Goal: Task Accomplishment & Management: Complete application form

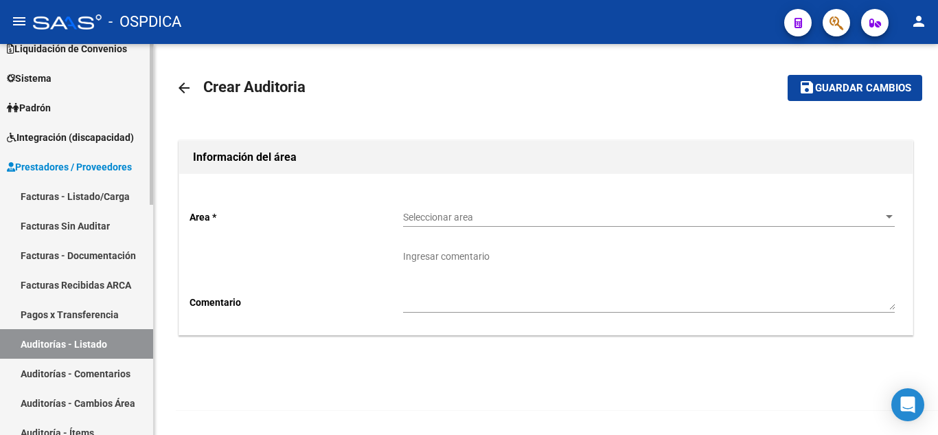
scroll to position [137, 0]
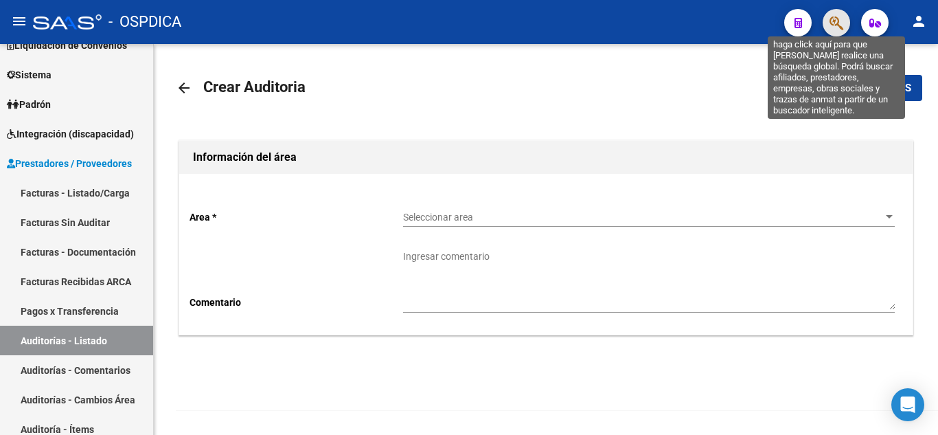
click at [833, 23] on icon "button" at bounding box center [836, 23] width 14 height 16
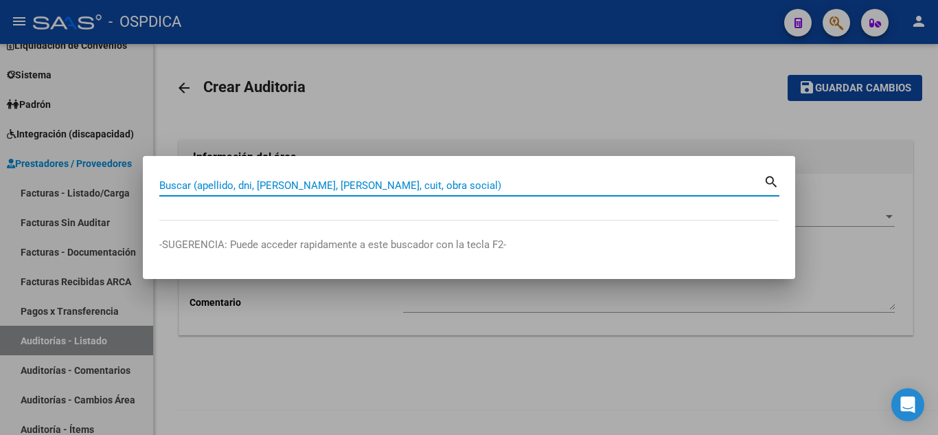
click at [378, 181] on input "Buscar (apellido, dni, [PERSON_NAME], [PERSON_NAME], cuit, obra social)" at bounding box center [461, 185] width 604 height 12
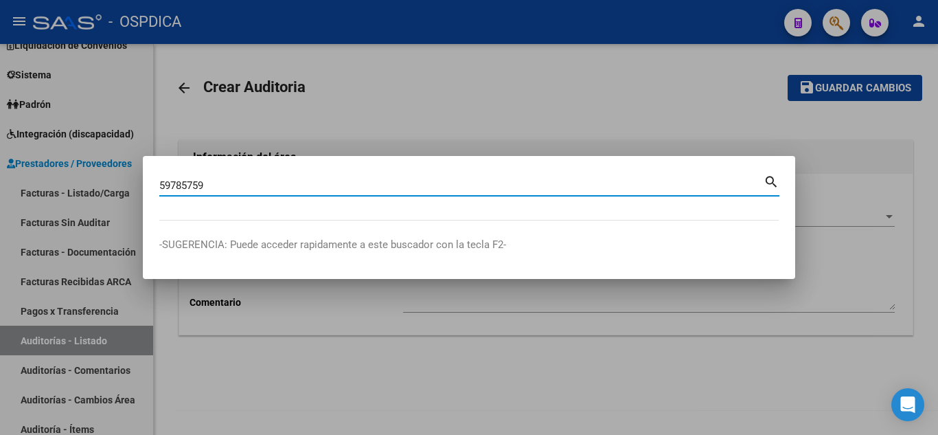
type input "59785759"
click at [776, 179] on mat-icon "search" at bounding box center [771, 180] width 16 height 16
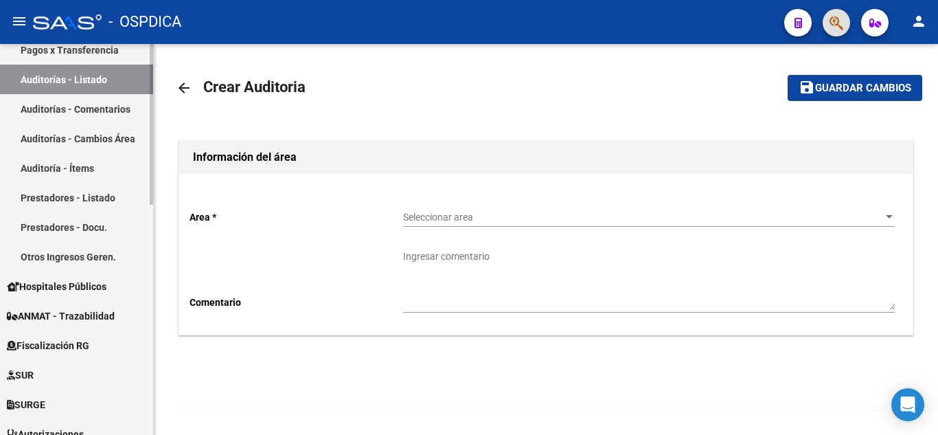
scroll to position [412, 0]
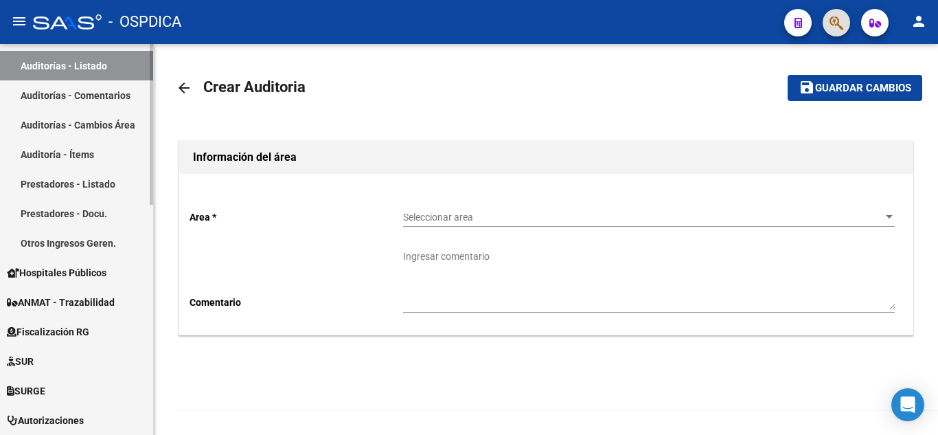
click at [85, 265] on span "Hospitales Públicos" at bounding box center [57, 272] width 100 height 15
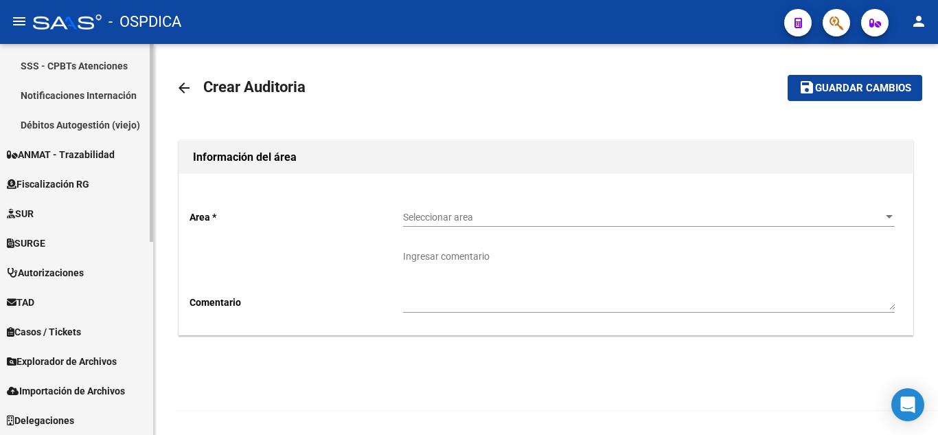
scroll to position [382, 0]
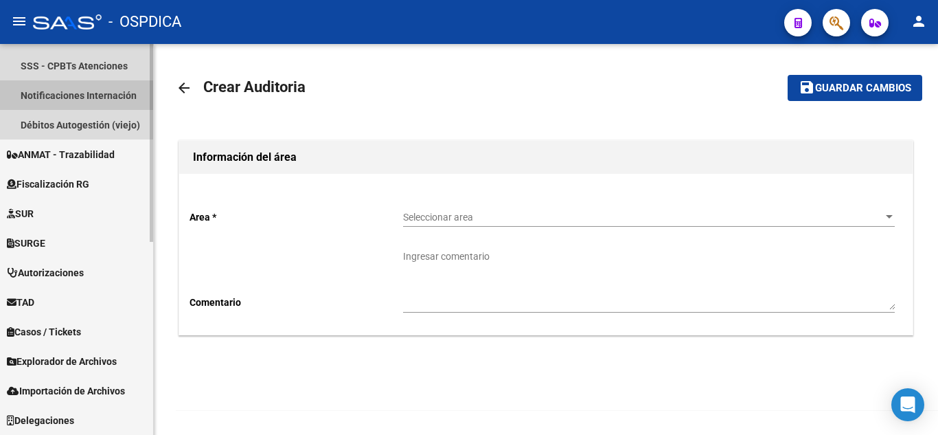
click at [92, 95] on link "Notificaciones Internación" at bounding box center [76, 95] width 153 height 30
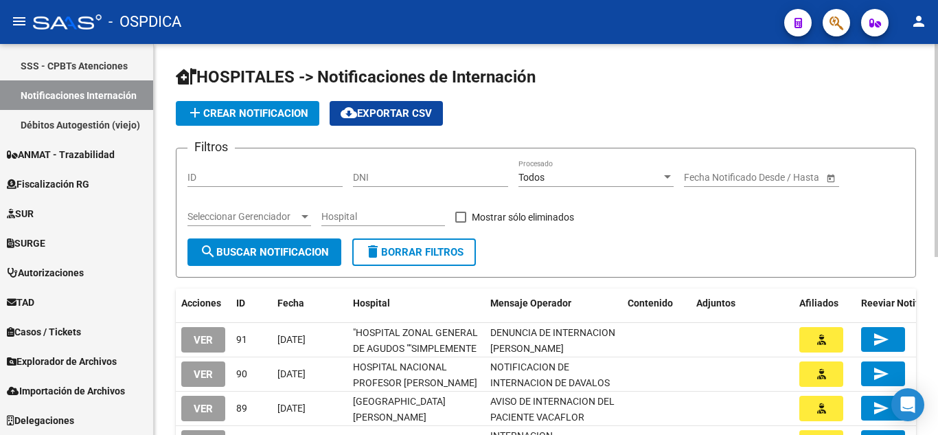
click at [278, 113] on span "add Crear Notificacion" at bounding box center [248, 113] width 122 height 12
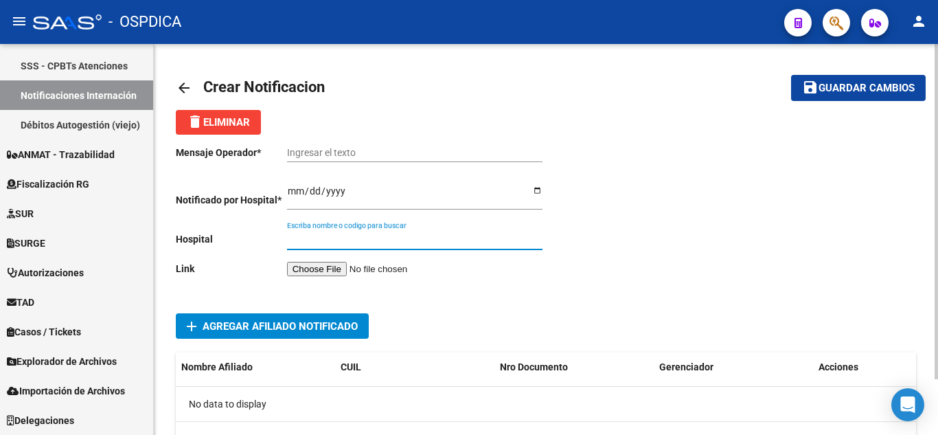
click at [355, 238] on input "Escriba nombre o codigo para buscar" at bounding box center [414, 239] width 255 height 12
click at [335, 262] on input "file" at bounding box center [374, 269] width 174 height 14
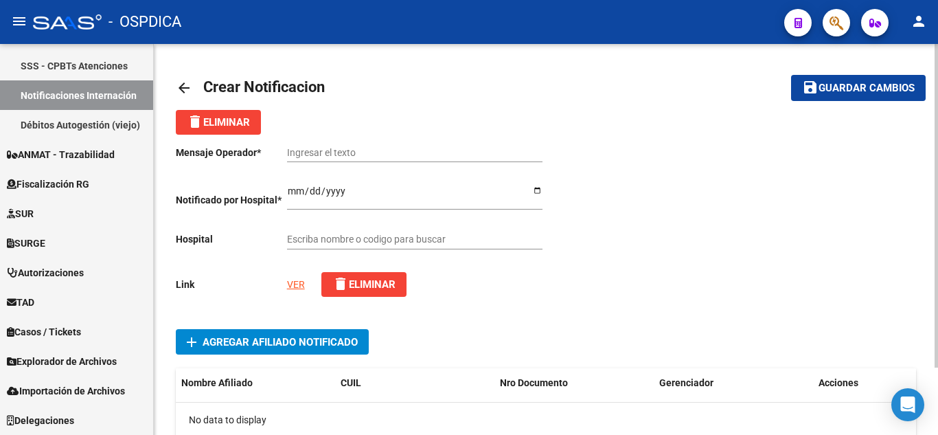
click at [295, 287] on link "VER" at bounding box center [296, 284] width 18 height 11
click at [402, 156] on input "Ingresar el texto" at bounding box center [414, 153] width 255 height 12
paste input "DENUNCIA DE INTERNACION SANCHEZ RENZO LIAM"
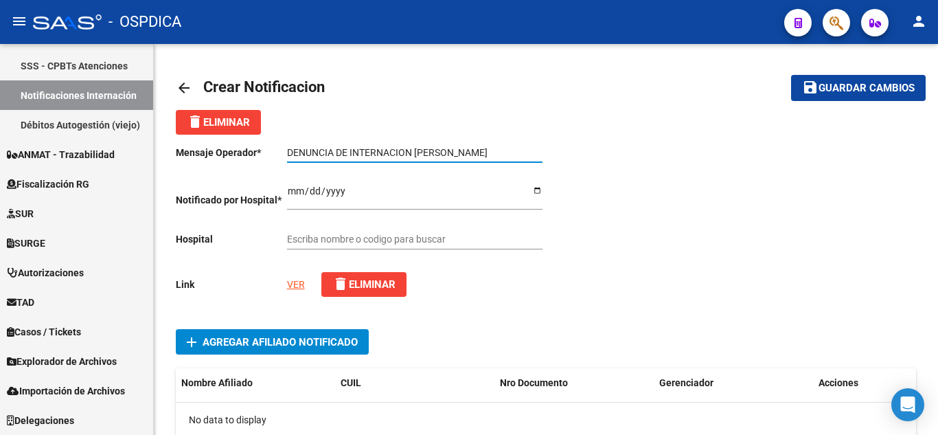
type input "DENUNCIA DE INTERNACION SANCHEZ RENZO LIAM"
click at [292, 192] on input "Ingresar el fecha" at bounding box center [414, 195] width 255 height 21
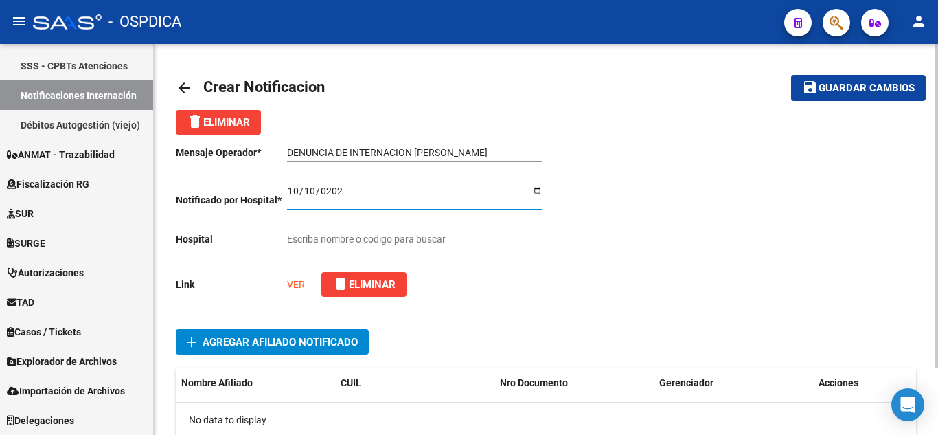
type input "2025-10-10"
click at [428, 242] on input "Escriba nombre o codigo para buscar" at bounding box center [414, 239] width 255 height 12
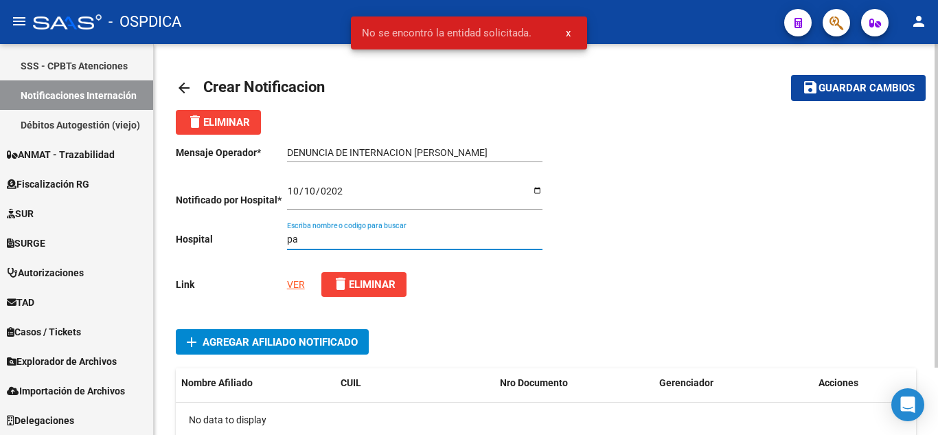
type input "p"
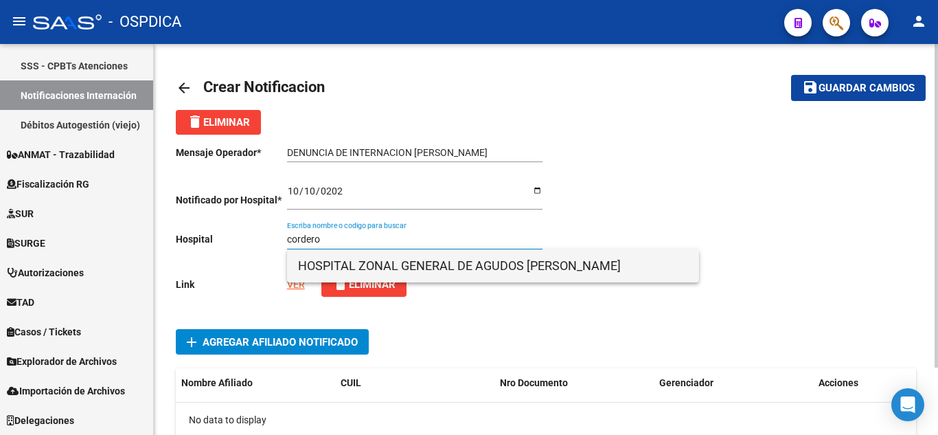
click at [466, 258] on span "HOSPITAL ZONAL GENERAL DE AGUDOS [PERSON_NAME]" at bounding box center [493, 265] width 390 height 33
type input "HOSPITAL ZONAL GENERAL DE AGUDOS [PERSON_NAME]"
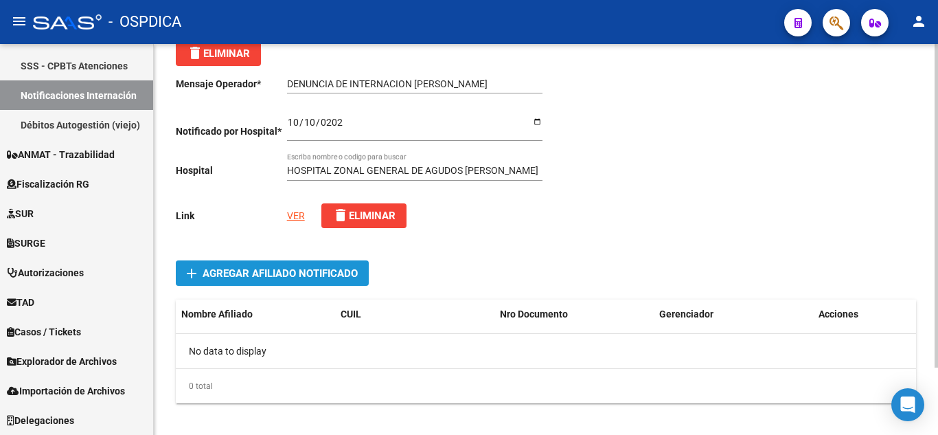
click at [287, 264] on span "add Agregar Afiliado Notificado" at bounding box center [272, 272] width 171 height 25
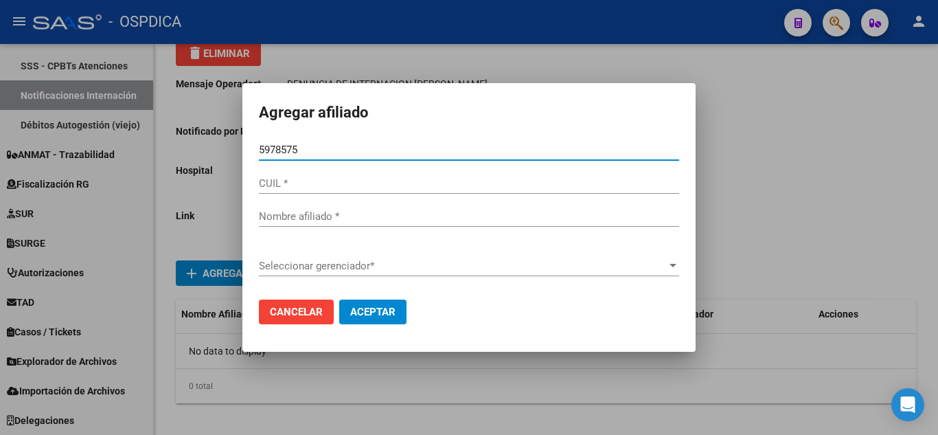
type input "59785759"
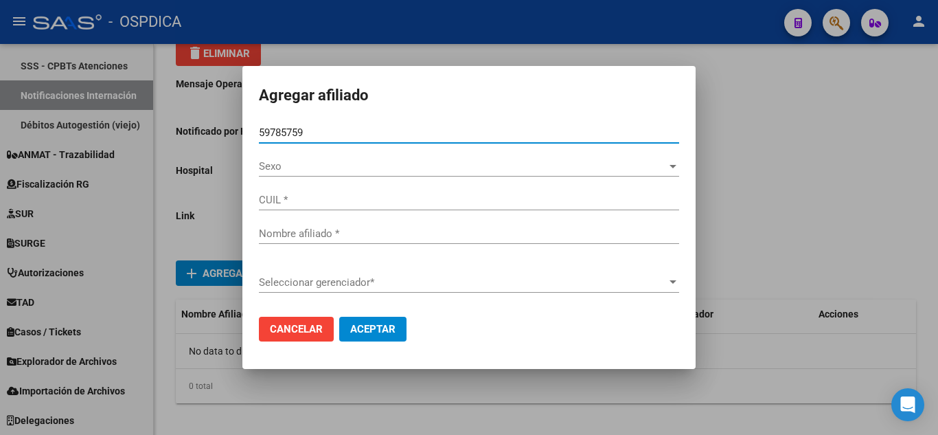
type input "20597857595"
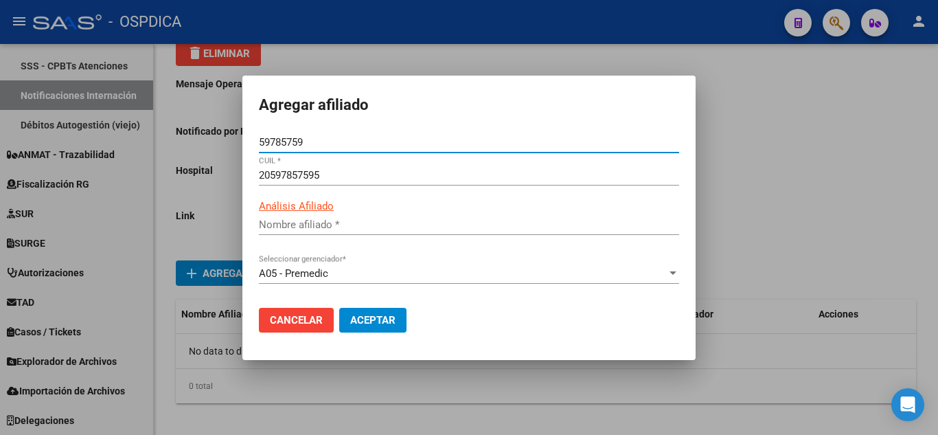
type input "SANCHEZ RENZO LIAM"
type input "59785759"
click at [385, 322] on span "Aceptar" at bounding box center [372, 320] width 45 height 12
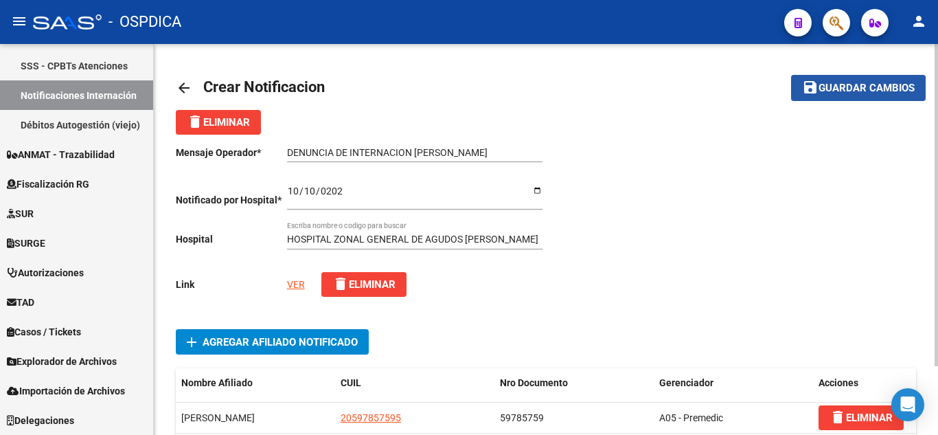
click at [851, 89] on span "Guardar cambios" at bounding box center [866, 88] width 96 height 12
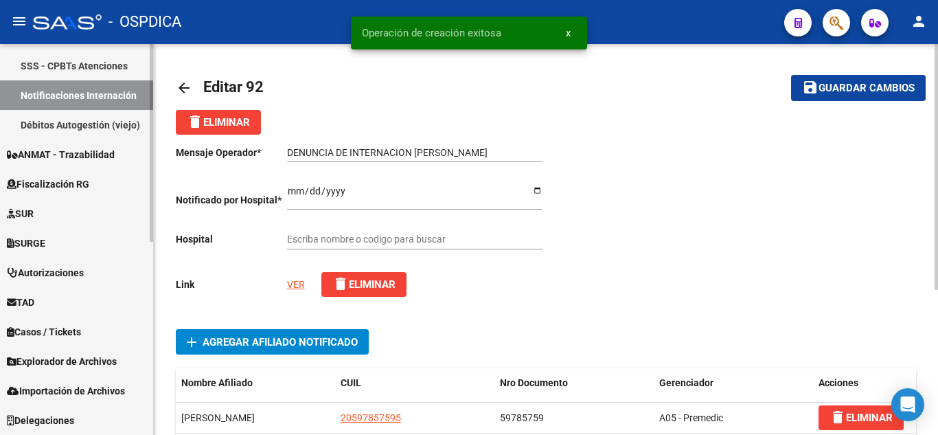
type input "HOSPITAL ZONAL GENERAL DE AGUDOS [PERSON_NAME]"
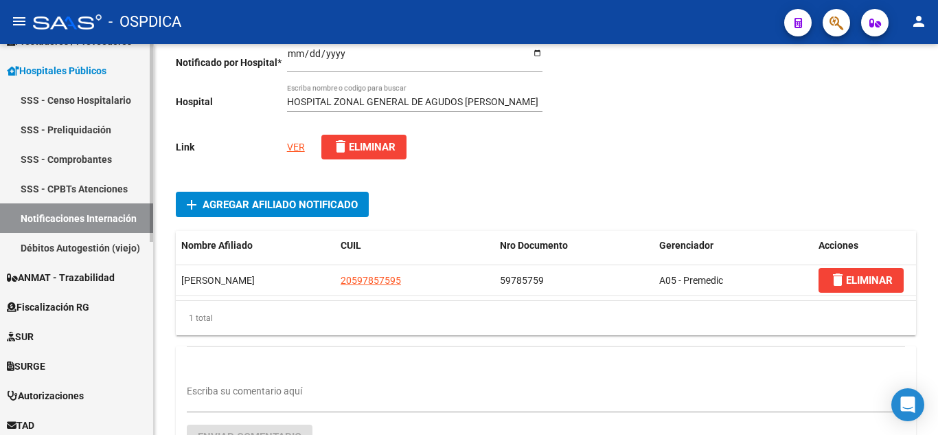
scroll to position [245, 0]
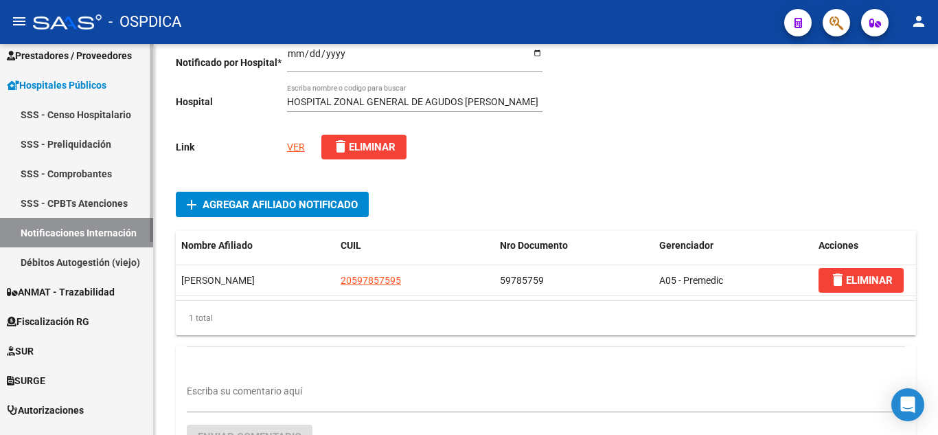
click at [88, 231] on link "Notificaciones Internación" at bounding box center [76, 233] width 153 height 30
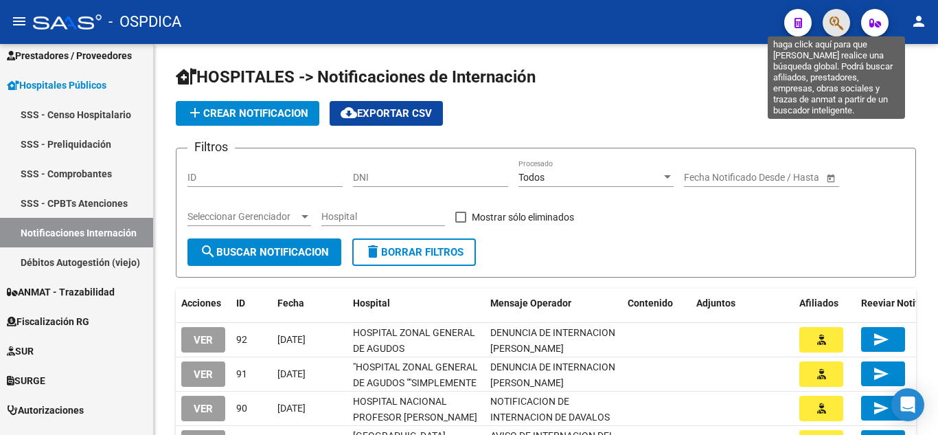
click at [836, 23] on icon "button" at bounding box center [836, 23] width 14 height 16
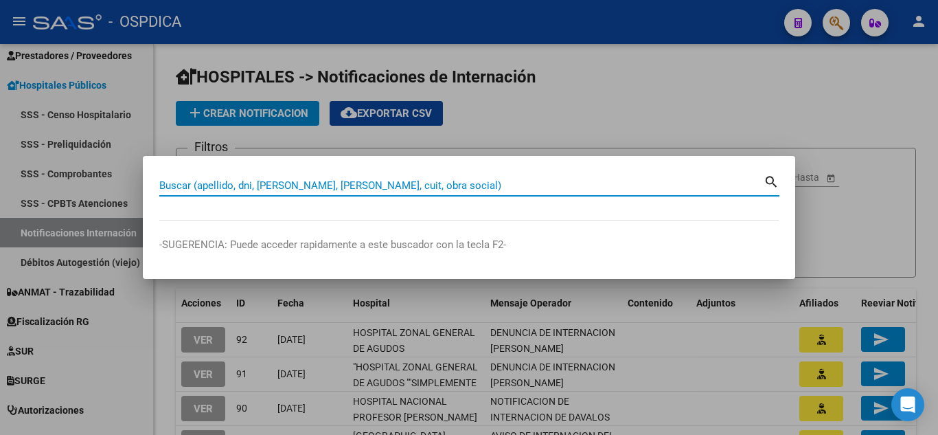
click at [459, 187] on input "Buscar (apellido, dni, [PERSON_NAME], [PERSON_NAME], cuit, obra social)" at bounding box center [461, 185] width 604 height 12
paste input "27401499"
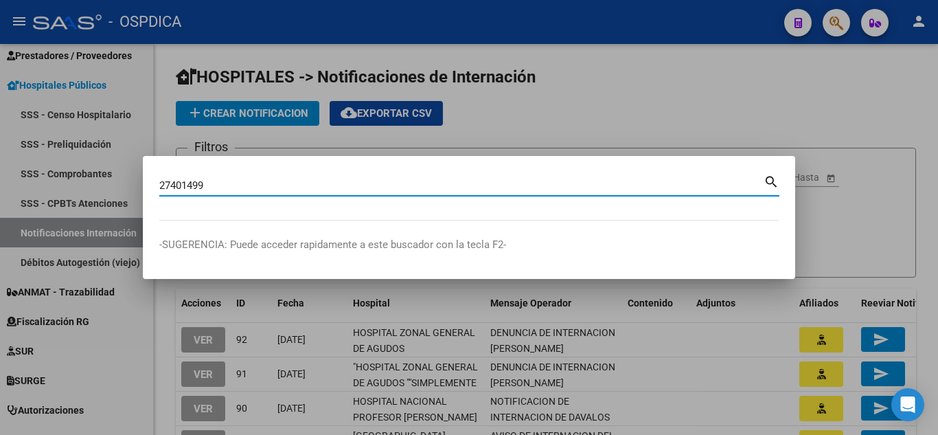
type input "27401499"
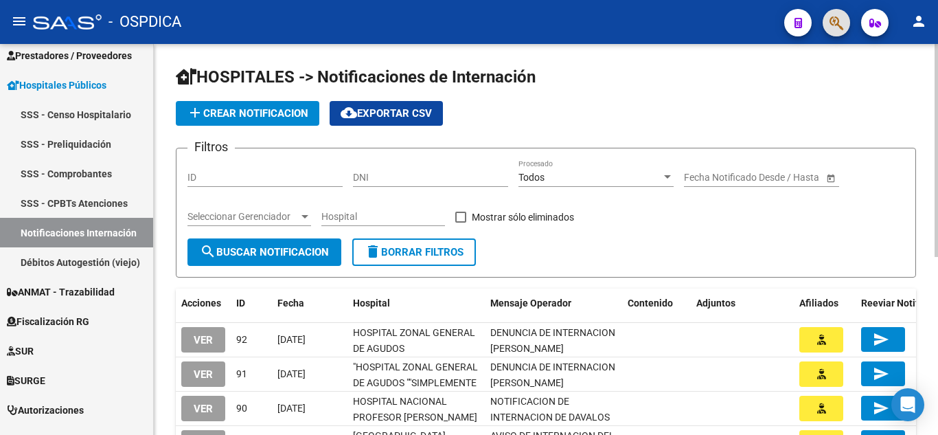
click at [266, 115] on span "add Crear Notificacion" at bounding box center [248, 113] width 122 height 12
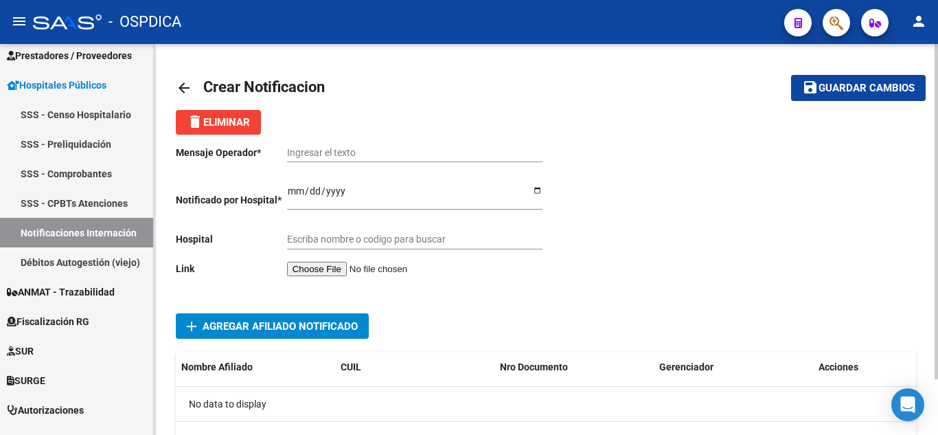
click at [349, 266] on input "file" at bounding box center [374, 269] width 174 height 14
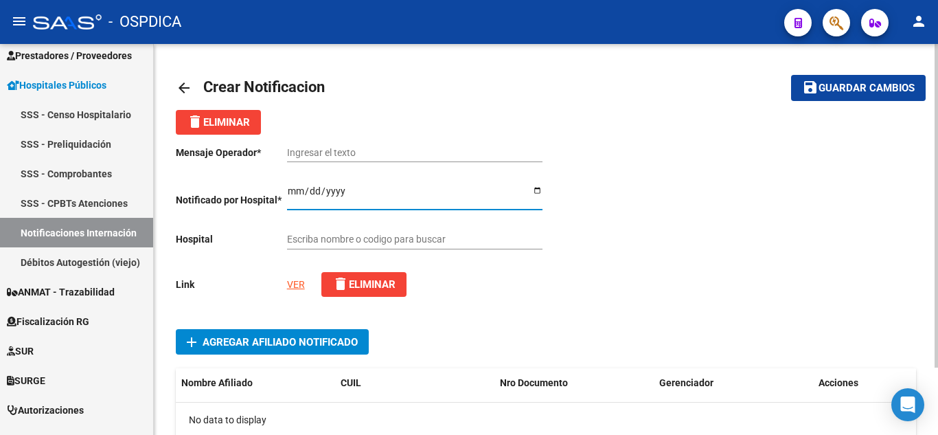
click at [292, 188] on input "Ingresar el fecha" at bounding box center [414, 195] width 255 height 21
type input "2025-10-12"
click at [394, 151] on input "Ingresar el texto" at bounding box center [414, 153] width 255 height 12
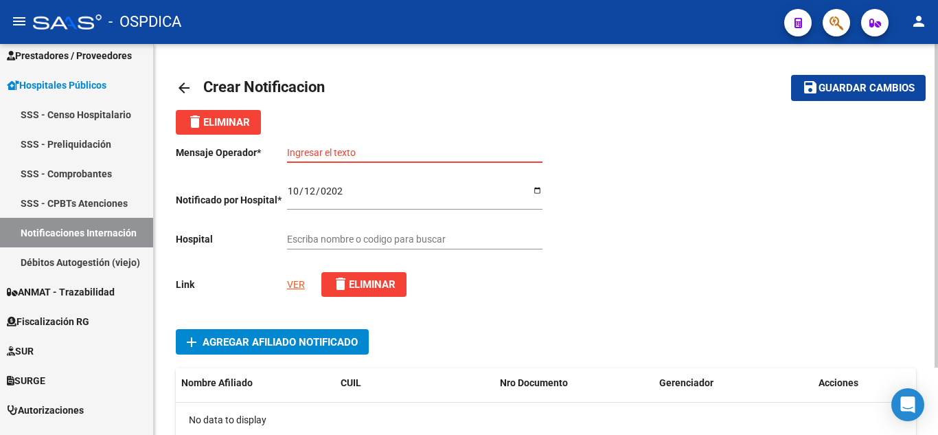
click at [391, 154] on input "Ingresar el texto" at bounding box center [414, 153] width 255 height 12
paste input "denuncia de internacion de ROJAS NAVARRO ISABEL"
drag, startPoint x: 400, startPoint y: 150, endPoint x: 275, endPoint y: 150, distance: 125.0
click at [275, 150] on app-form-text-field "Mensaje Operador * denuncia de internacion de ROJAS NAVARRO ISABEL Ingresar el …" at bounding box center [359, 152] width 367 height 11
drag, startPoint x: 496, startPoint y: 152, endPoint x: 556, endPoint y: 146, distance: 60.7
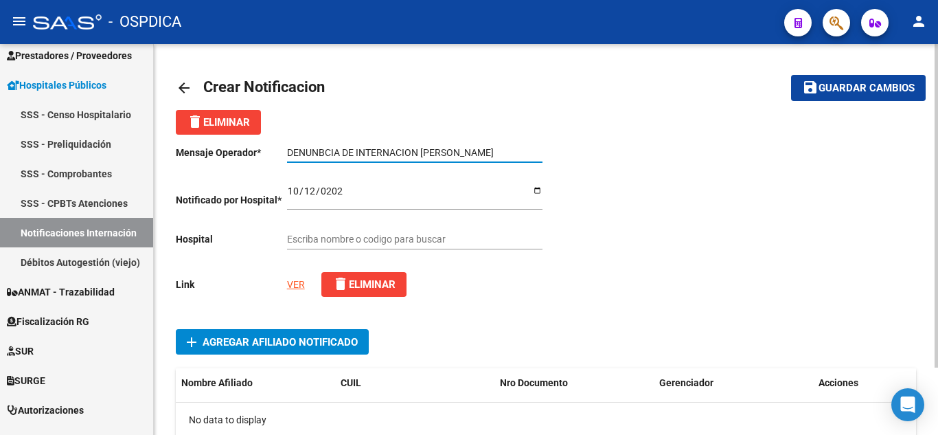
click at [556, 146] on div "Mensaje Operador * DENUNBCIA DE INTERNACION ROJAS NAVARRO ISABEL Ingresar el te…" at bounding box center [546, 309] width 740 height 348
type input "DENUNBCIA DE INTERNACION ROJAS NAVARRO"
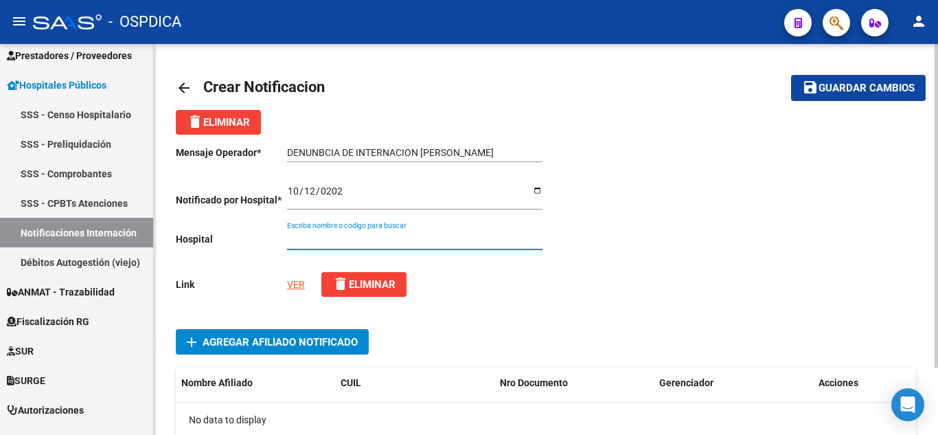
click at [448, 243] on input "Escriba nombre o codigo para buscar" at bounding box center [414, 239] width 255 height 12
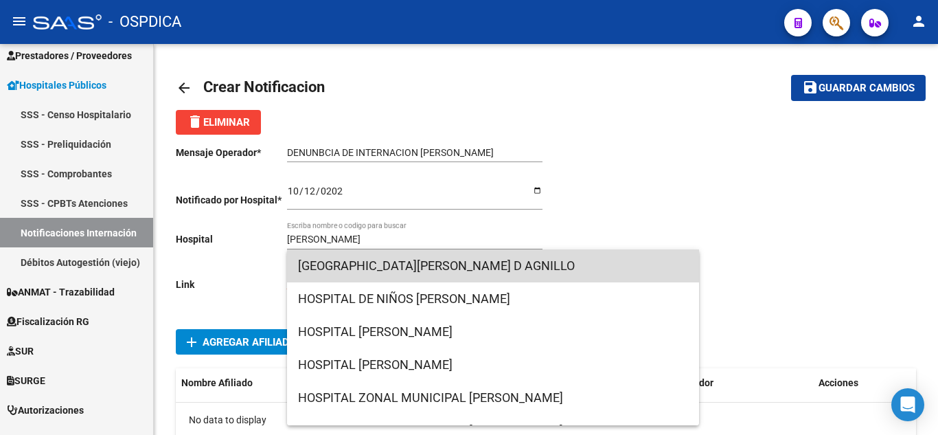
click at [583, 263] on span "[GEOGRAPHIC_DATA][PERSON_NAME] D AGNILLO" at bounding box center [493, 265] width 390 height 33
type input "[GEOGRAPHIC_DATA][PERSON_NAME] D AGNILLO"
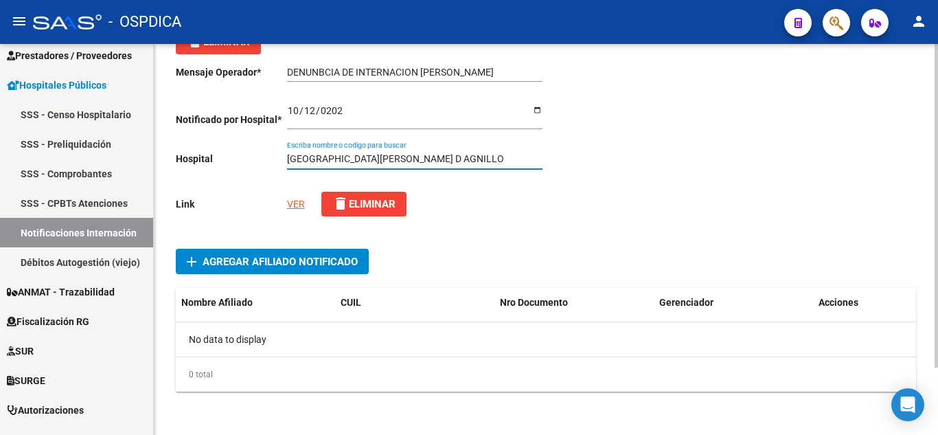
scroll to position [82, 0]
click at [287, 262] on span "Agregar Afiliado Notificado" at bounding box center [280, 261] width 155 height 12
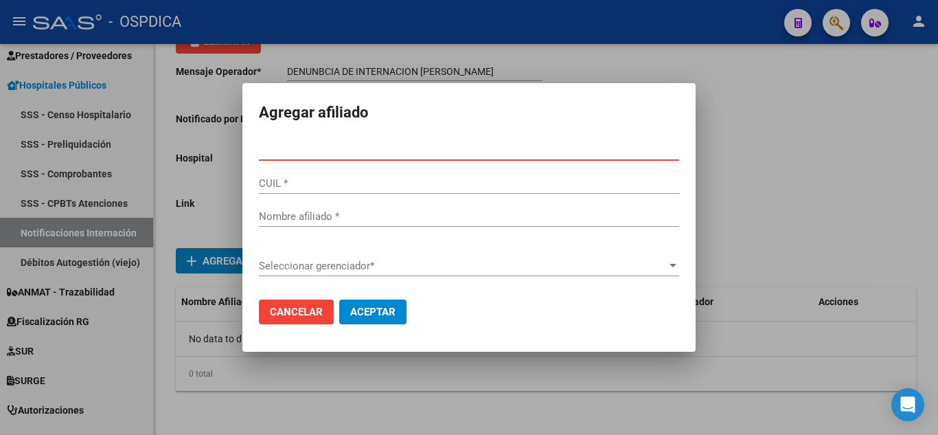
click at [478, 153] on input "Nro Documento *" at bounding box center [469, 149] width 420 height 12
paste input "27401499"
type input "27401499"
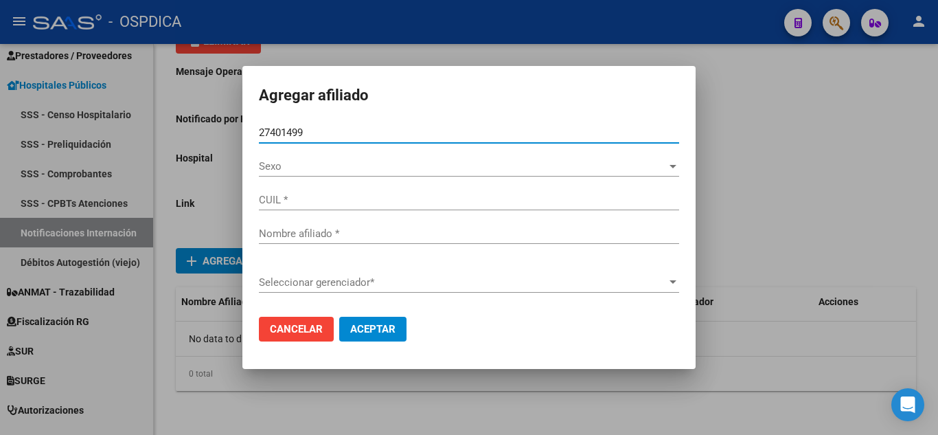
type input "27274014992"
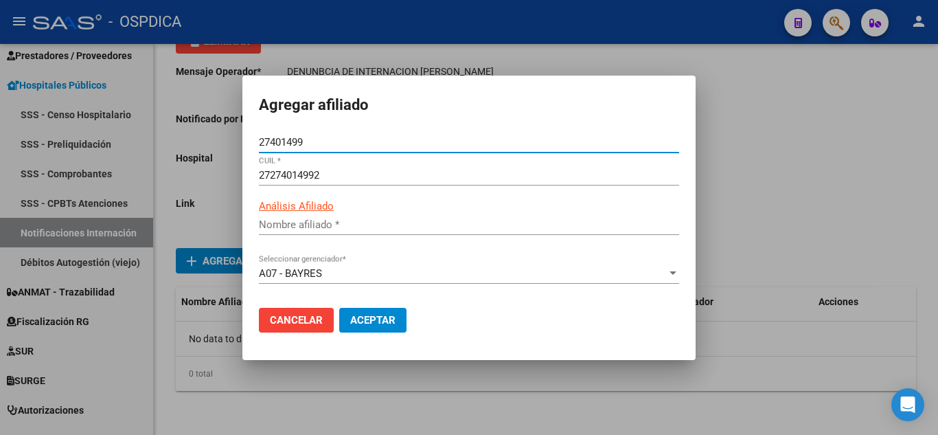
type input "ROJAS NAVARRO ISABEL DEL CARMEN"
type input "27401499"
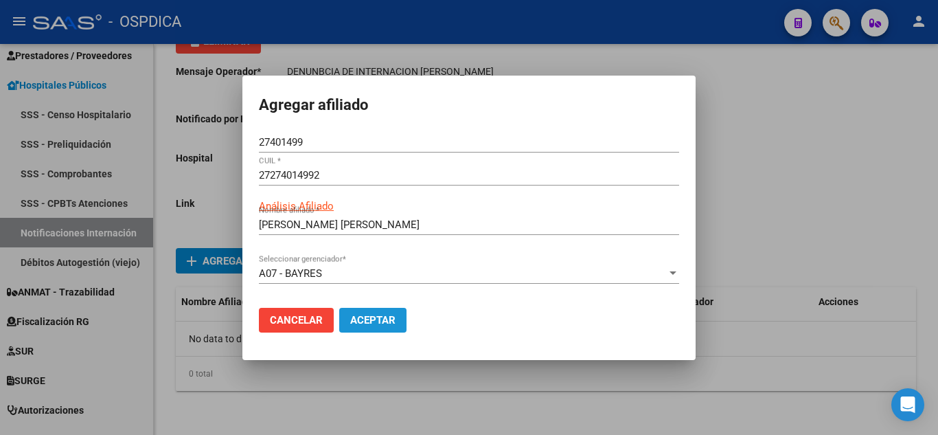
click at [395, 319] on span "Aceptar" at bounding box center [372, 320] width 45 height 12
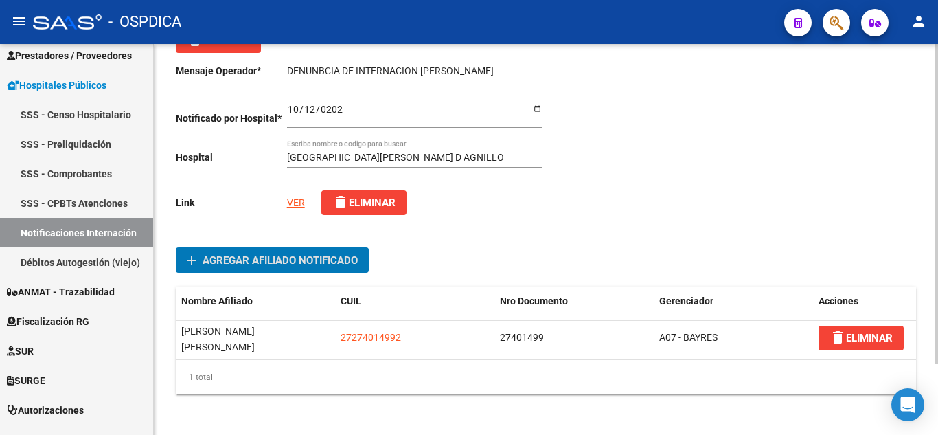
click at [296, 205] on link "VER" at bounding box center [296, 202] width 18 height 11
click at [850, 85] on div "arrow_back Crear Notificacion save Guardar cambios delete Eliminar Mensaje Oper…" at bounding box center [546, 194] width 740 height 421
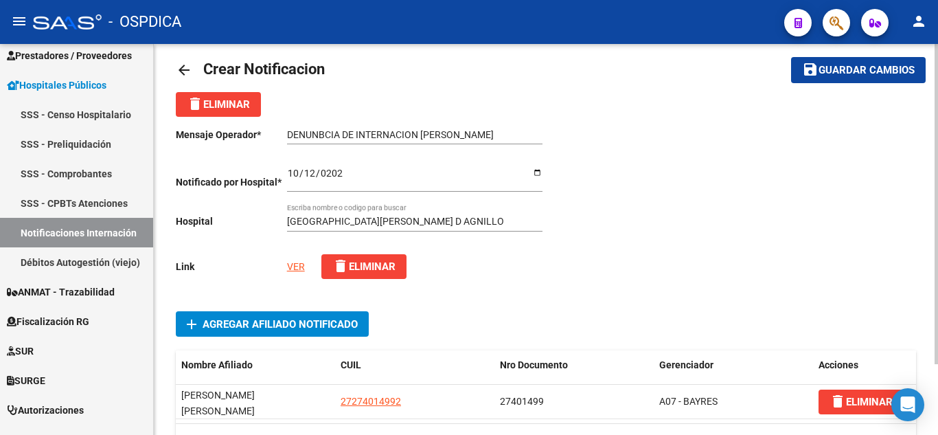
scroll to position [0, 0]
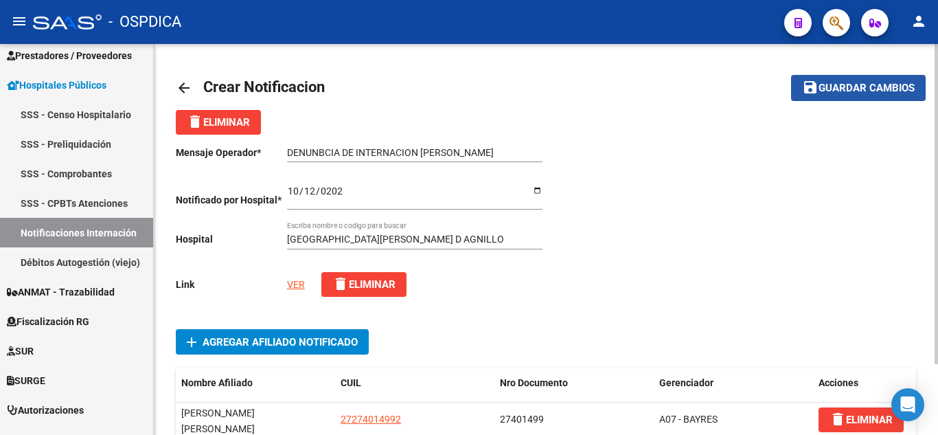
click at [855, 87] on span "Guardar cambios" at bounding box center [866, 88] width 96 height 12
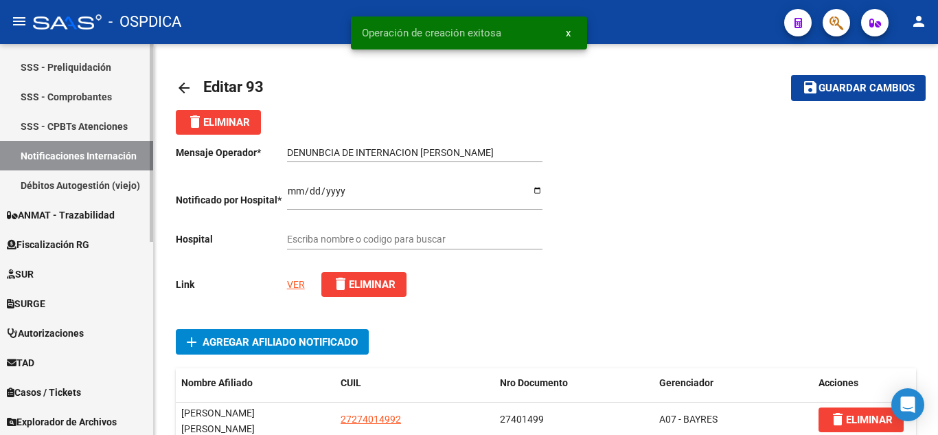
scroll to position [382, 0]
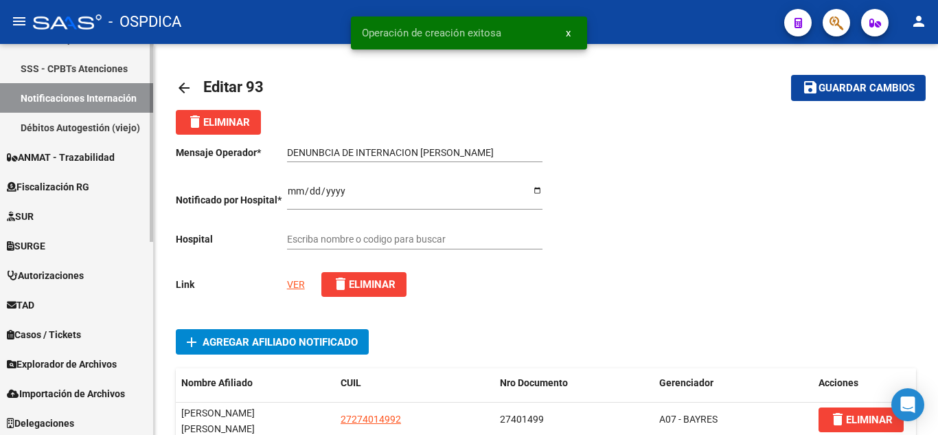
type input "[GEOGRAPHIC_DATA][PERSON_NAME] D AGNILLO"
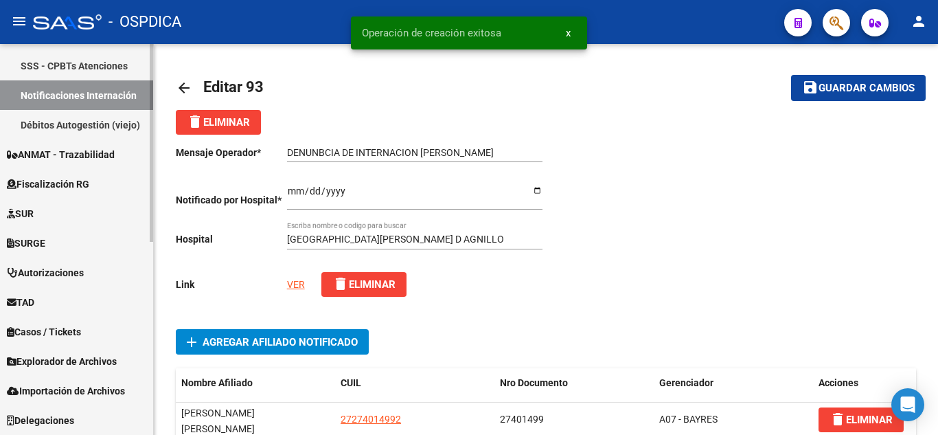
click at [92, 91] on link "Notificaciones Internación" at bounding box center [76, 95] width 153 height 30
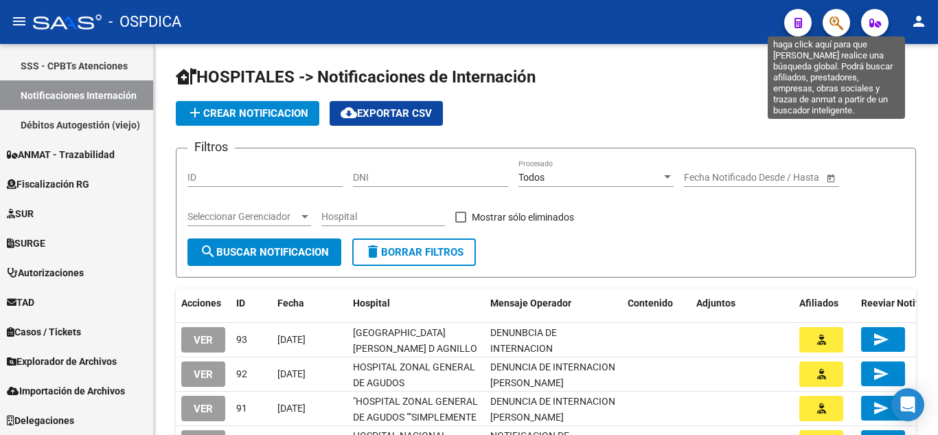
click at [840, 19] on icon "button" at bounding box center [836, 23] width 14 height 16
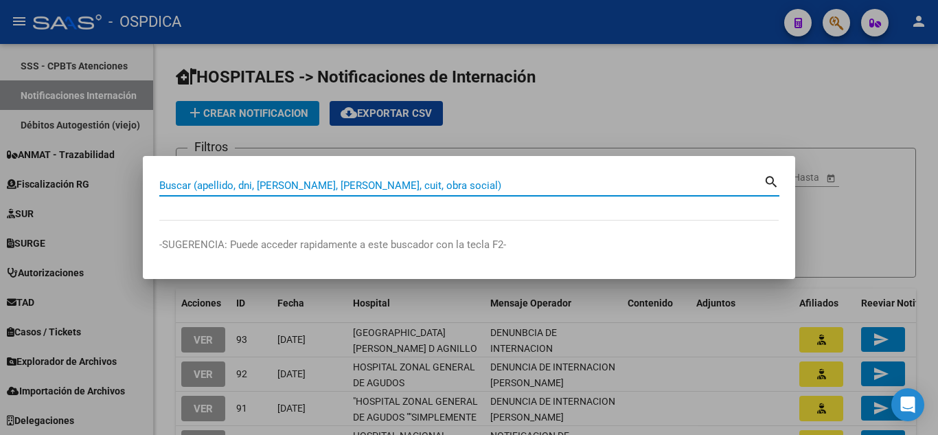
click at [450, 188] on input "Buscar (apellido, dni, [PERSON_NAME], [PERSON_NAME], cuit, obra social)" at bounding box center [461, 185] width 604 height 12
paste input "42693597"
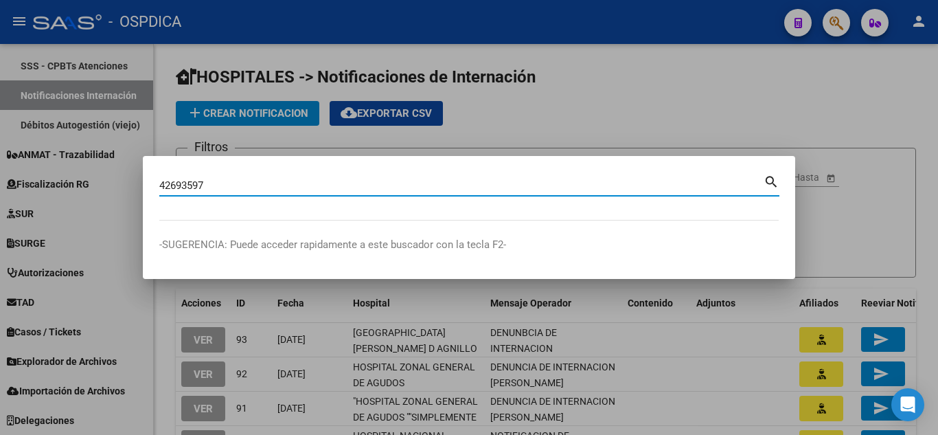
type input "42693597"
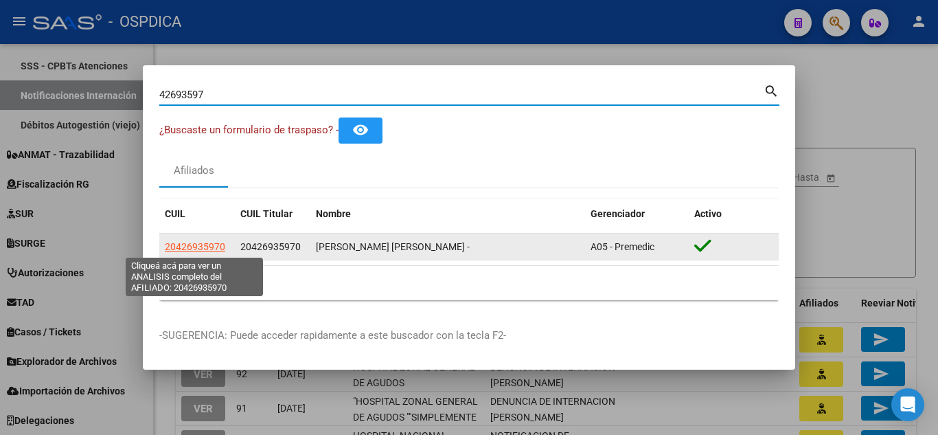
click at [207, 246] on span "20426935970" at bounding box center [195, 246] width 60 height 11
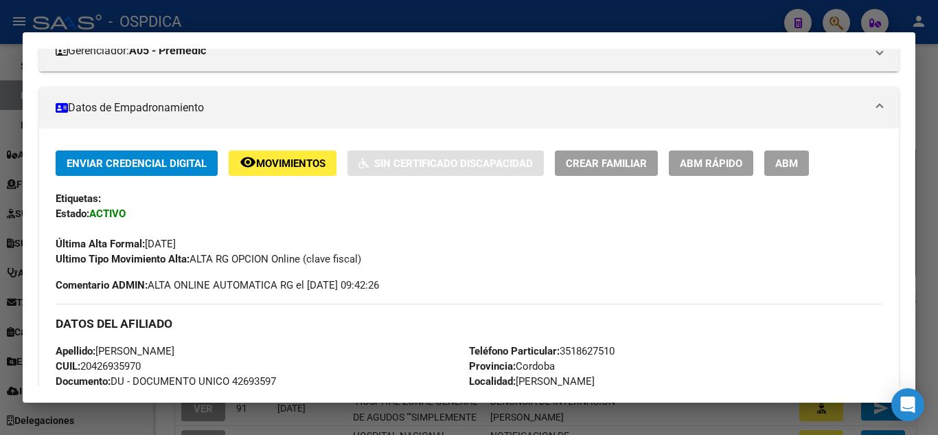
scroll to position [206, 0]
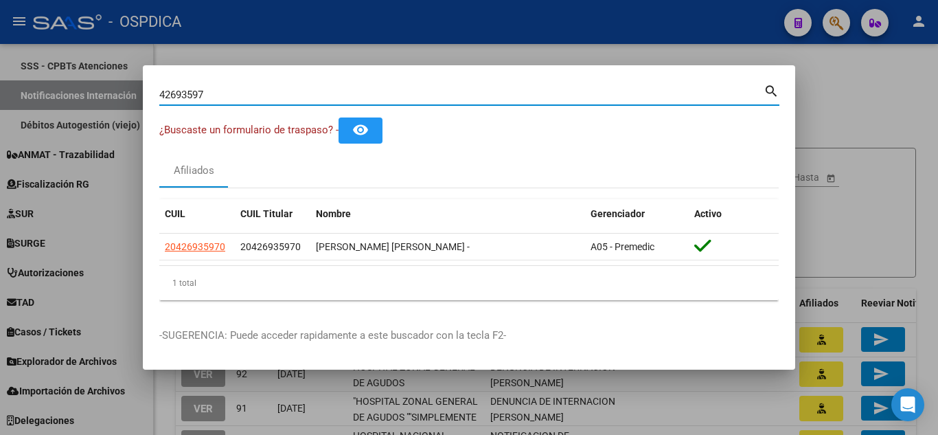
drag, startPoint x: 230, startPoint y: 93, endPoint x: 107, endPoint y: 90, distance: 122.9
click at [107, 90] on div "42693597 Buscar (apellido, dni, cuil, nro traspaso, cuit, obra social) search ¿…" at bounding box center [469, 217] width 938 height 435
paste input "40039617"
type input "40039617"
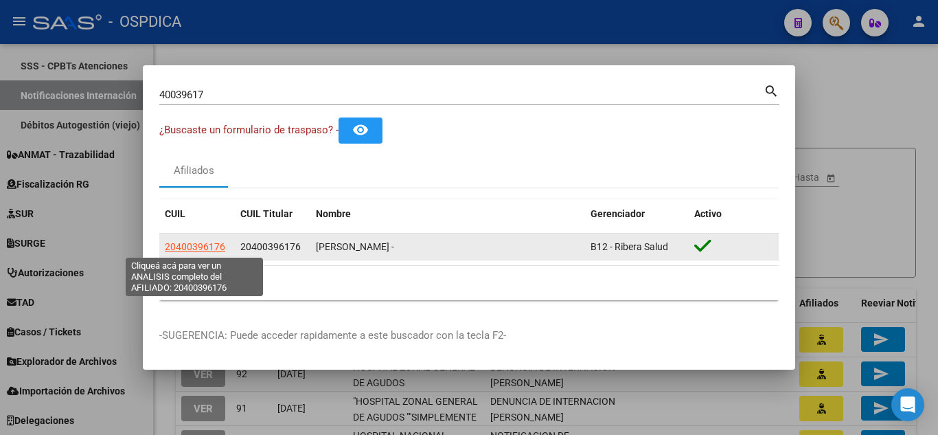
click at [191, 244] on span "20400396176" at bounding box center [195, 246] width 60 height 11
type textarea "20400396176"
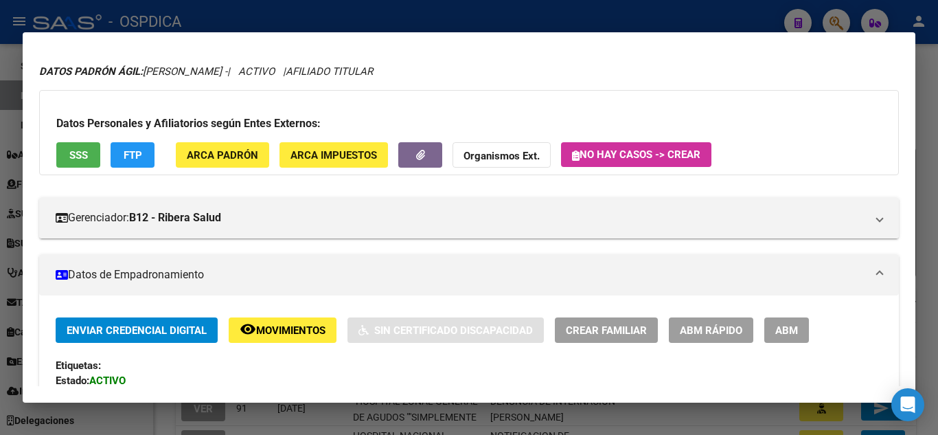
scroll to position [0, 0]
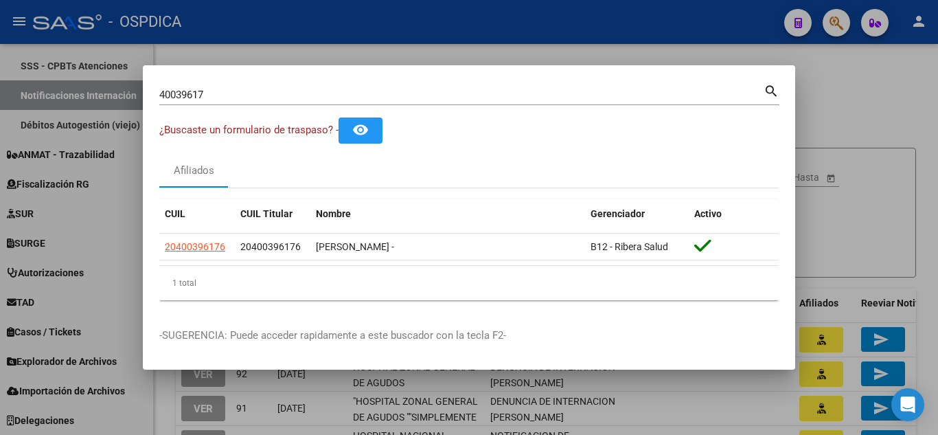
click at [868, 80] on div at bounding box center [469, 217] width 938 height 435
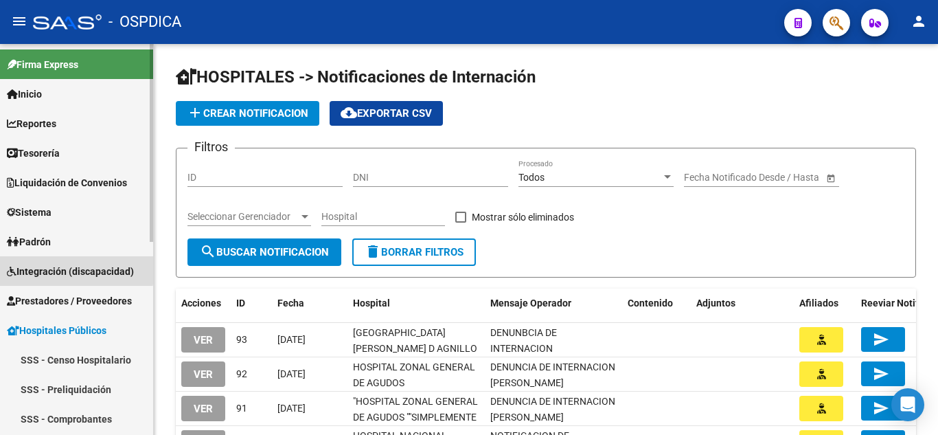
click at [73, 269] on span "Integración (discapacidad)" at bounding box center [70, 271] width 127 height 15
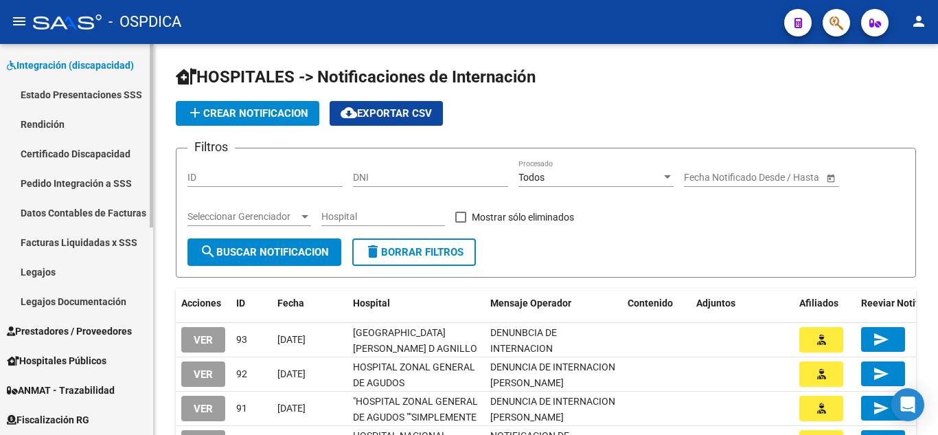
scroll to position [275, 0]
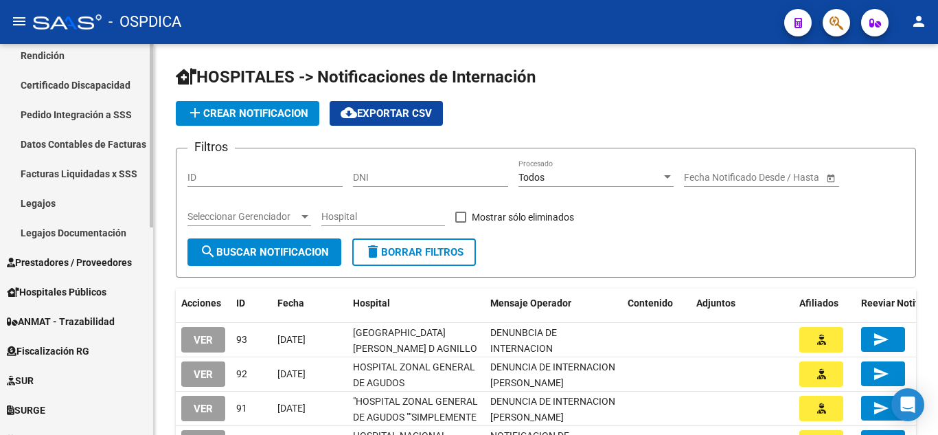
click at [99, 253] on link "Prestadores / Proveedores" at bounding box center [76, 262] width 153 height 30
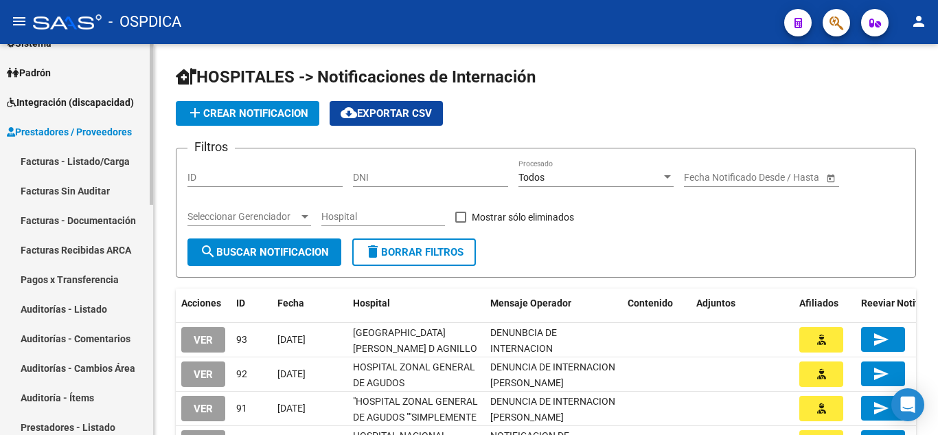
scroll to position [137, 0]
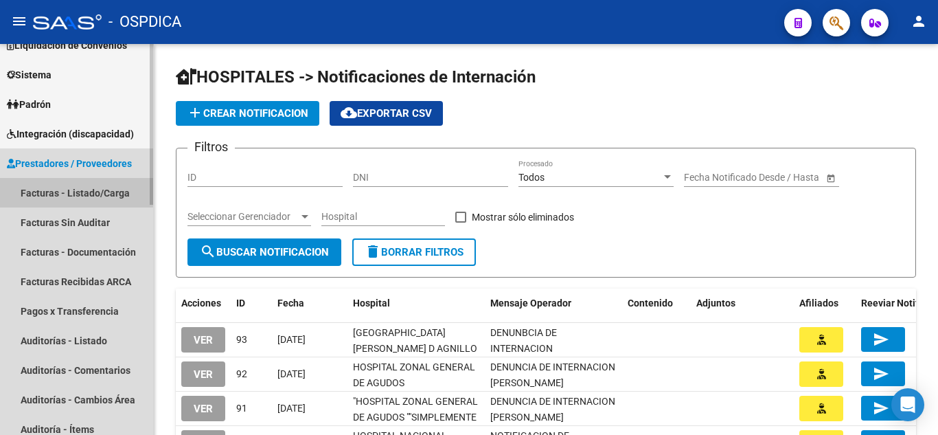
click at [74, 191] on link "Facturas - Listado/Carga" at bounding box center [76, 193] width 153 height 30
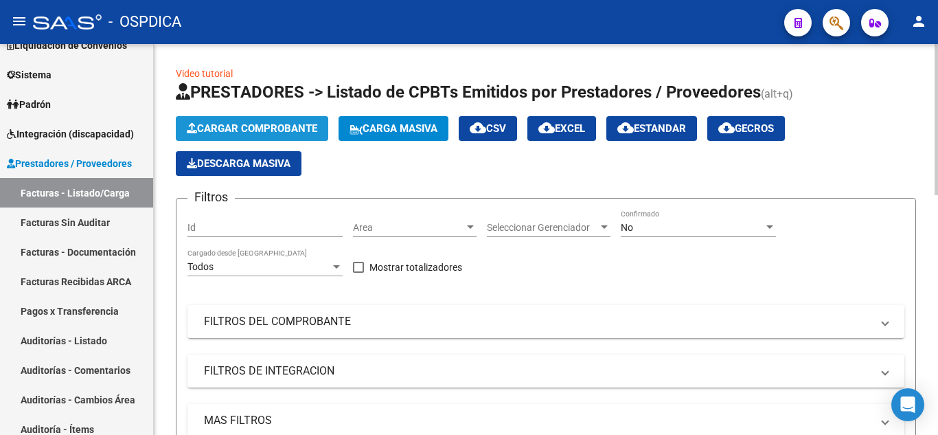
click at [269, 122] on span "Cargar Comprobante" at bounding box center [252, 128] width 130 height 12
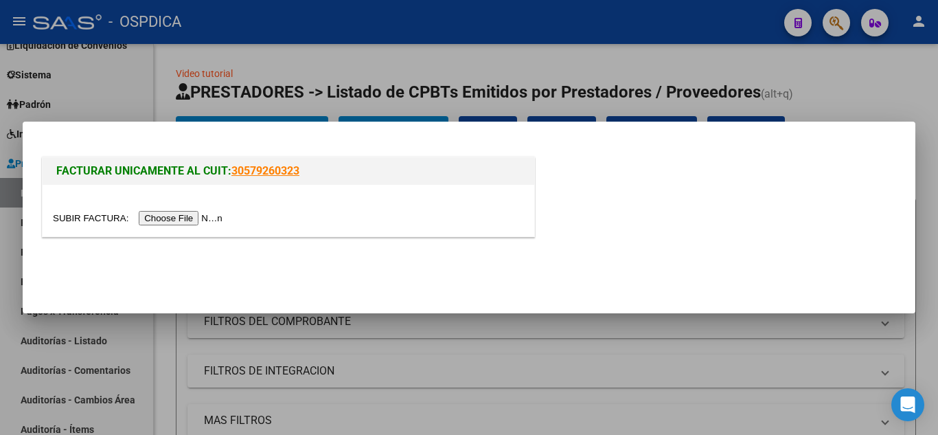
click at [179, 214] on input "file" at bounding box center [140, 218] width 174 height 14
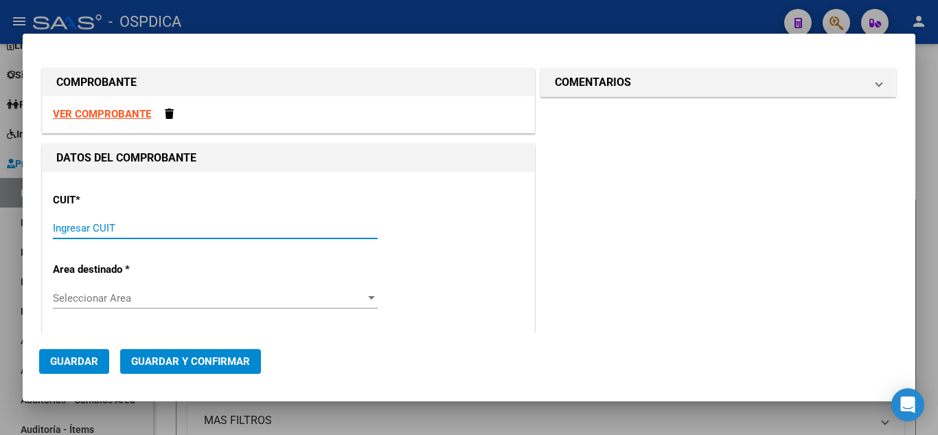
click at [203, 229] on input "Ingresar CUIT" at bounding box center [215, 228] width 325 height 12
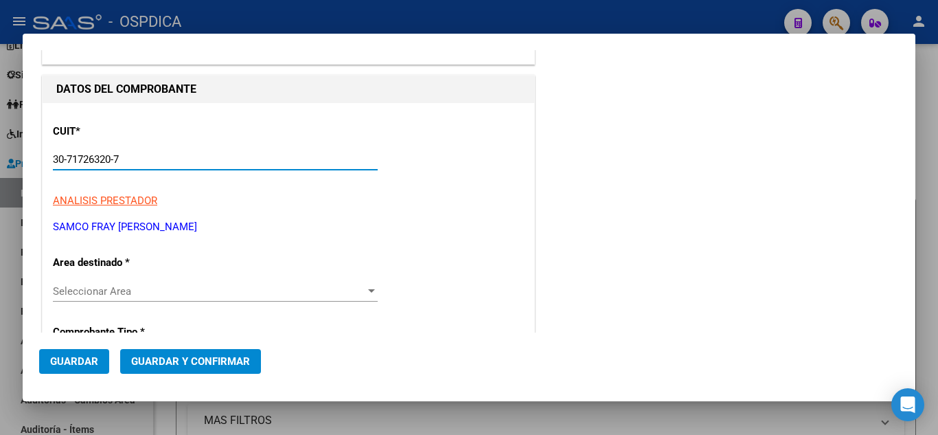
scroll to position [137, 0]
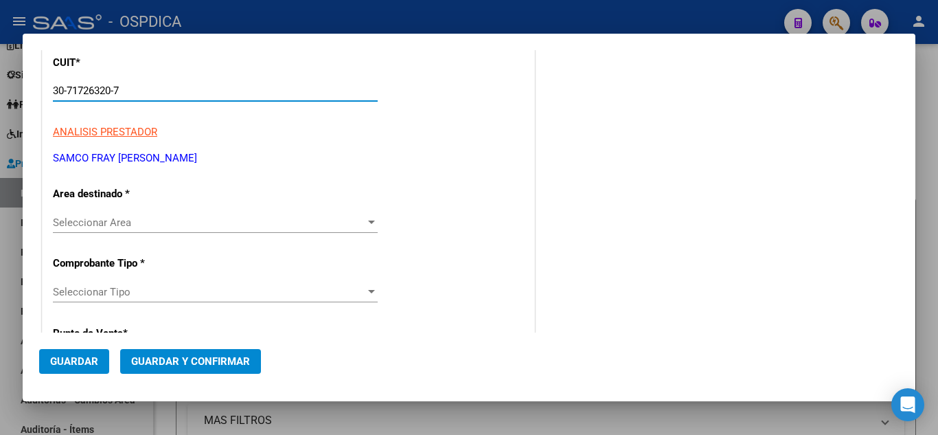
type input "30-71726320-7"
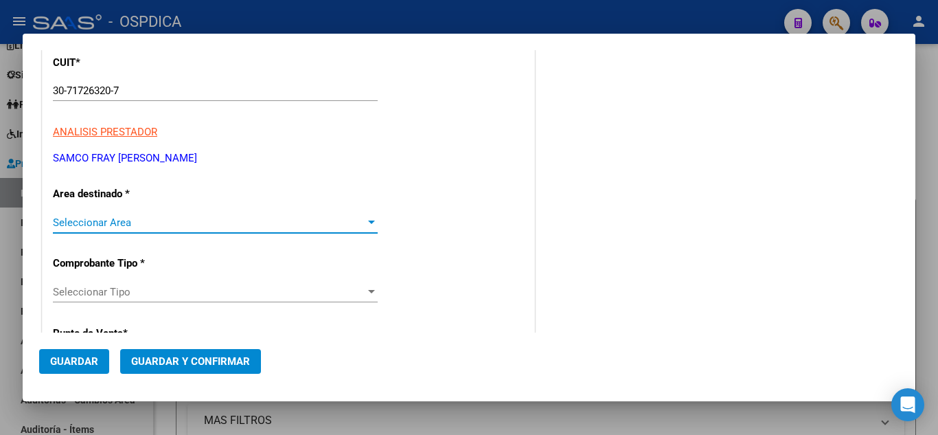
click at [367, 218] on div at bounding box center [371, 222] width 12 height 11
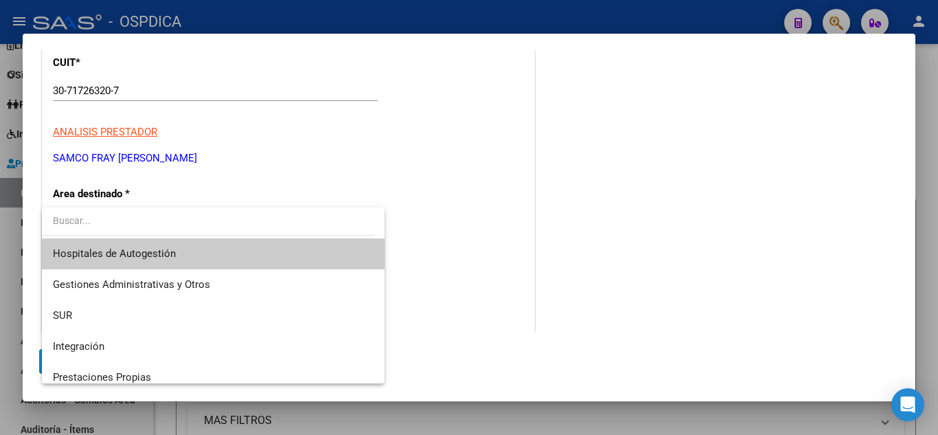
click at [194, 254] on span "Hospitales de Autogestión" at bounding box center [213, 253] width 321 height 31
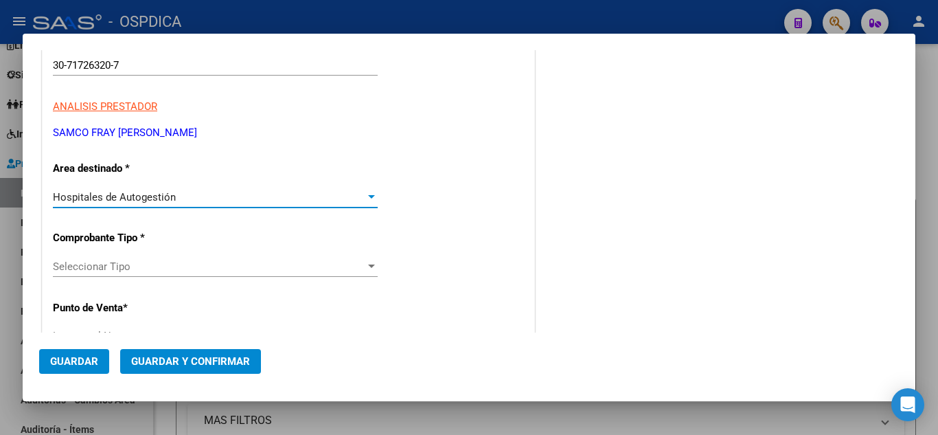
scroll to position [206, 0]
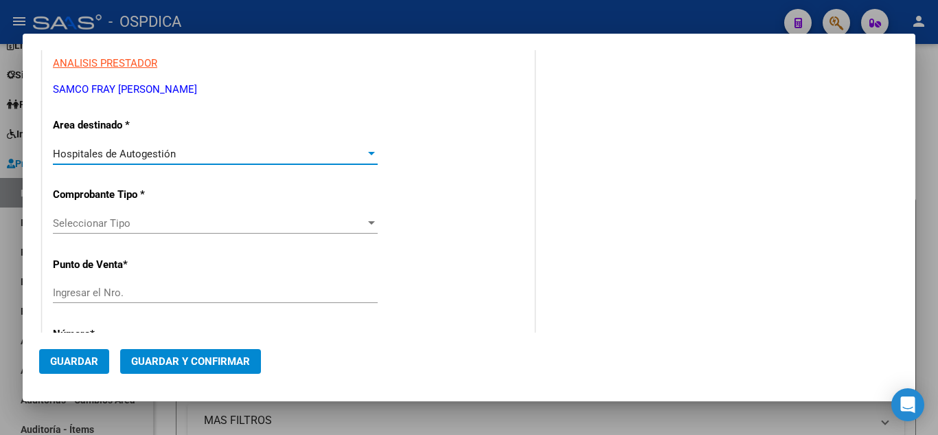
click at [368, 222] on div at bounding box center [371, 222] width 7 height 3
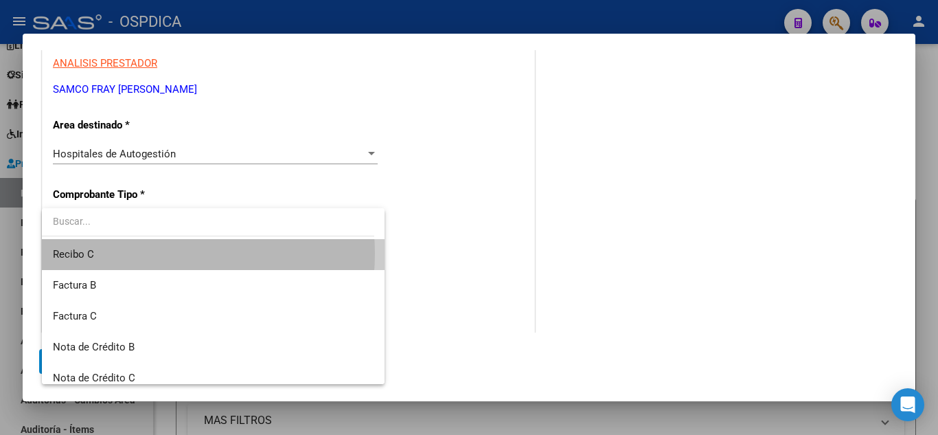
click at [148, 253] on span "Recibo C" at bounding box center [213, 254] width 321 height 31
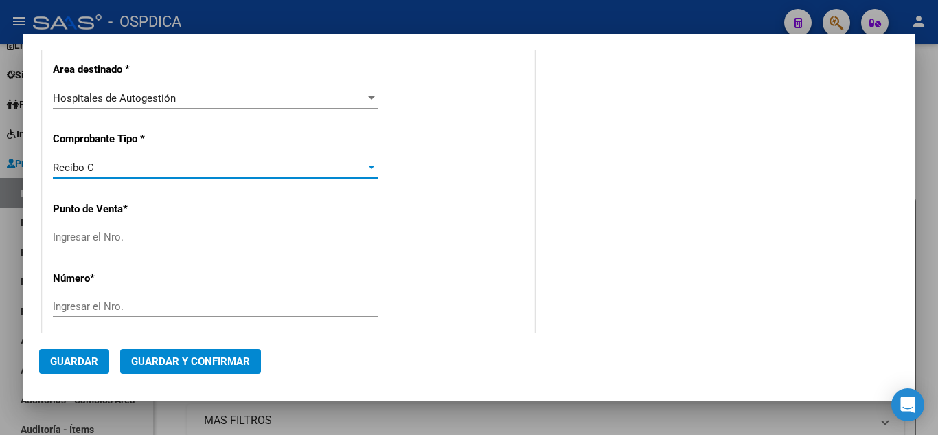
scroll to position [275, 0]
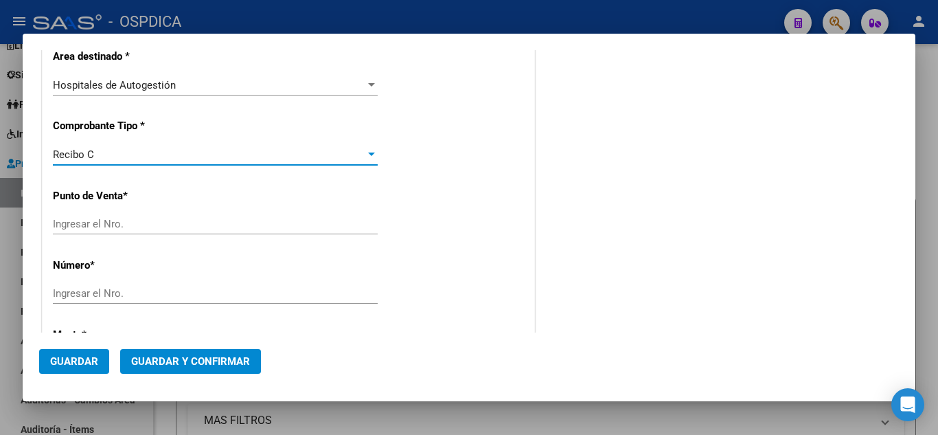
click at [173, 220] on input "Ingresar el Nro." at bounding box center [215, 224] width 325 height 12
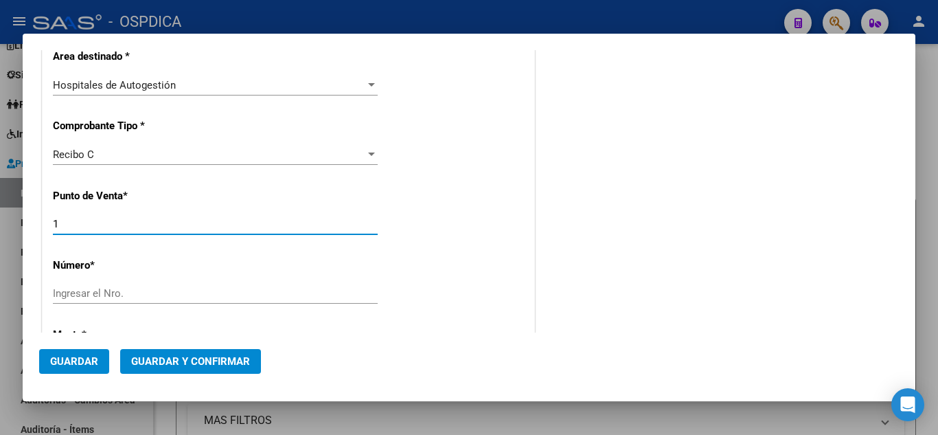
type input "1"
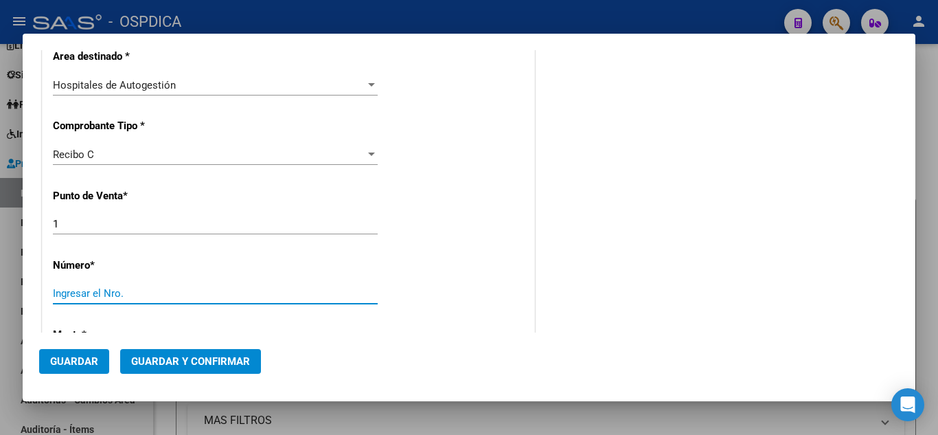
click at [154, 290] on input "Ingresar el Nro." at bounding box center [215, 293] width 325 height 12
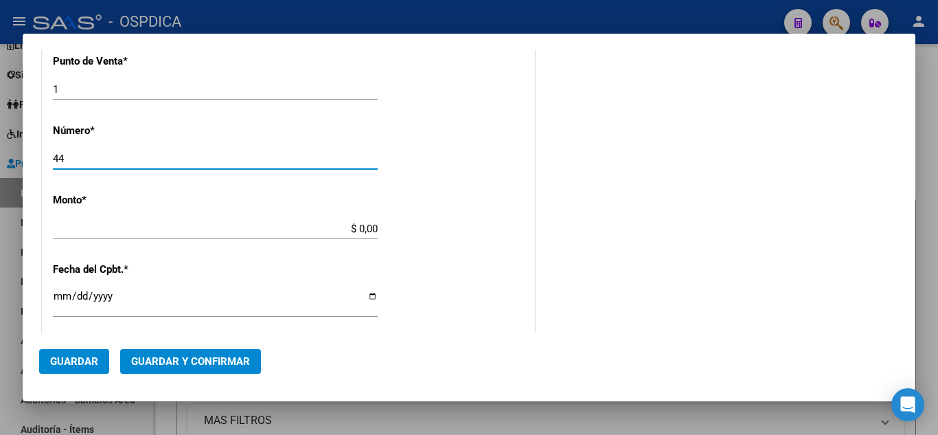
scroll to position [412, 0]
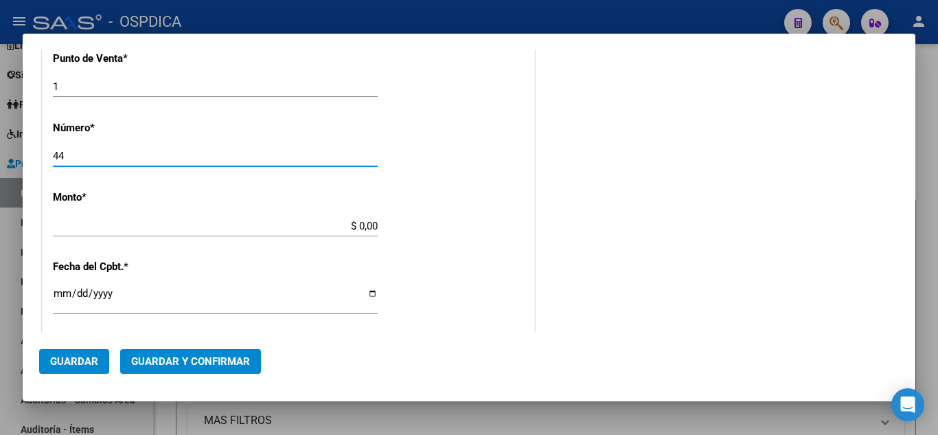
type input "44"
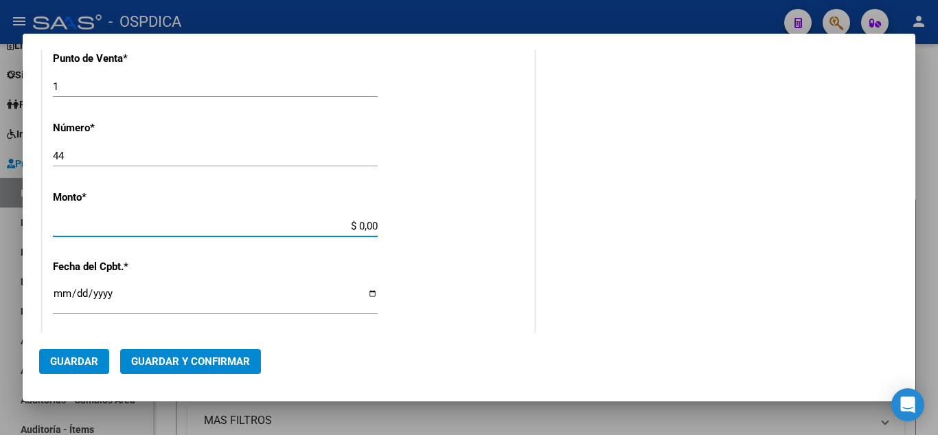
click at [357, 225] on input "$ 0,00" at bounding box center [215, 226] width 325 height 12
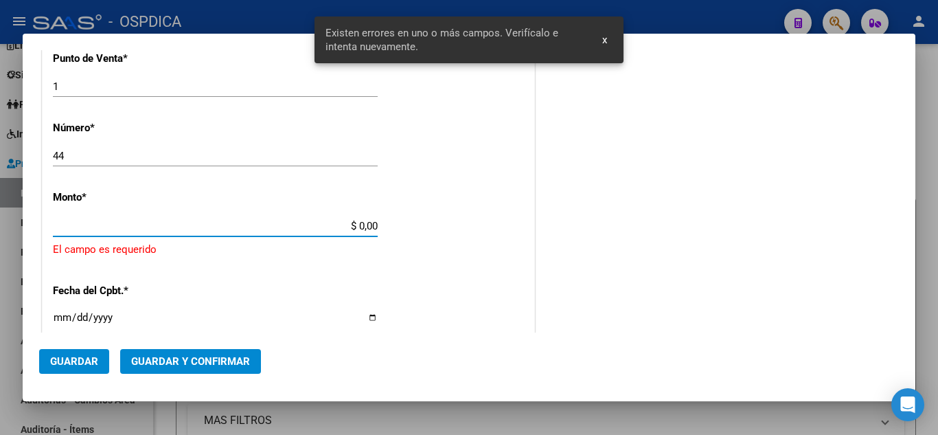
scroll to position [440, 0]
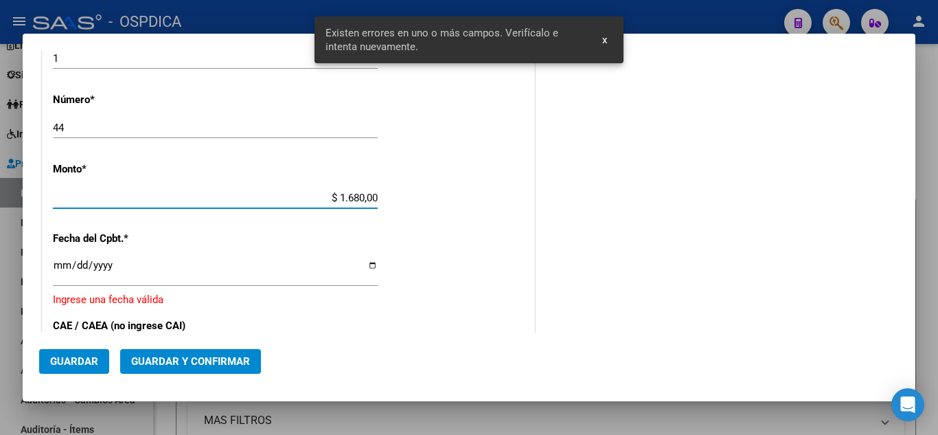
click at [373, 195] on input "$ 1.680,00" at bounding box center [215, 198] width 325 height 12
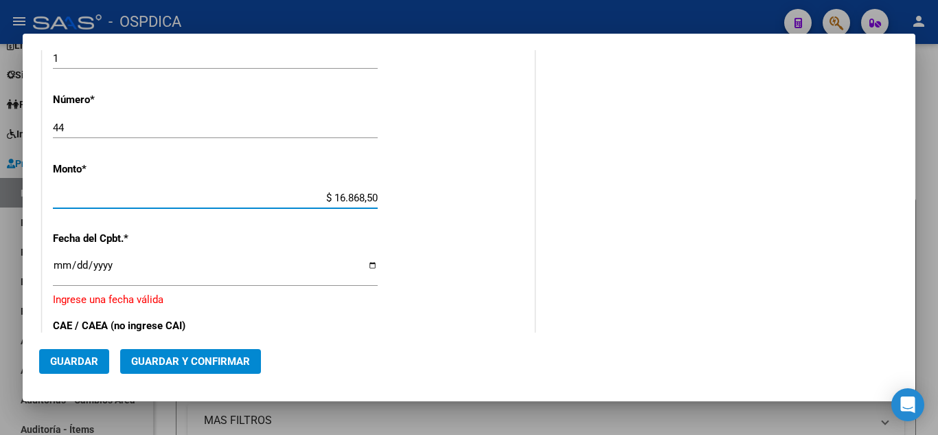
type input "$ 168.685,00"
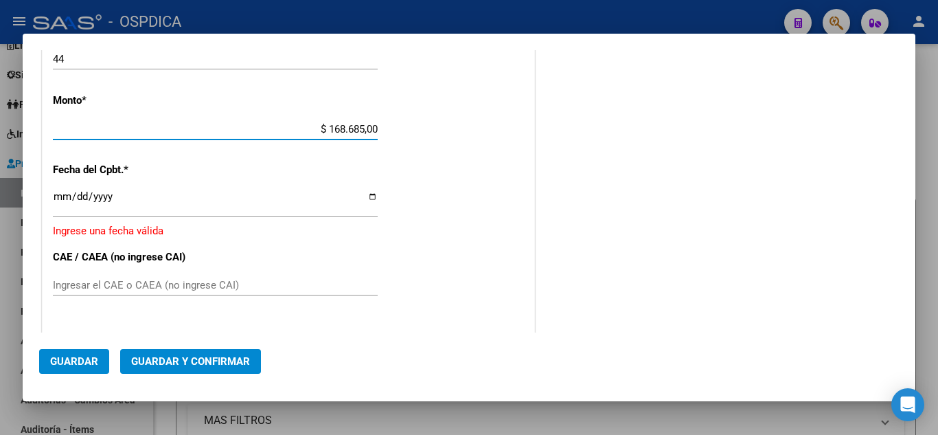
click at [60, 197] on input "Ingresar la fecha" at bounding box center [215, 202] width 325 height 22
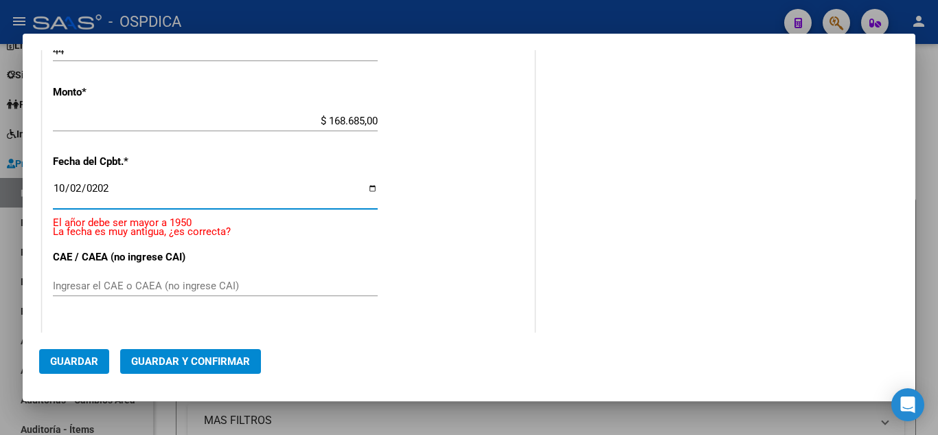
type input "2025-10-02"
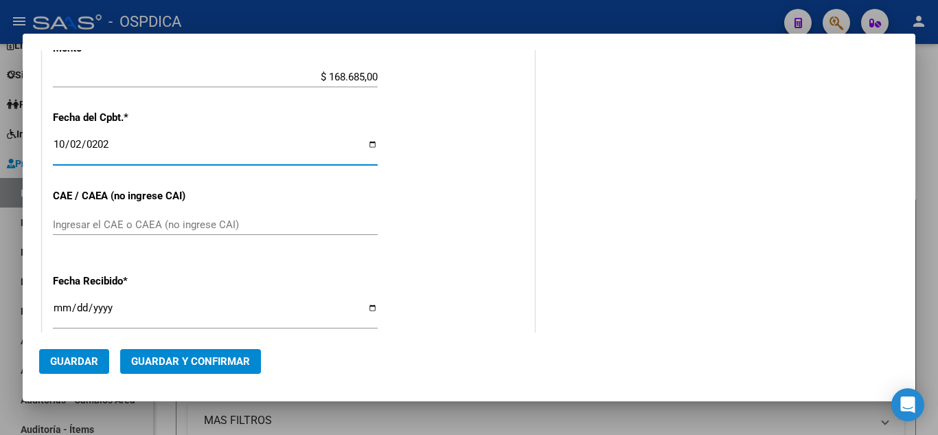
scroll to position [568, 0]
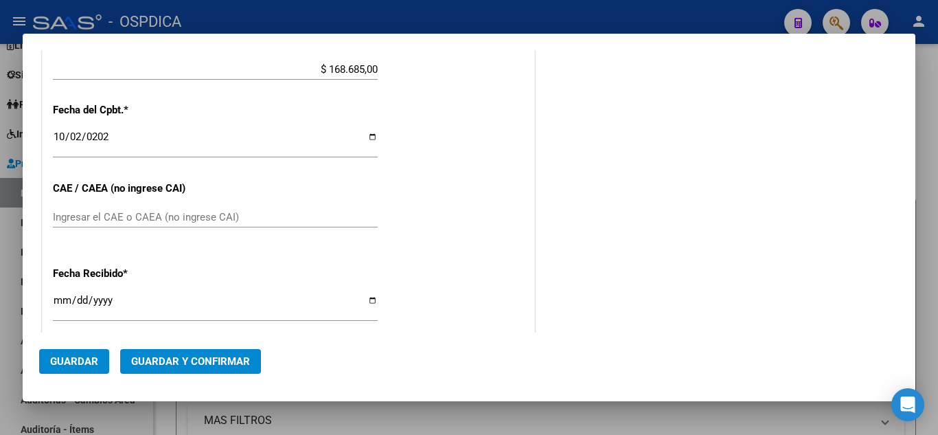
click at [238, 209] on div "Ingresar el CAE o CAEA (no ingrese CAI)" at bounding box center [215, 217] width 325 height 21
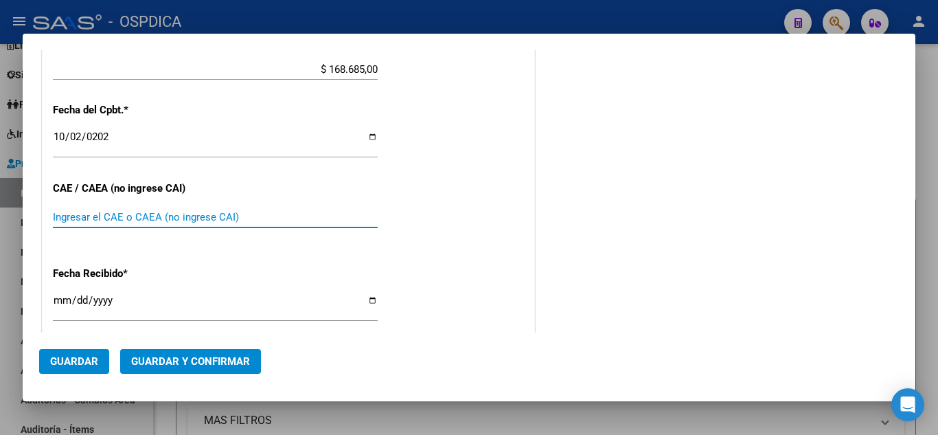
click at [204, 215] on input "Ingresar el CAE o CAEA (no ingrese CAI)" at bounding box center [215, 217] width 325 height 12
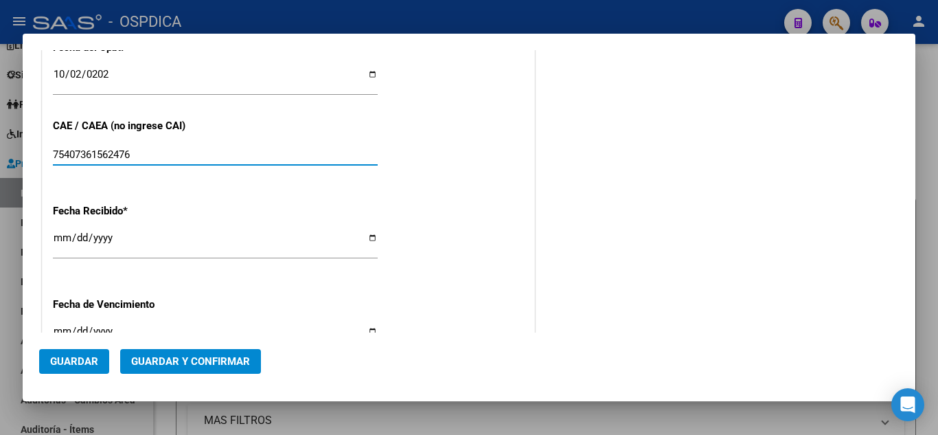
scroll to position [637, 0]
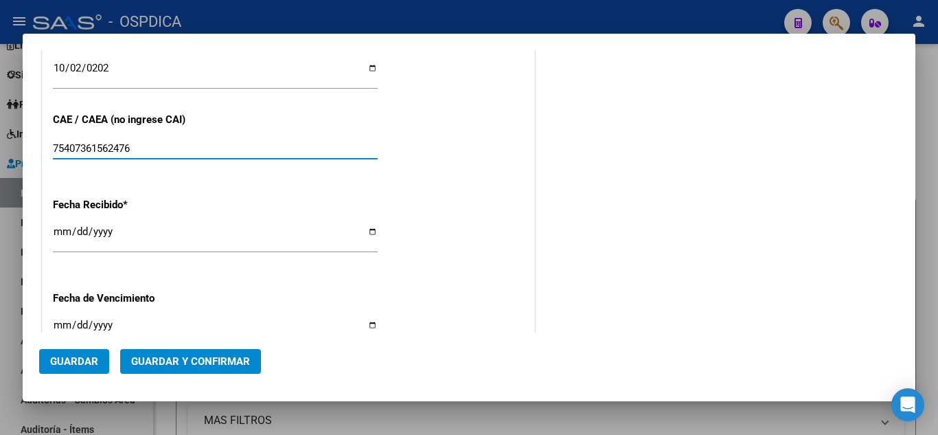
type input "75407361562476"
click at [56, 227] on input "2025-10-13" at bounding box center [215, 237] width 325 height 22
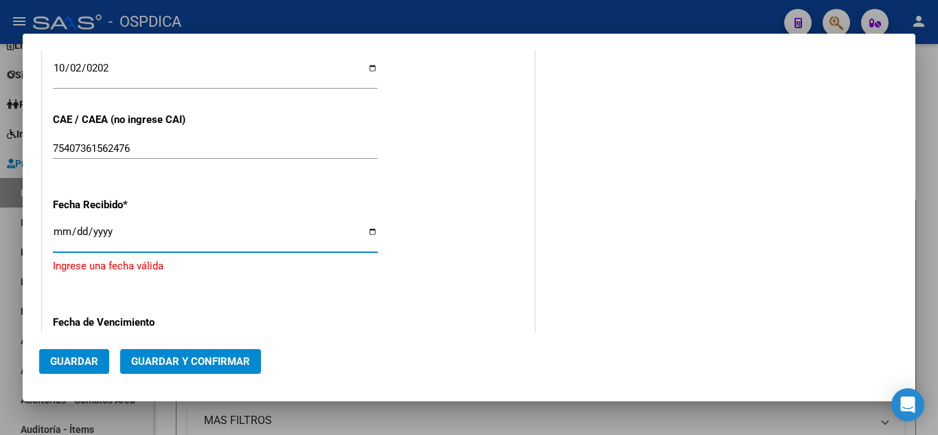
type input "2025-10-09"
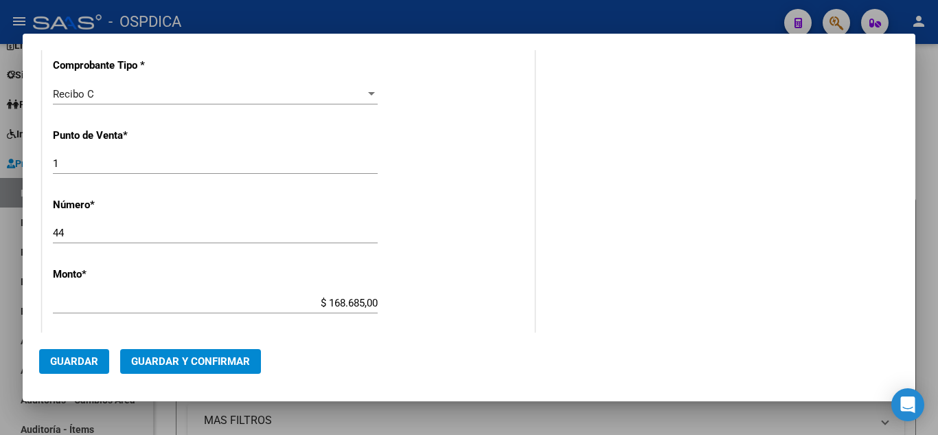
scroll to position [0, 0]
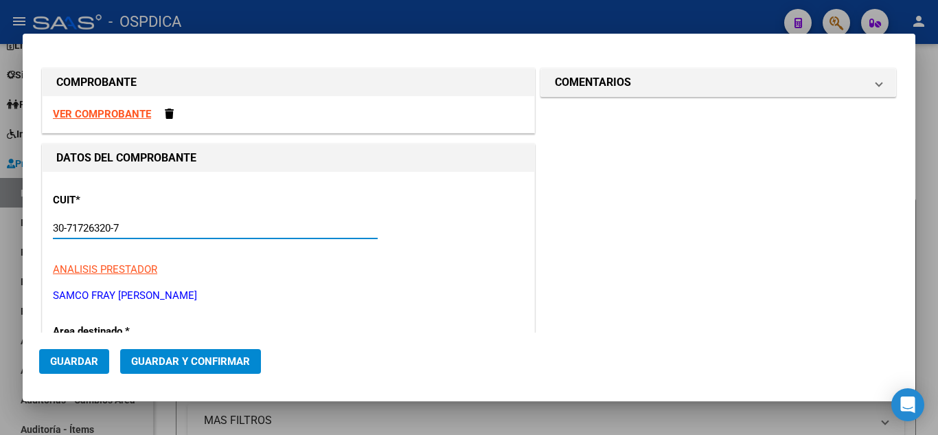
drag, startPoint x: 143, startPoint y: 230, endPoint x: 50, endPoint y: 220, distance: 93.2
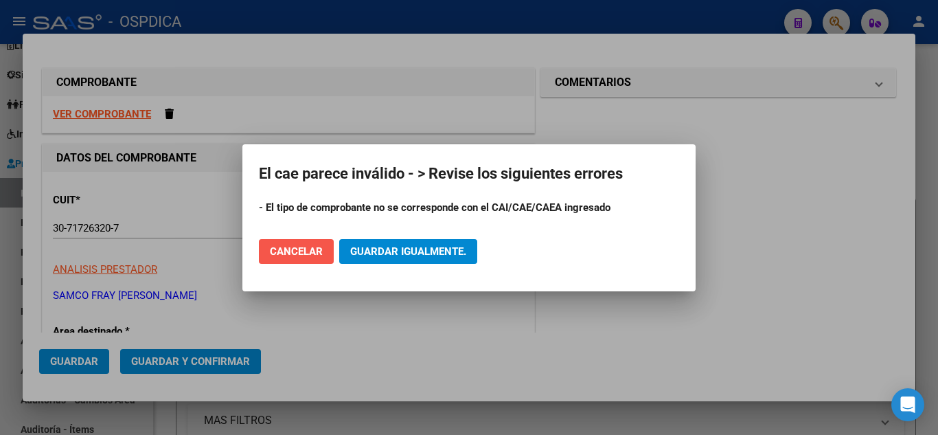
click at [301, 251] on span "Cancelar" at bounding box center [296, 251] width 53 height 12
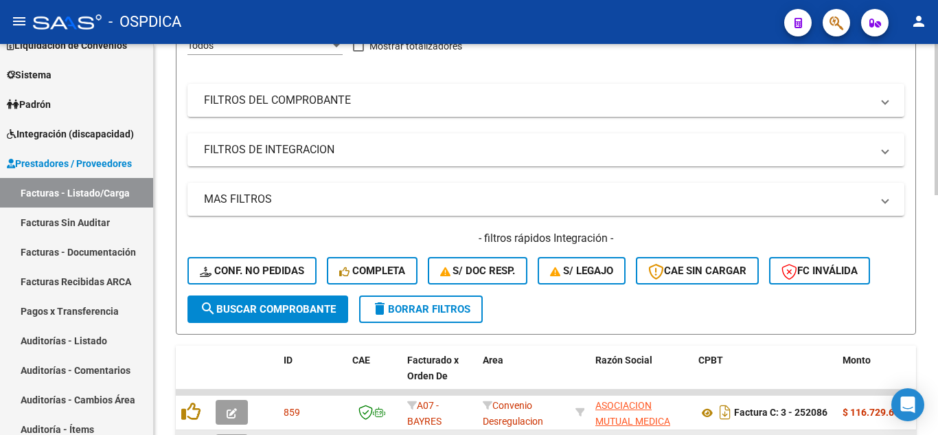
scroll to position [206, 0]
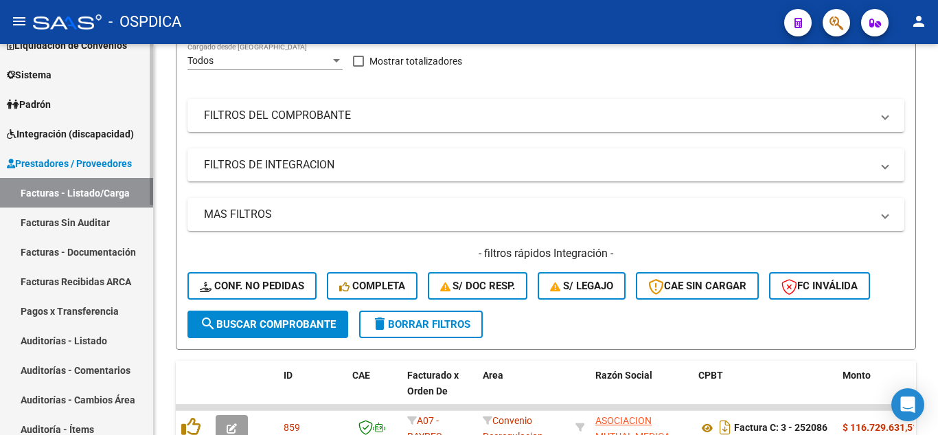
click at [91, 183] on link "Facturas - Listado/Carga" at bounding box center [76, 193] width 153 height 30
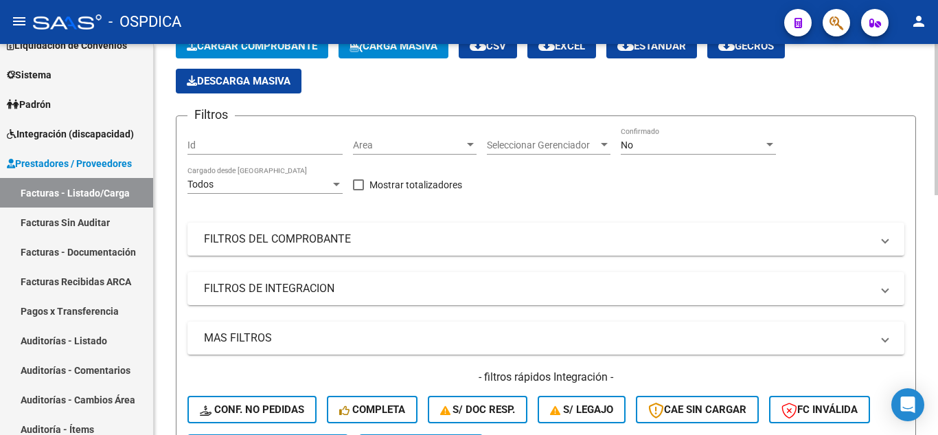
scroll to position [69, 0]
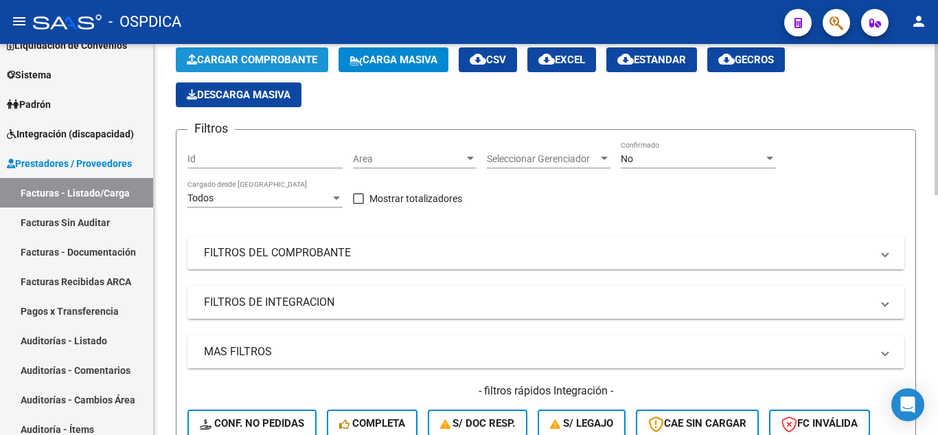
click at [242, 55] on span "Cargar Comprobante" at bounding box center [252, 60] width 130 height 12
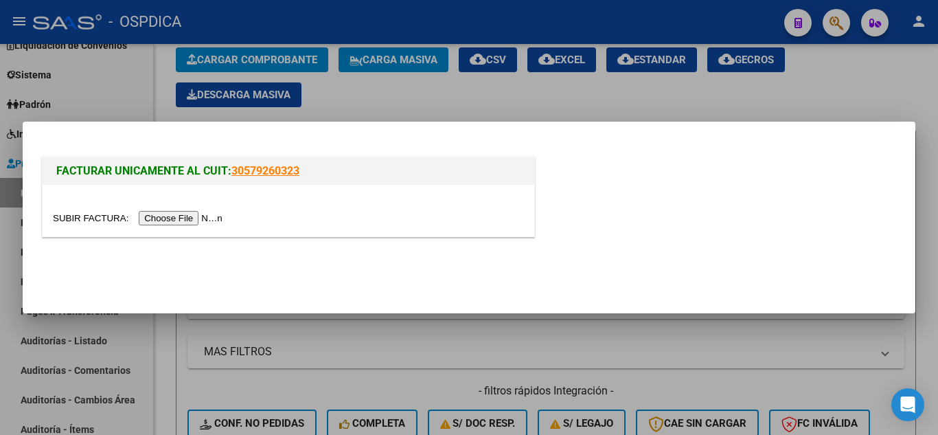
click at [205, 215] on input "file" at bounding box center [140, 218] width 174 height 14
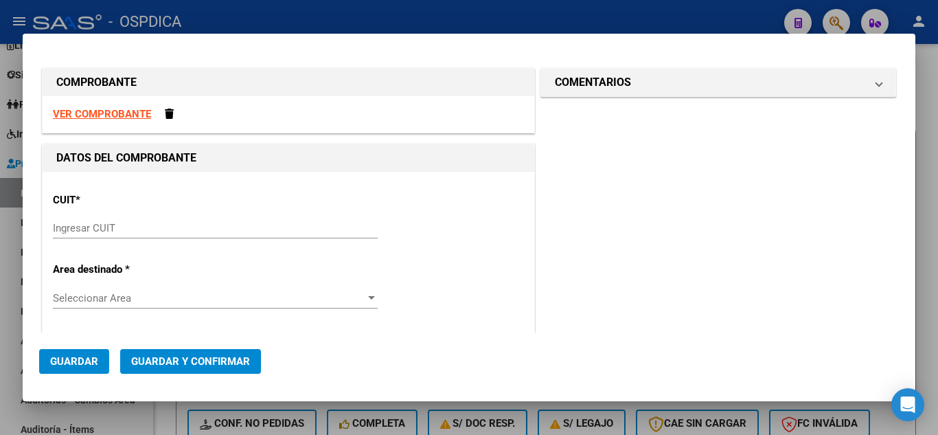
click at [64, 109] on strong "VER COMPROBANTE" at bounding box center [102, 114] width 98 height 12
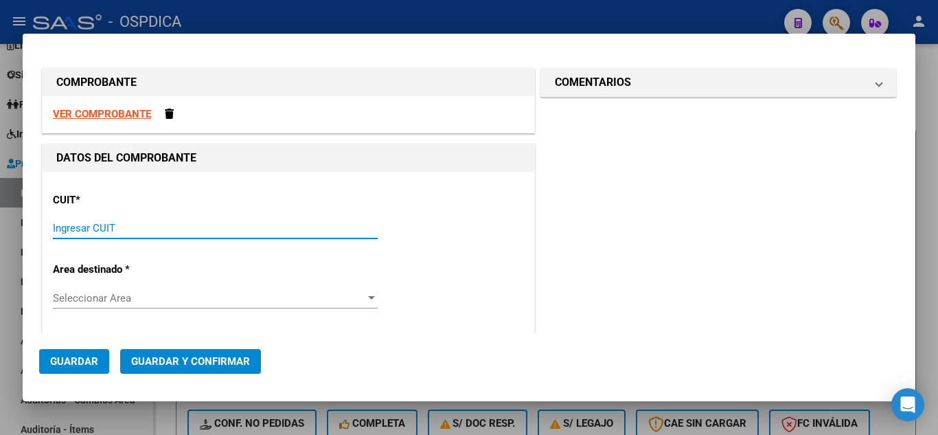
click at [213, 227] on input "Ingresar CUIT" at bounding box center [215, 228] width 325 height 12
paste input "30-71726320-7"
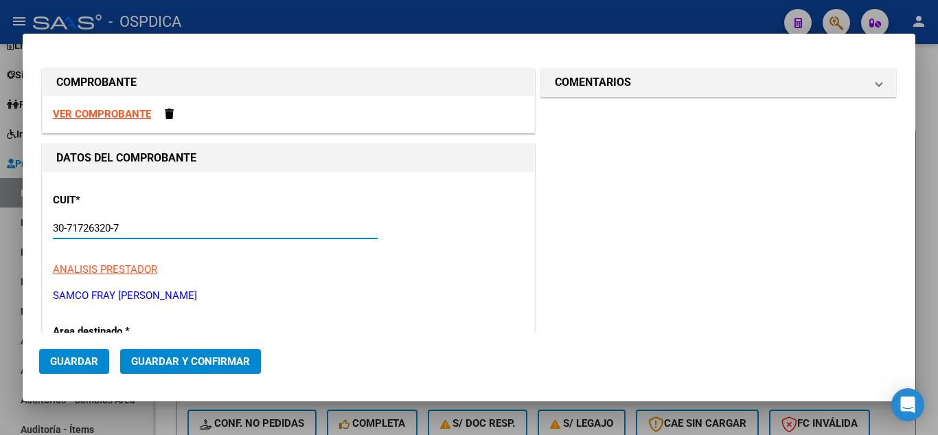
type input "30-71726320-7"
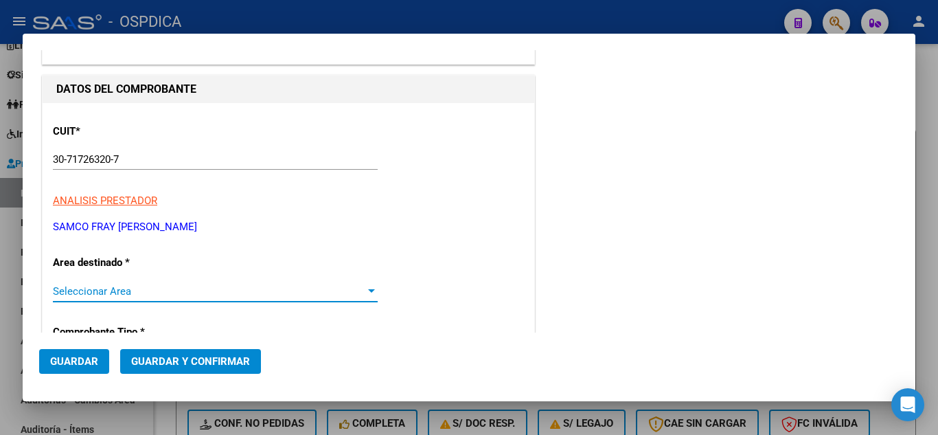
click at [368, 290] on div at bounding box center [371, 290] width 7 height 3
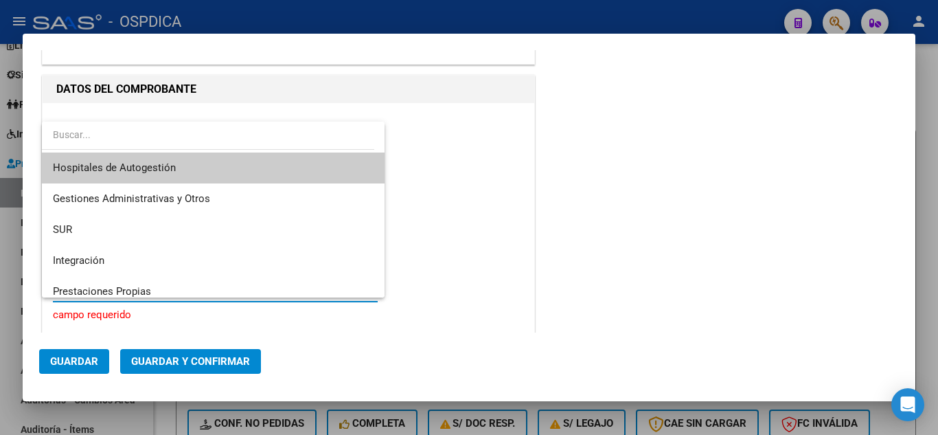
click at [305, 167] on span "Hospitales de Autogestión" at bounding box center [213, 167] width 321 height 31
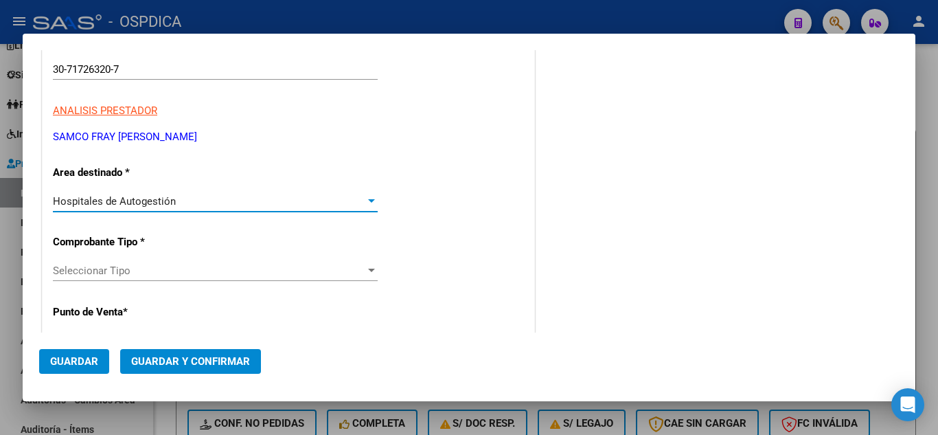
scroll to position [206, 0]
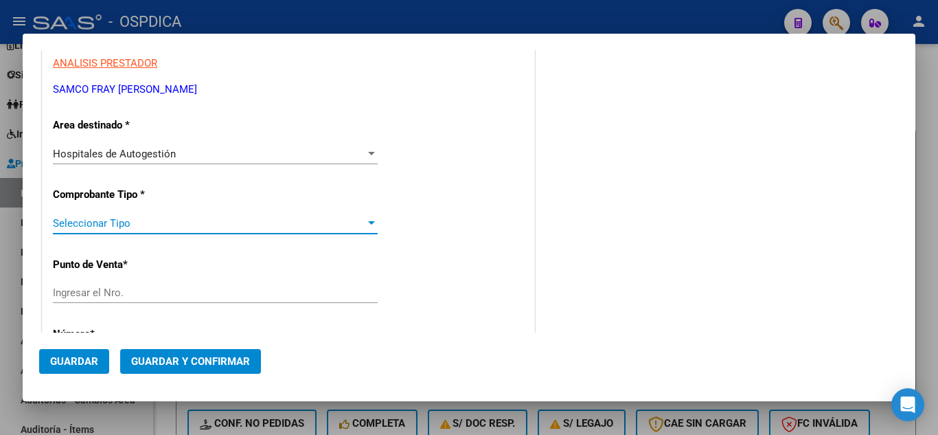
click at [367, 220] on div at bounding box center [371, 223] width 12 height 11
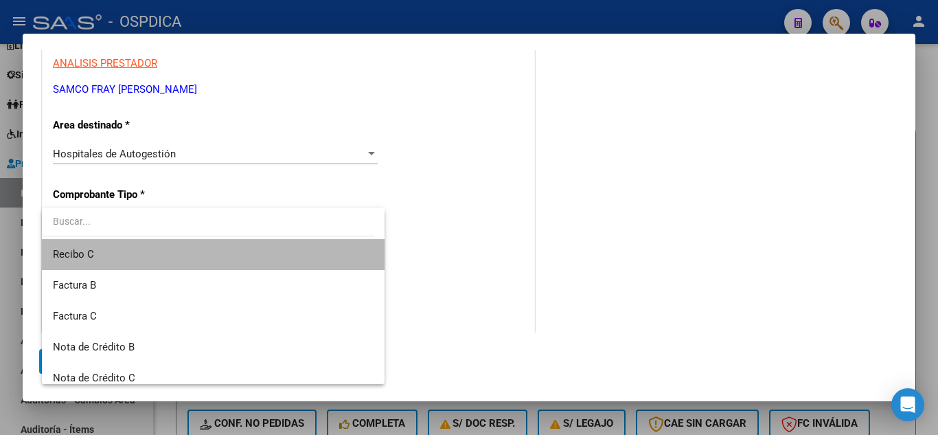
click at [229, 261] on span "Recibo C" at bounding box center [213, 254] width 321 height 31
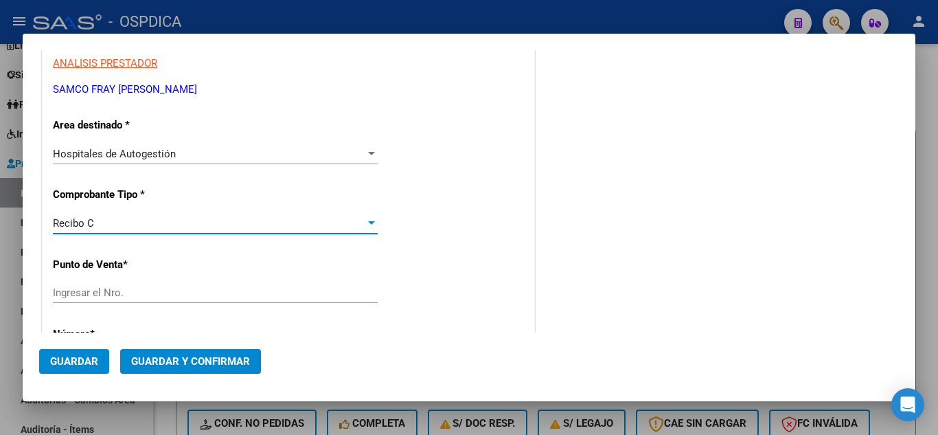
click at [365, 218] on div at bounding box center [371, 223] width 12 height 11
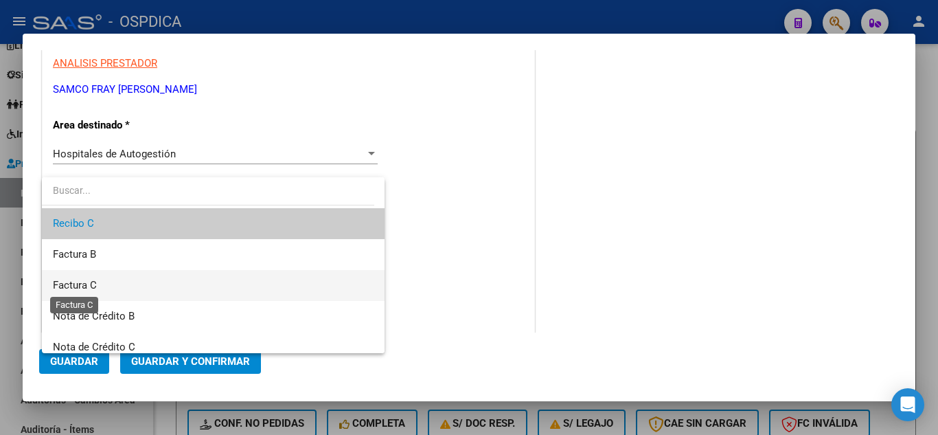
click at [82, 280] on span "Factura C" at bounding box center [75, 285] width 44 height 12
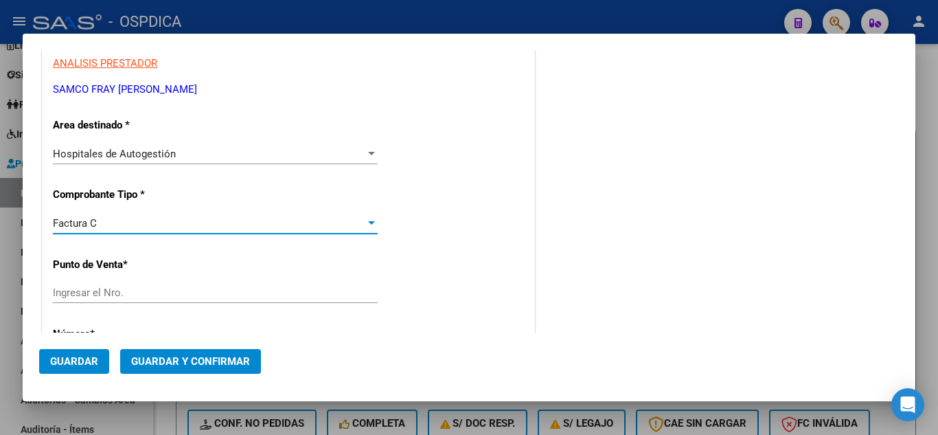
scroll to position [275, 0]
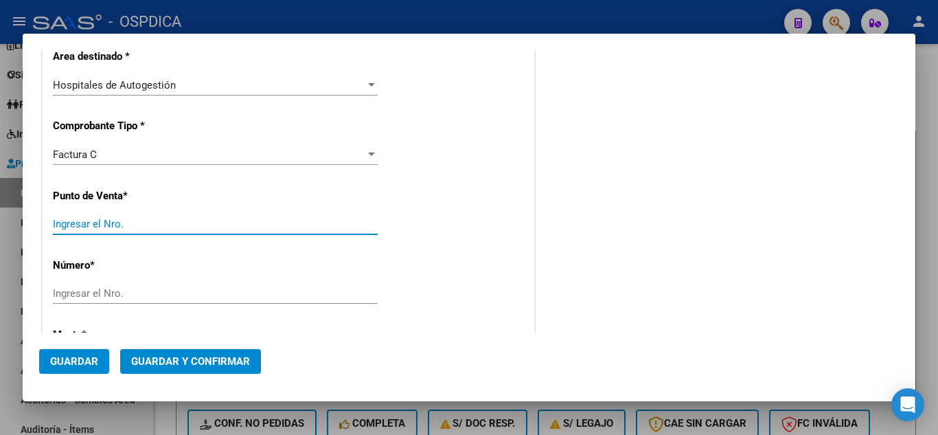
click at [306, 224] on input "Ingresar el Nro." at bounding box center [215, 224] width 325 height 12
type input "1"
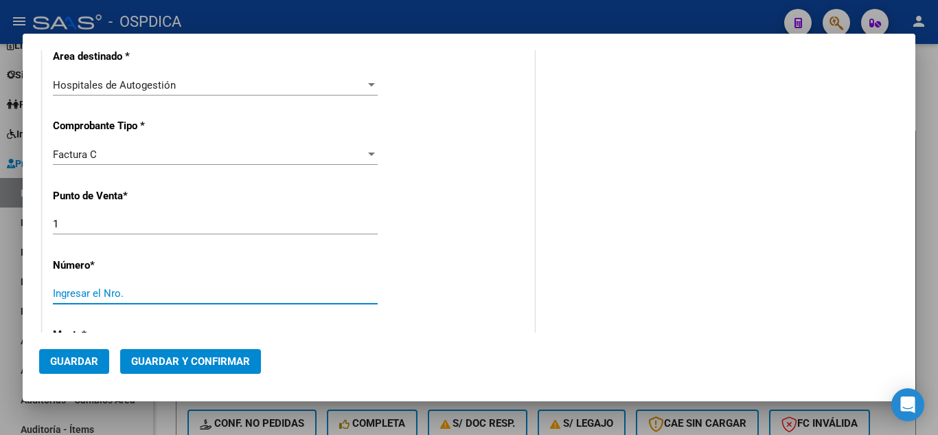
click at [295, 287] on input "Ingresar el Nro." at bounding box center [215, 293] width 325 height 12
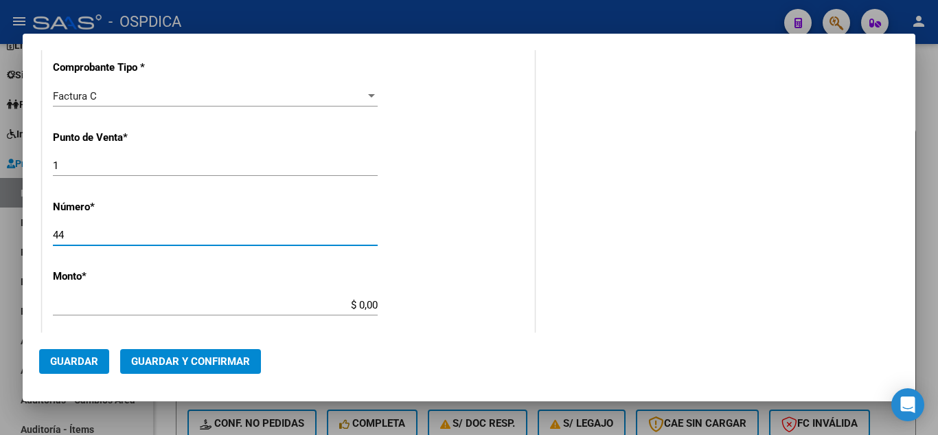
scroll to position [412, 0]
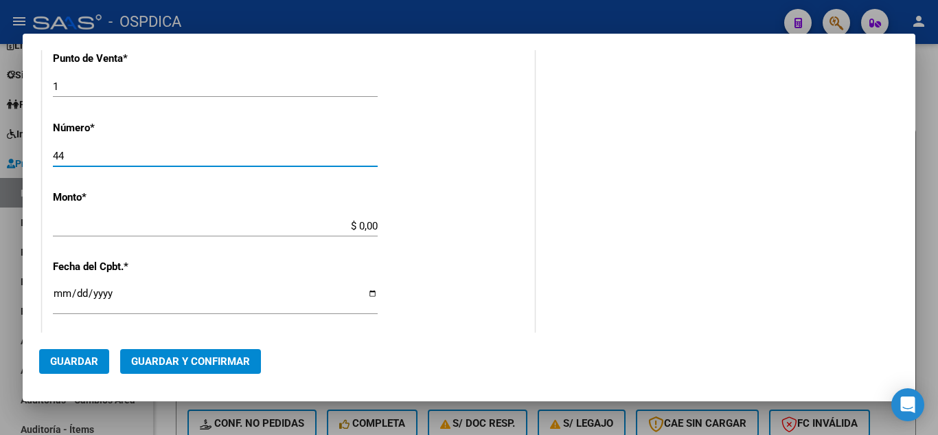
type input "44"
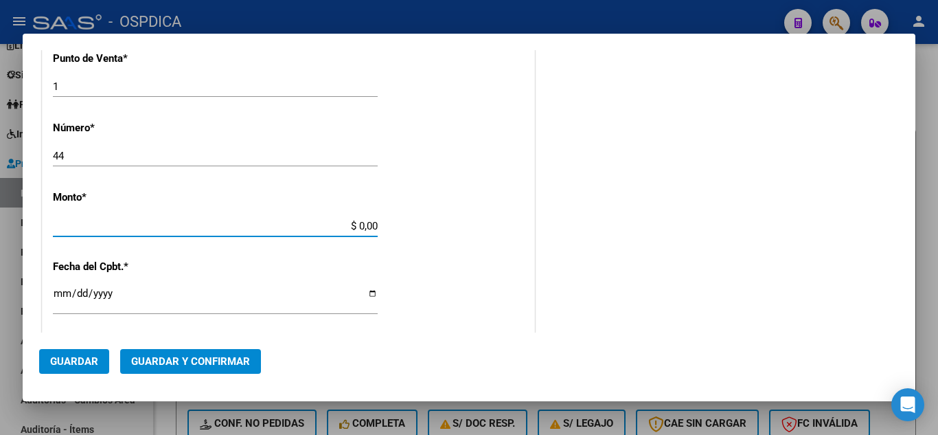
type input "$ 168.685,00"
type input "2025-10-02"
type input "75407361562476"
drag, startPoint x: 341, startPoint y: 225, endPoint x: 413, endPoint y: 226, distance: 72.1
click at [413, 226] on div "CUIT * 30-71726320-7 Ingresar CUIT ANALISIS PRESTADOR SAMCO FRAY LUIS BELTRAN O…" at bounding box center [289, 247] width 492 height 974
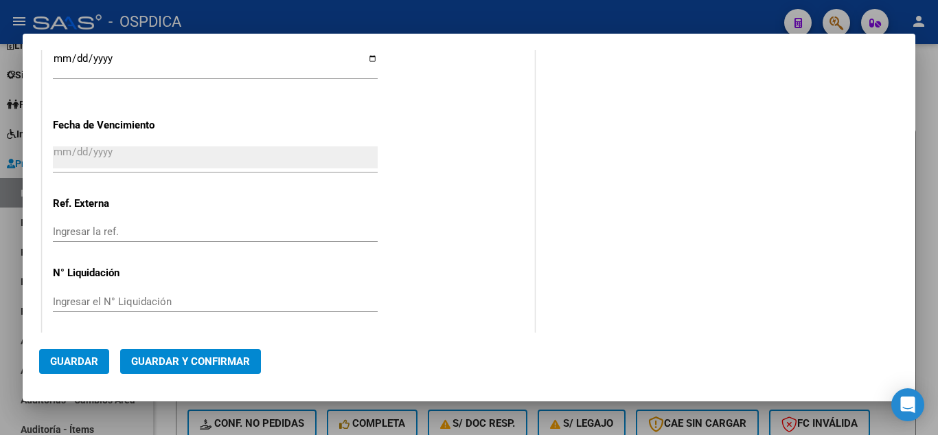
scroll to position [816, 0]
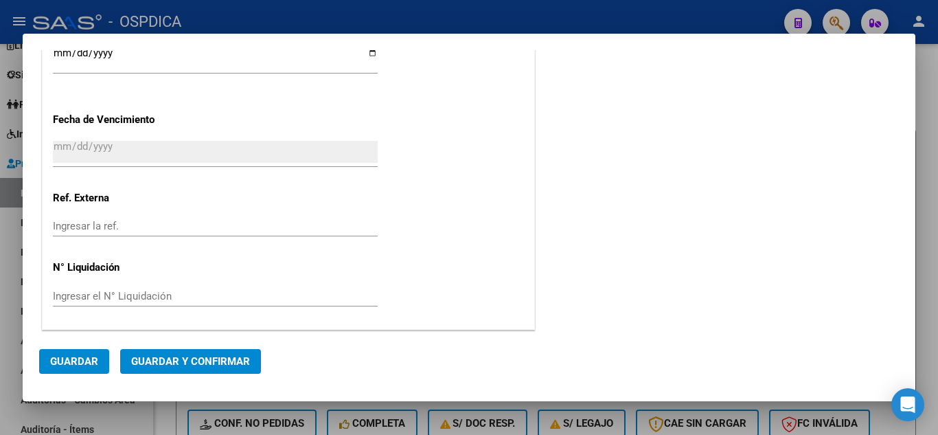
click at [80, 360] on span "Guardar" at bounding box center [74, 361] width 48 height 12
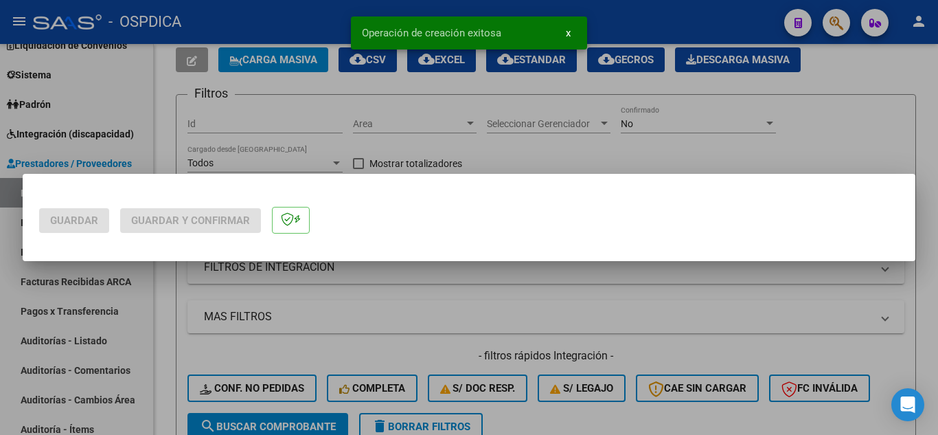
scroll to position [0, 0]
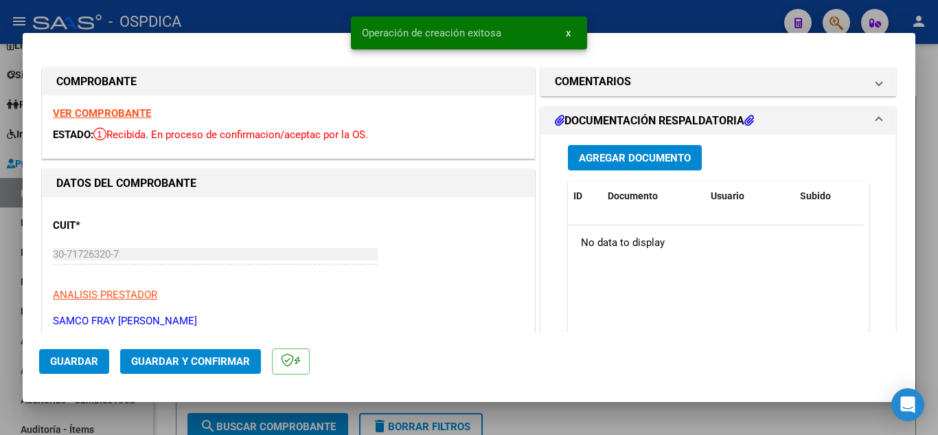
type input "2025-12-01"
type input "$ 0,00"
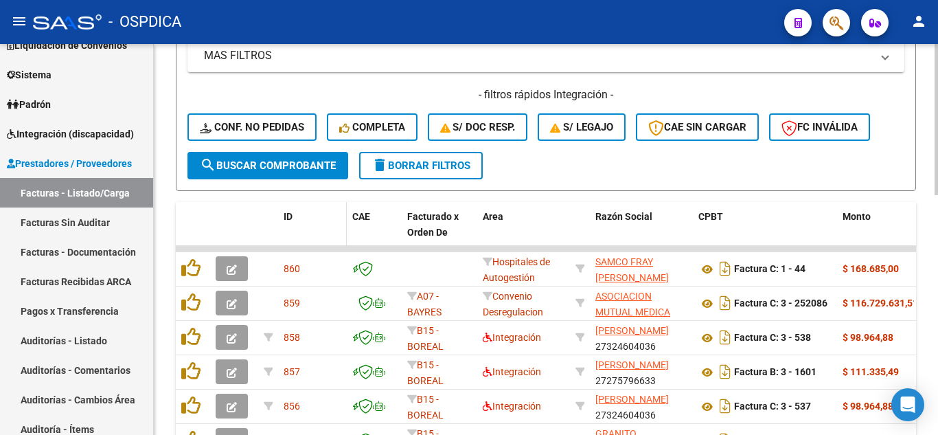
scroll to position [343, 0]
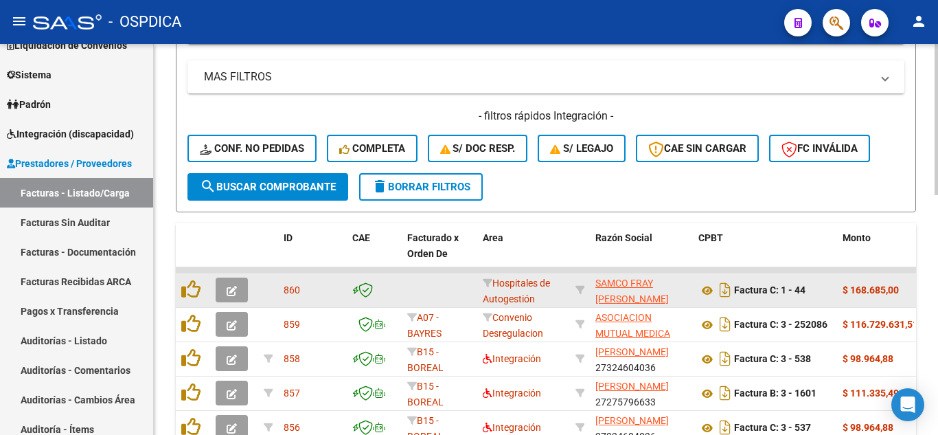
click at [236, 288] on icon "button" at bounding box center [232, 291] width 10 height 10
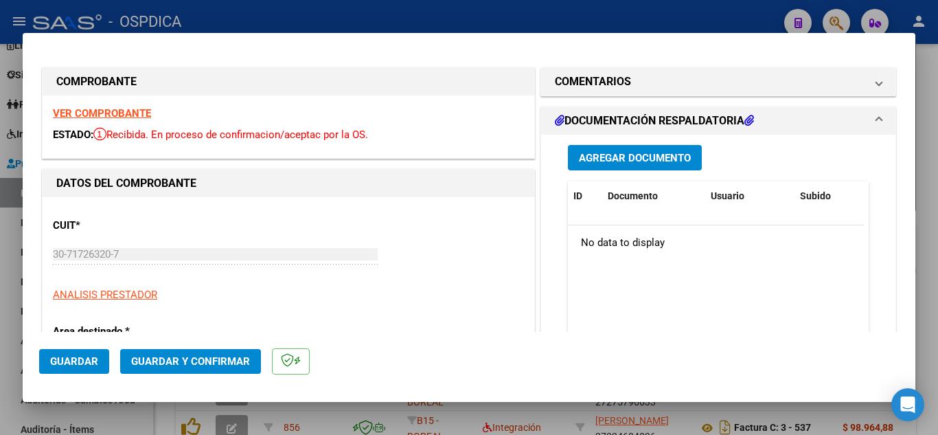
type input "2025-12-01"
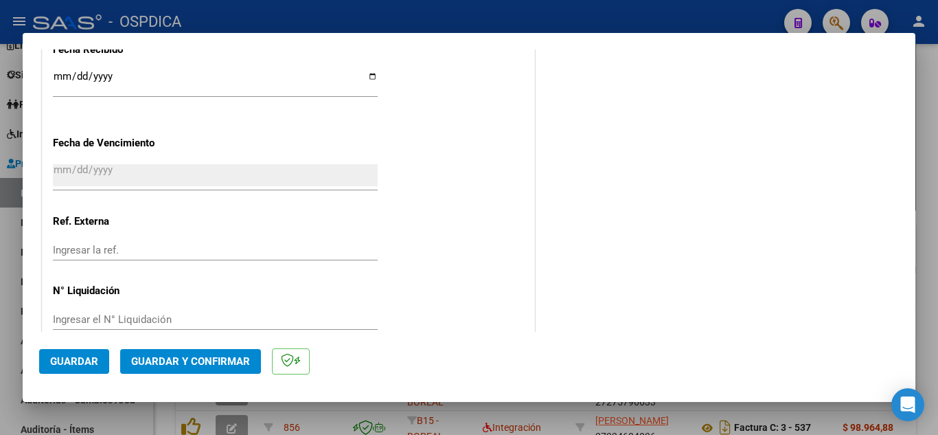
scroll to position [824, 0]
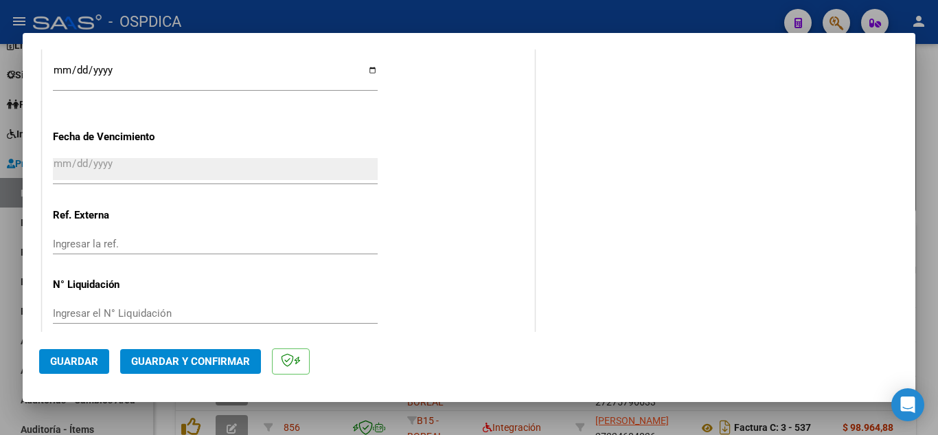
type input "$ 0,00"
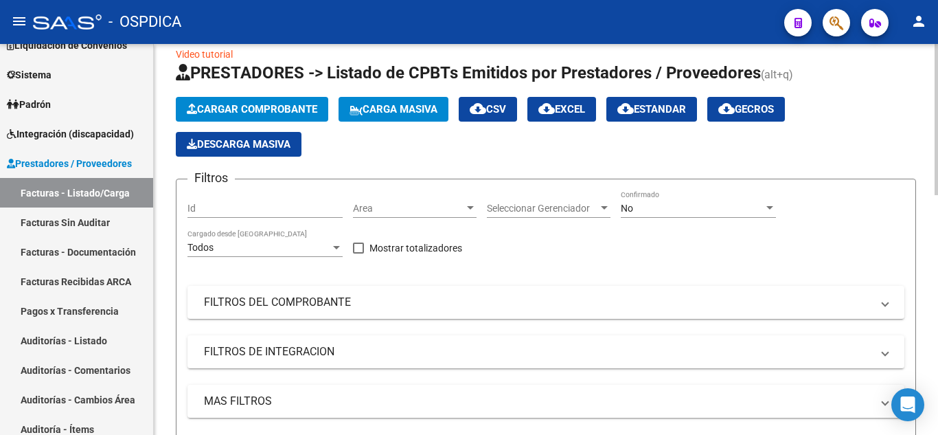
scroll to position [0, 0]
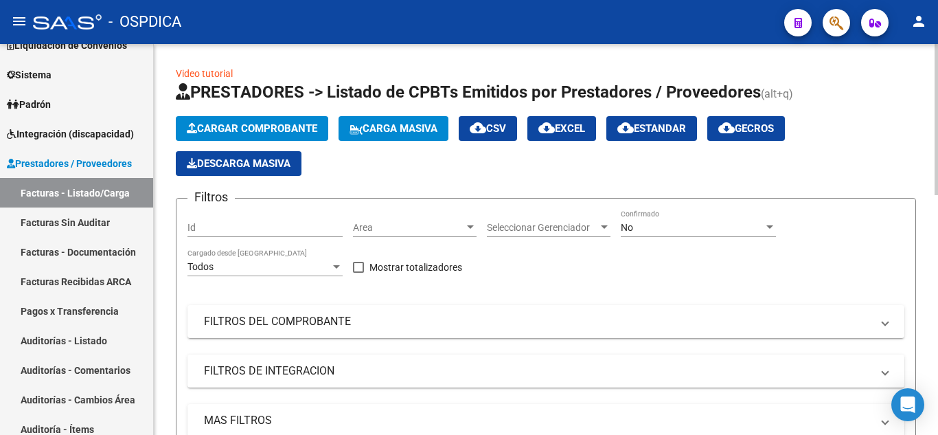
click at [283, 122] on span "Cargar Comprobante" at bounding box center [252, 128] width 130 height 12
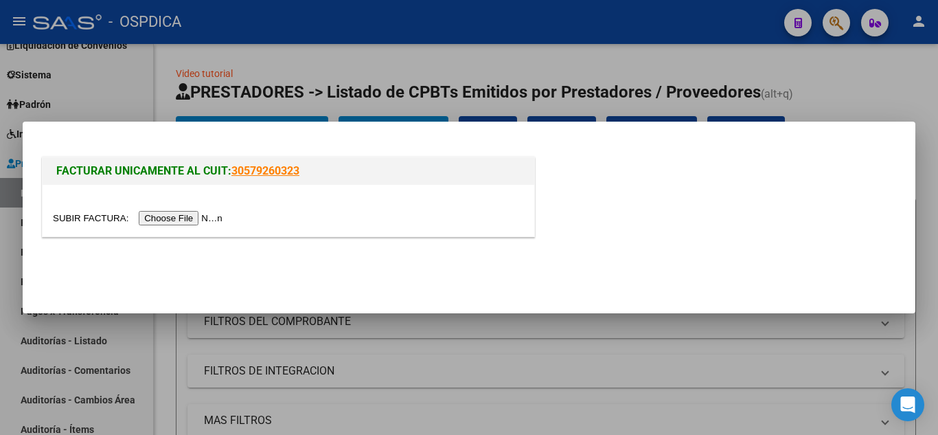
click at [199, 217] on input "file" at bounding box center [140, 218] width 174 height 14
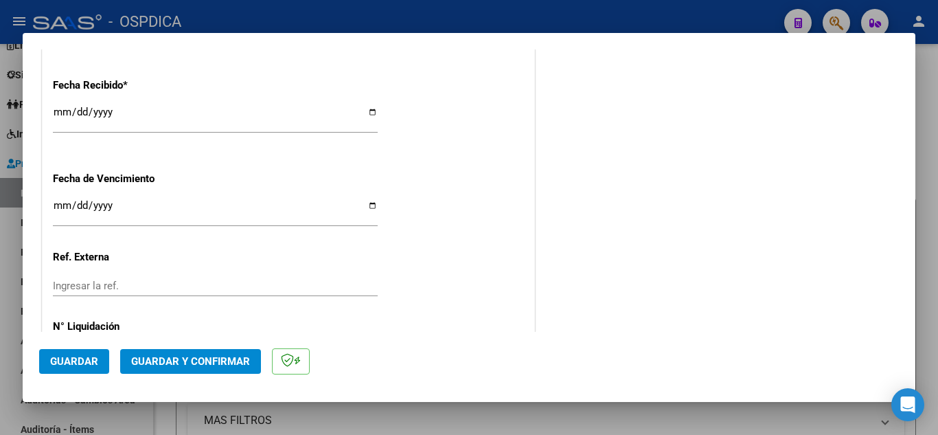
scroll to position [798, 0]
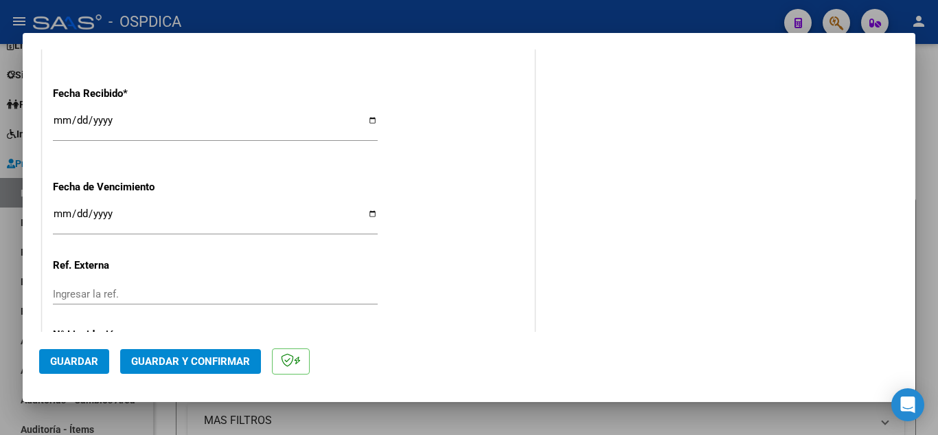
click at [60, 117] on input "2025-10-13" at bounding box center [215, 126] width 325 height 22
type input "2025-10-09"
click at [70, 357] on span "Guardar" at bounding box center [74, 361] width 48 height 12
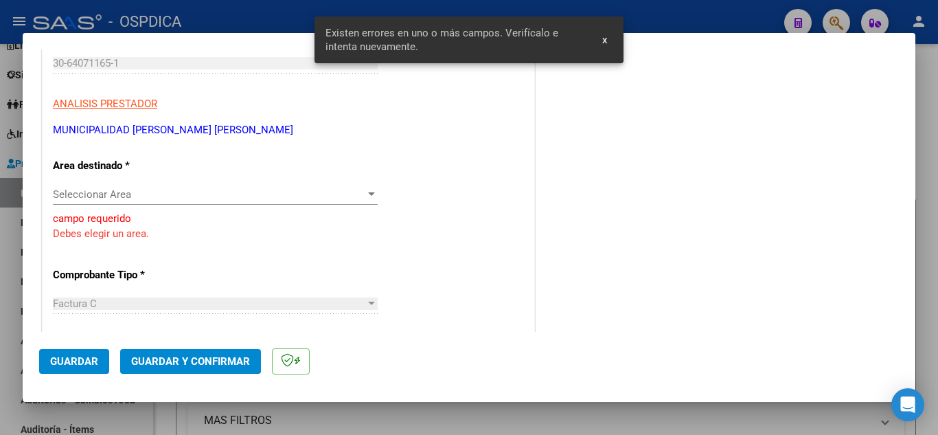
scroll to position [212, 0]
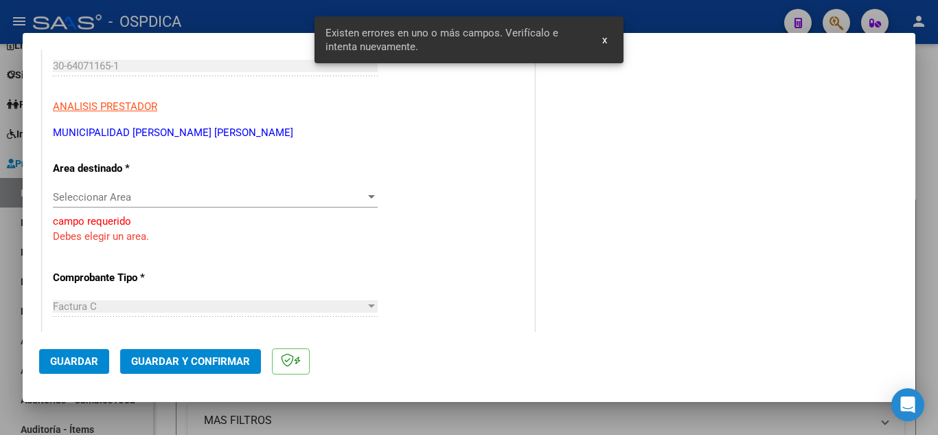
click at [370, 193] on div at bounding box center [371, 197] width 12 height 11
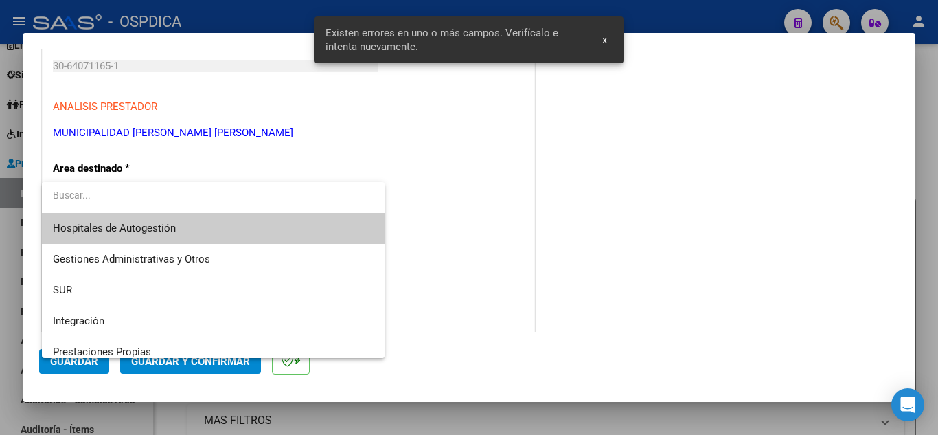
click at [301, 233] on span "Hospitales de Autogestión" at bounding box center [213, 228] width 321 height 31
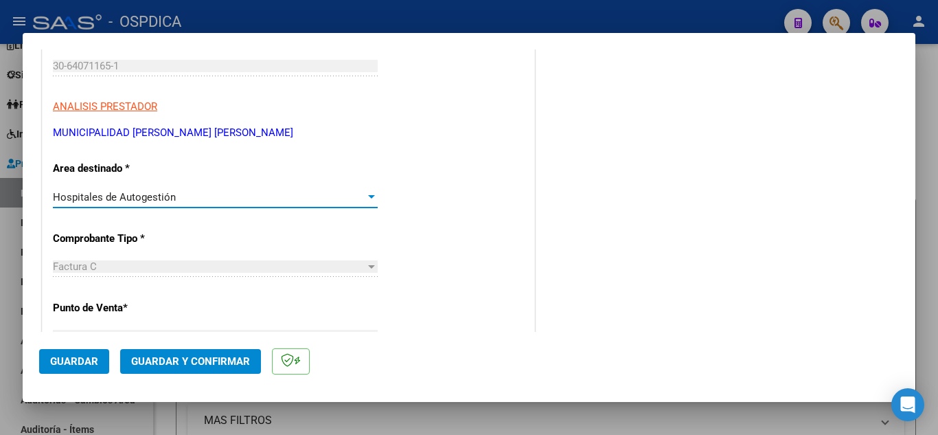
click at [78, 356] on span "Guardar" at bounding box center [74, 361] width 48 height 12
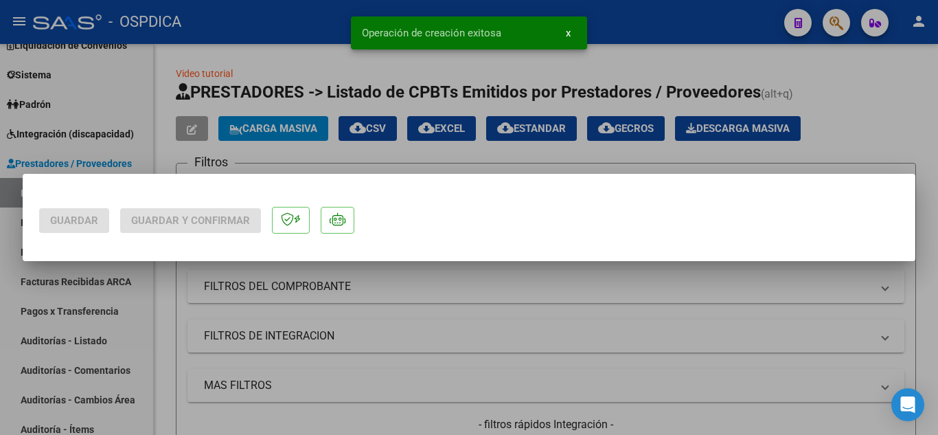
scroll to position [0, 0]
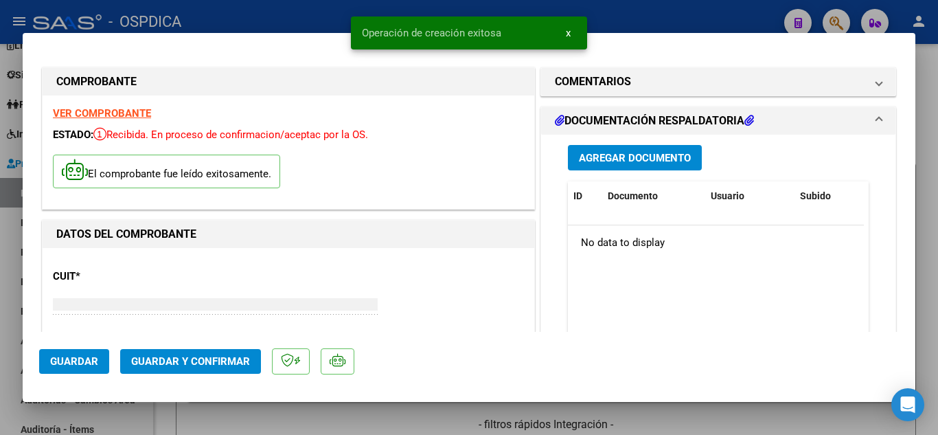
type input "$ 0,00"
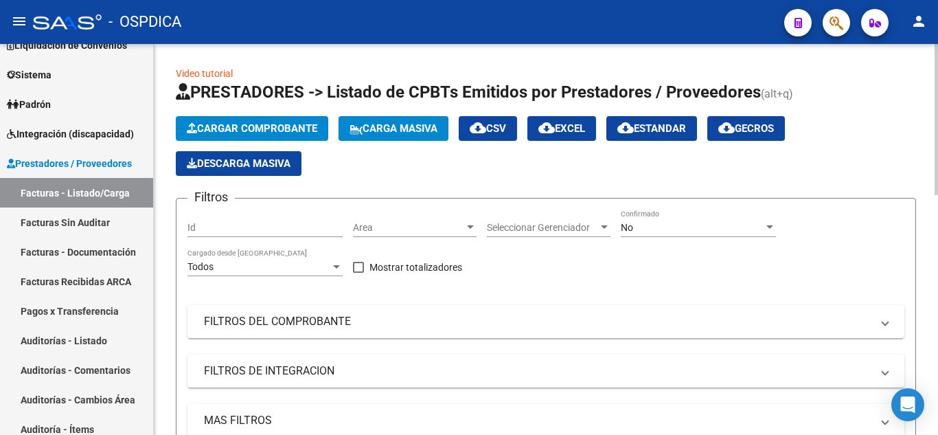
click at [267, 127] on span "Cargar Comprobante" at bounding box center [252, 128] width 130 height 12
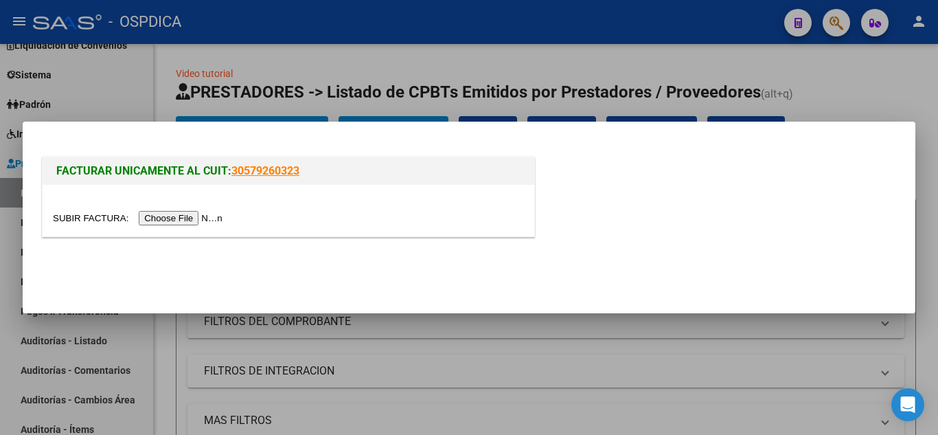
click at [196, 219] on input "file" at bounding box center [140, 218] width 174 height 14
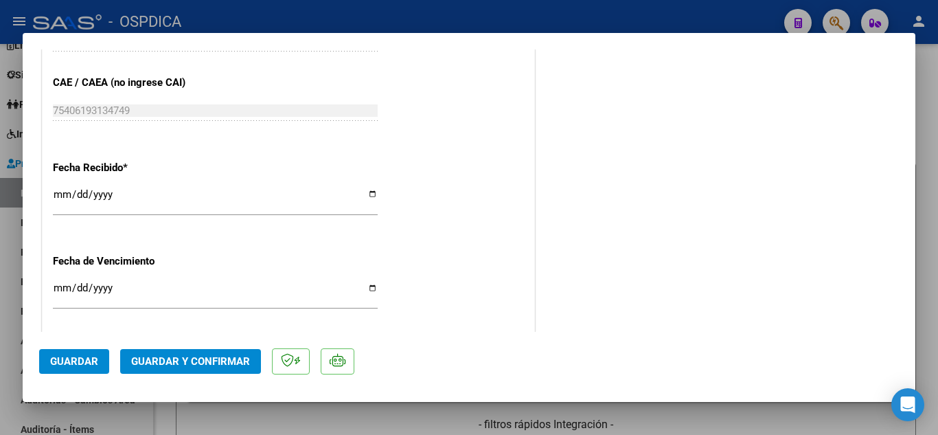
scroll to position [824, 0]
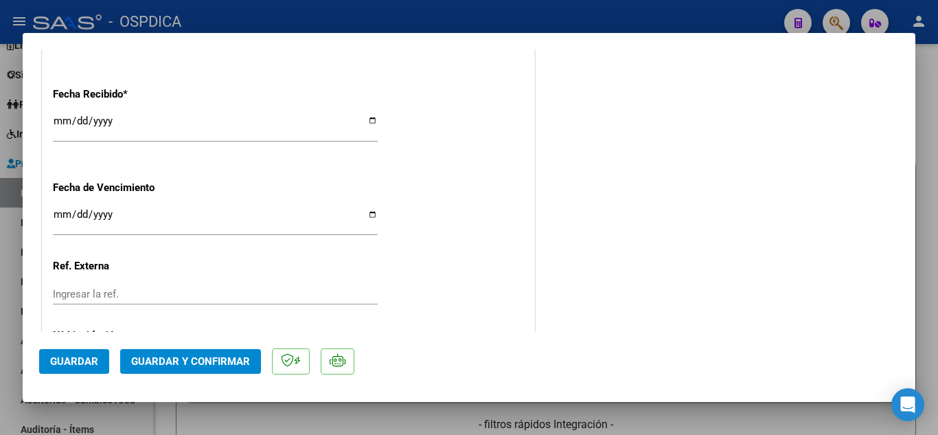
click at [58, 119] on input "2025-10-13" at bounding box center [215, 126] width 325 height 22
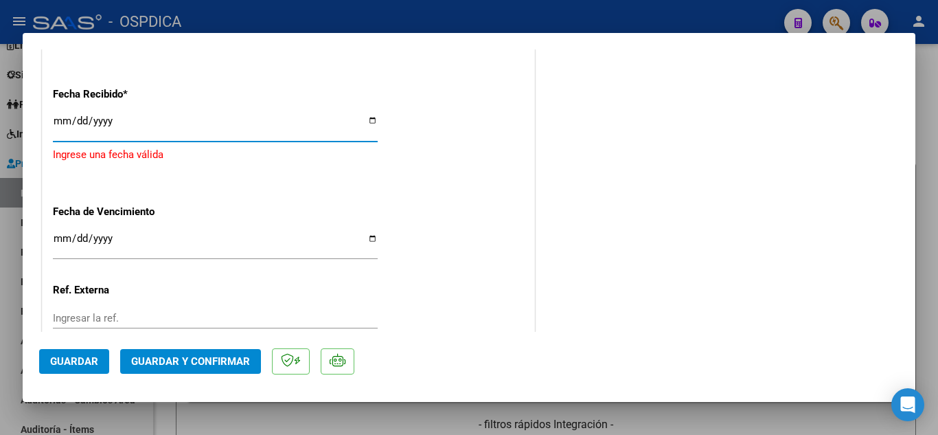
type input "2025-10-09"
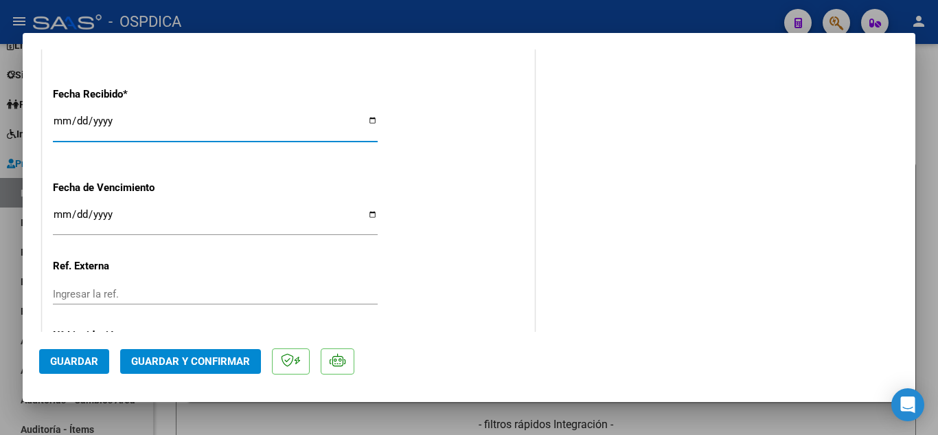
scroll to position [893, 0]
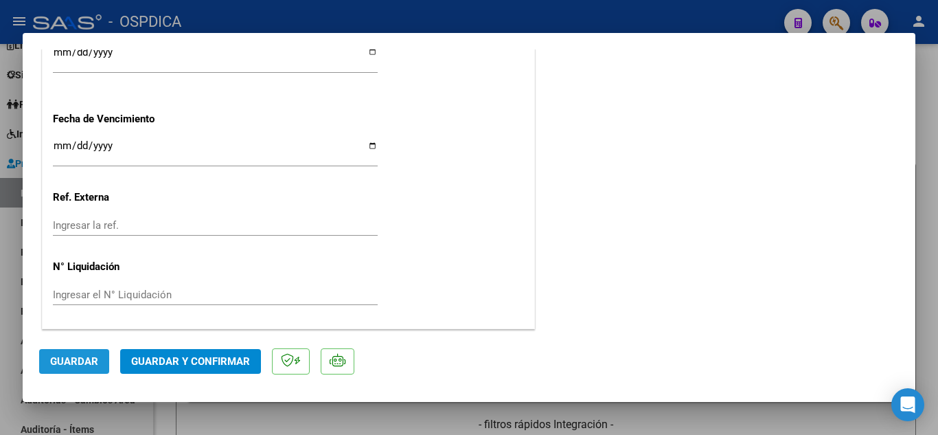
click at [67, 358] on span "Guardar" at bounding box center [74, 361] width 48 height 12
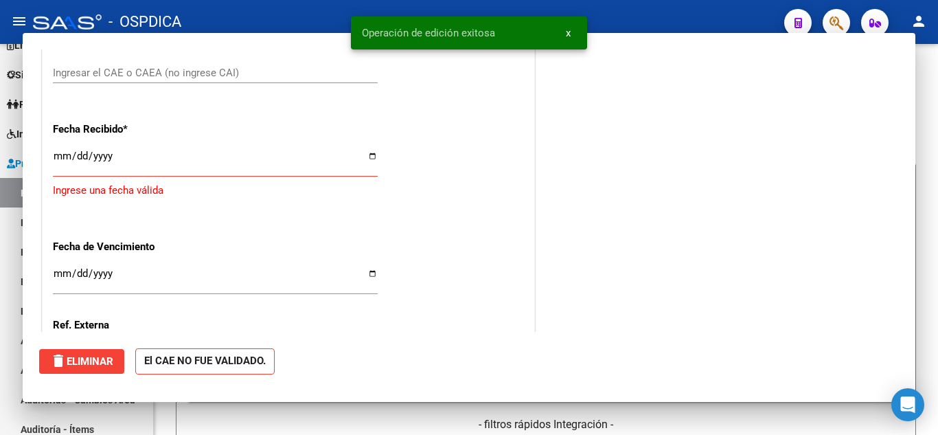
scroll to position [0, 0]
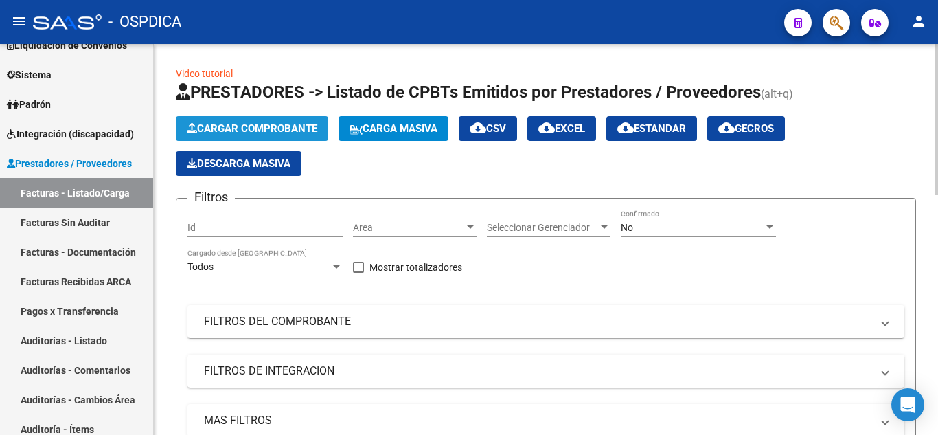
click at [277, 128] on span "Cargar Comprobante" at bounding box center [252, 128] width 130 height 12
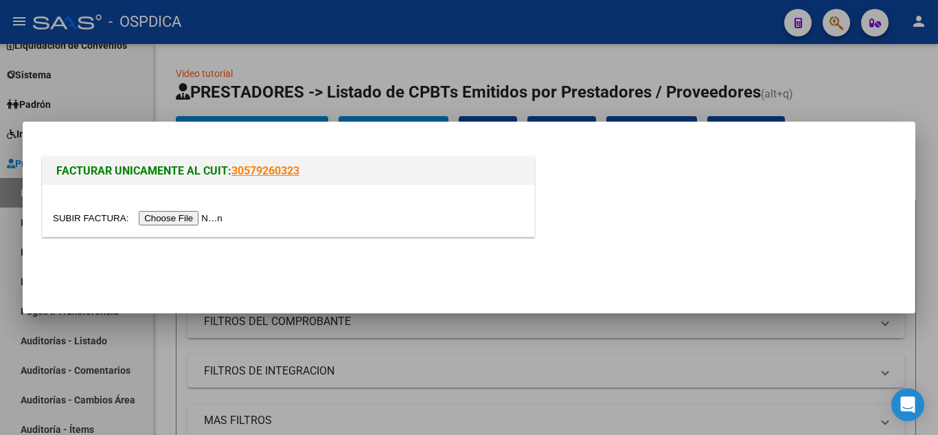
click at [176, 218] on input "file" at bounding box center [140, 218] width 174 height 14
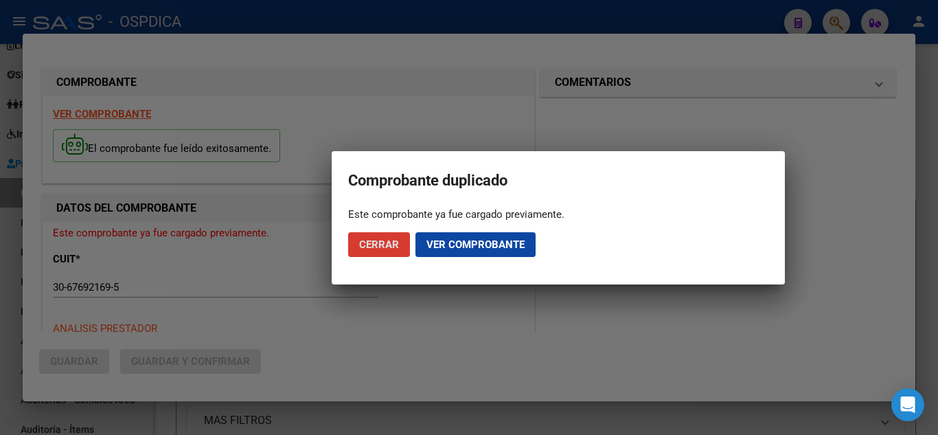
click at [428, 235] on button "Ver comprobante" at bounding box center [475, 244] width 120 height 25
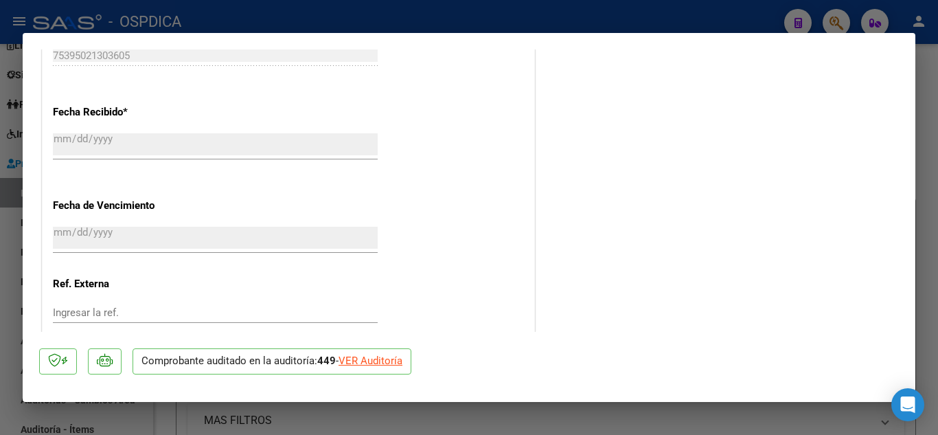
scroll to position [842, 0]
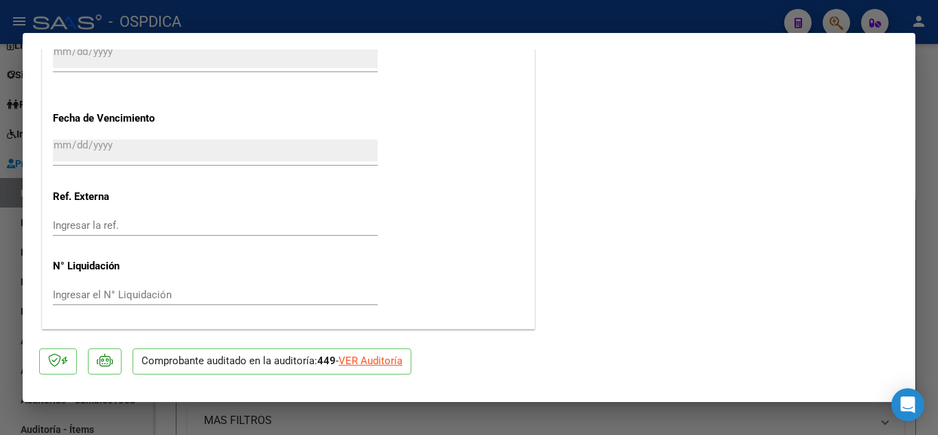
type input "$ 0,00"
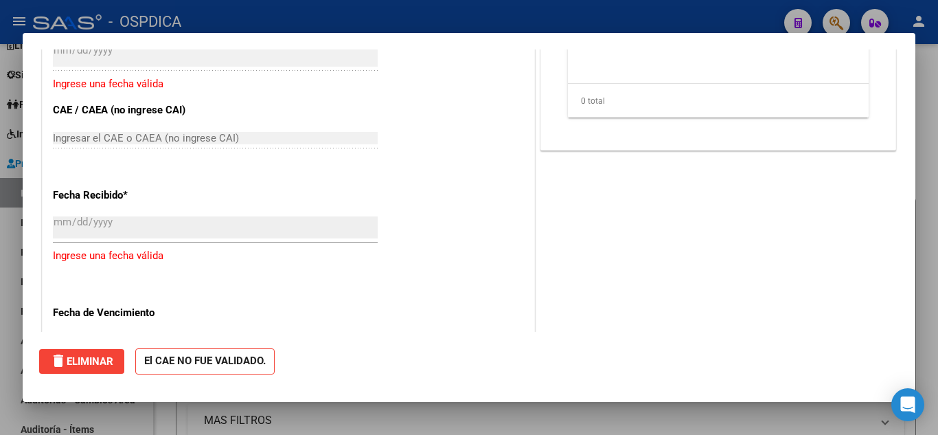
scroll to position [1012, 0]
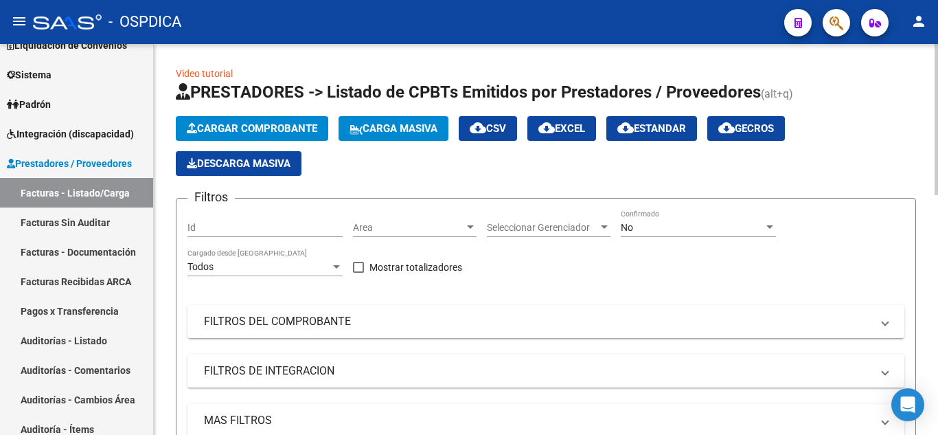
click at [248, 124] on span "Cargar Comprobante" at bounding box center [252, 128] width 130 height 12
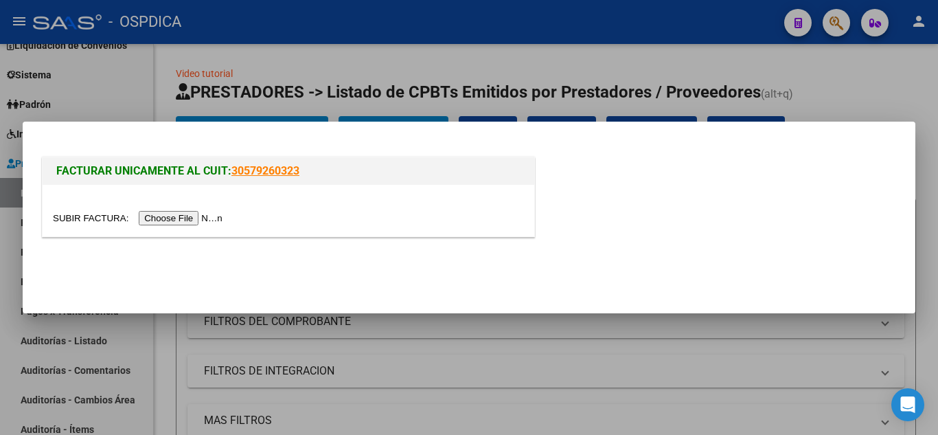
click at [212, 214] on input "file" at bounding box center [140, 218] width 174 height 14
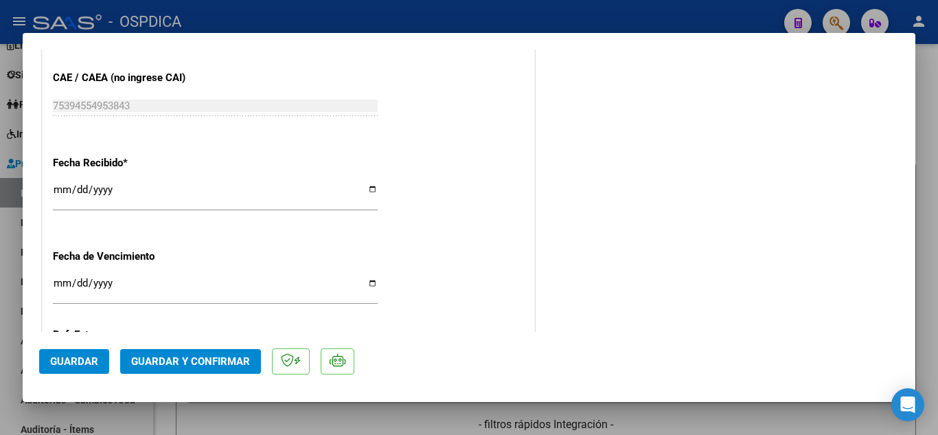
scroll to position [824, 0]
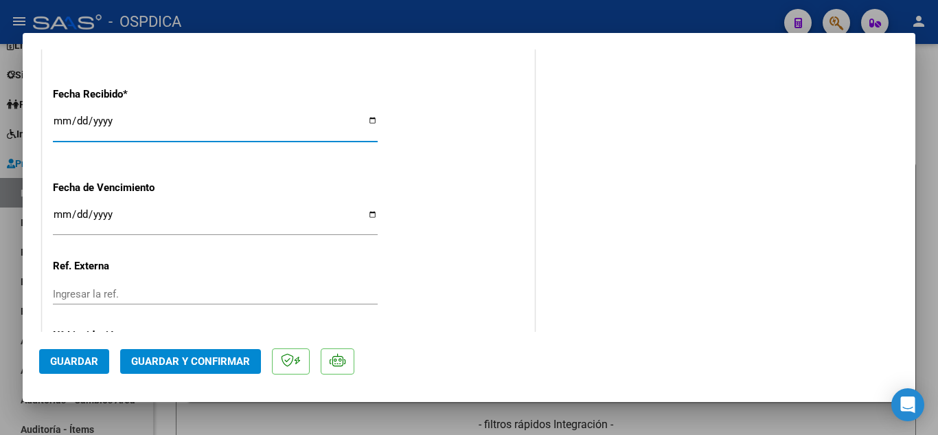
click at [59, 116] on input "2025-10-13" at bounding box center [215, 126] width 325 height 22
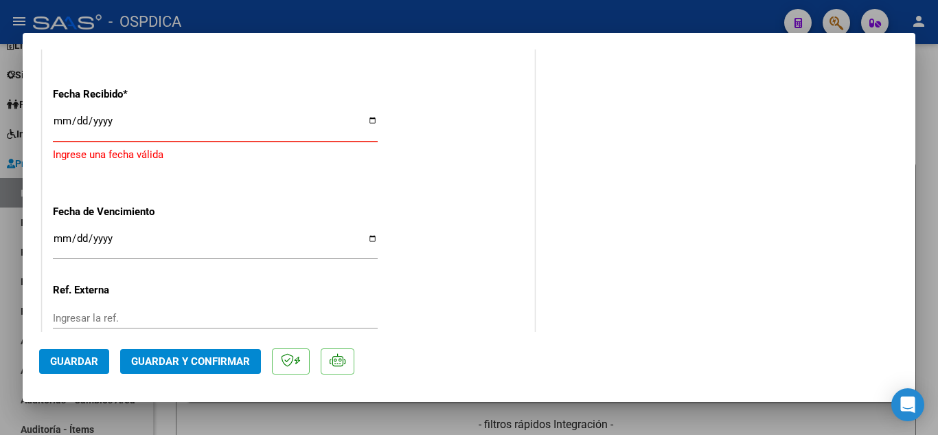
type input "2025-10-09"
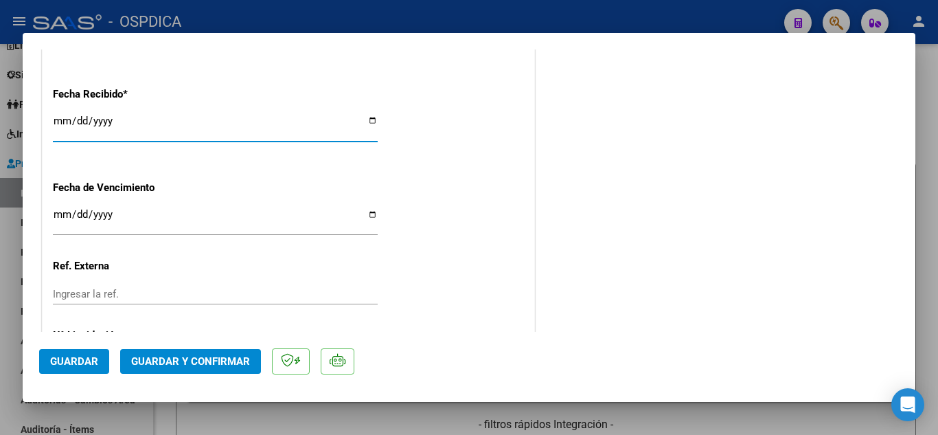
scroll to position [893, 0]
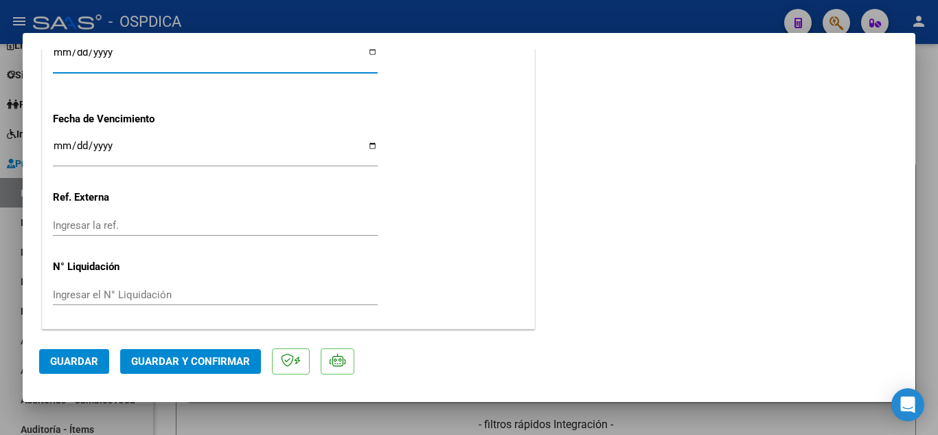
click at [75, 359] on span "Guardar" at bounding box center [74, 361] width 48 height 12
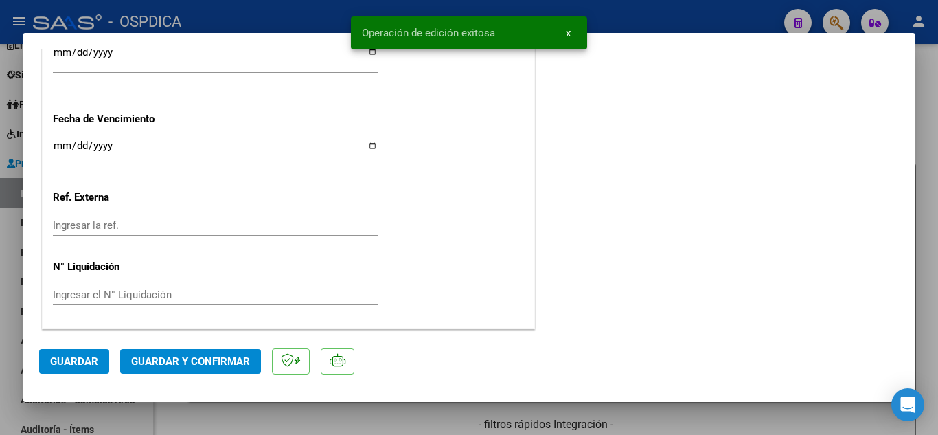
scroll to position [0, 0]
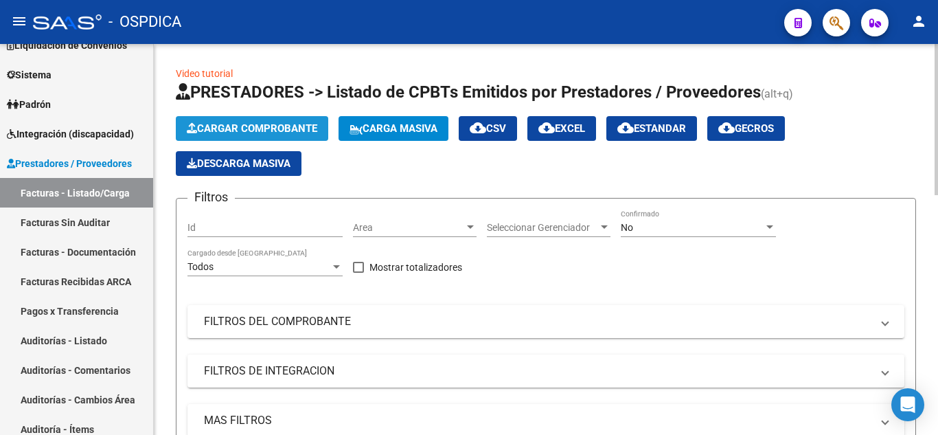
click at [285, 126] on span "Cargar Comprobante" at bounding box center [252, 128] width 130 height 12
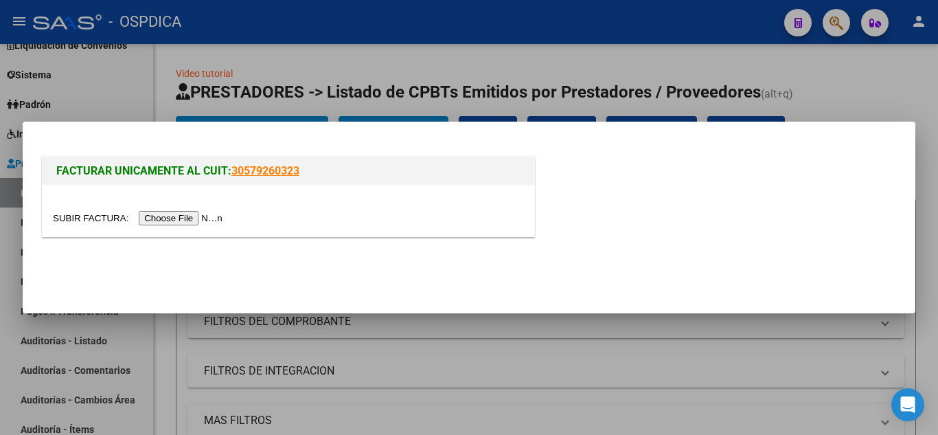
click at [214, 214] on input "file" at bounding box center [140, 218] width 174 height 14
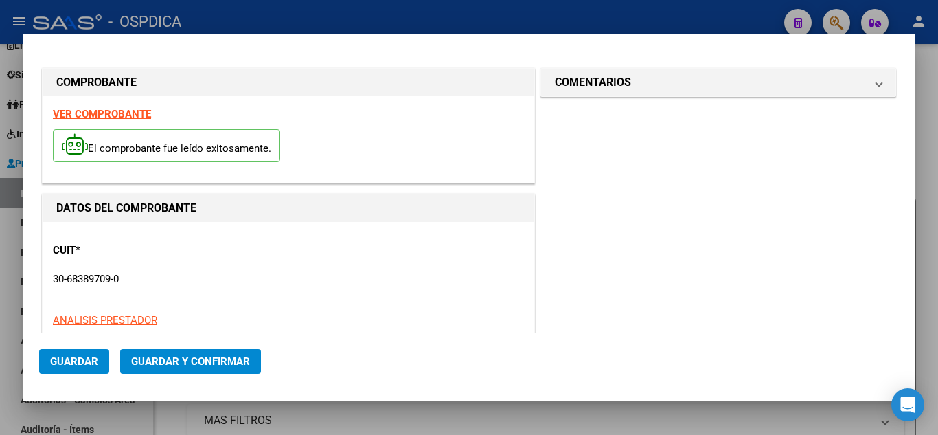
type input "283"
type input "$ 44.746,00"
type input "2025-09-30"
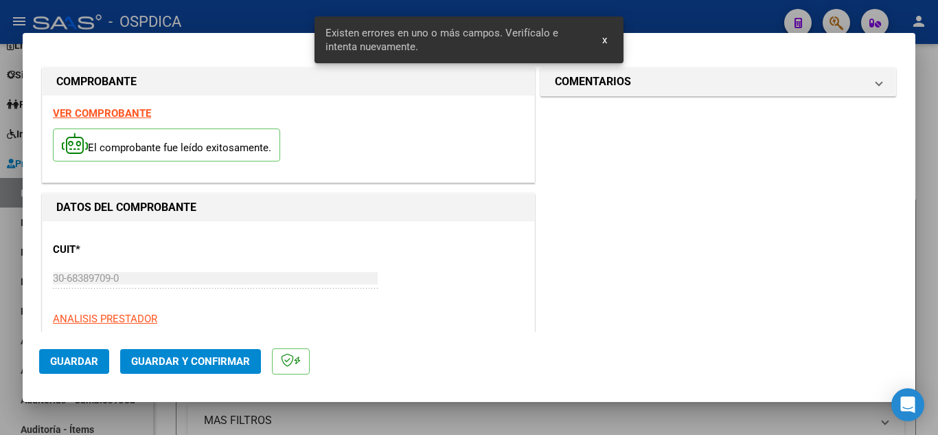
scroll to position [187, 0]
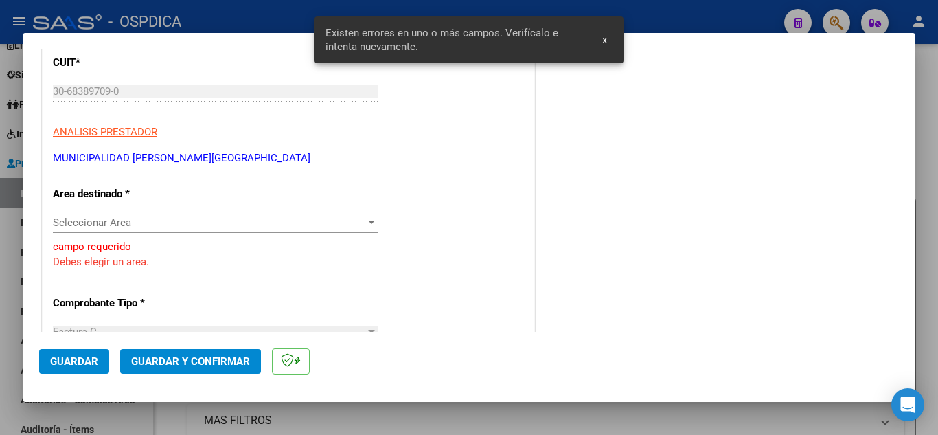
click at [370, 221] on div at bounding box center [371, 221] width 7 height 3
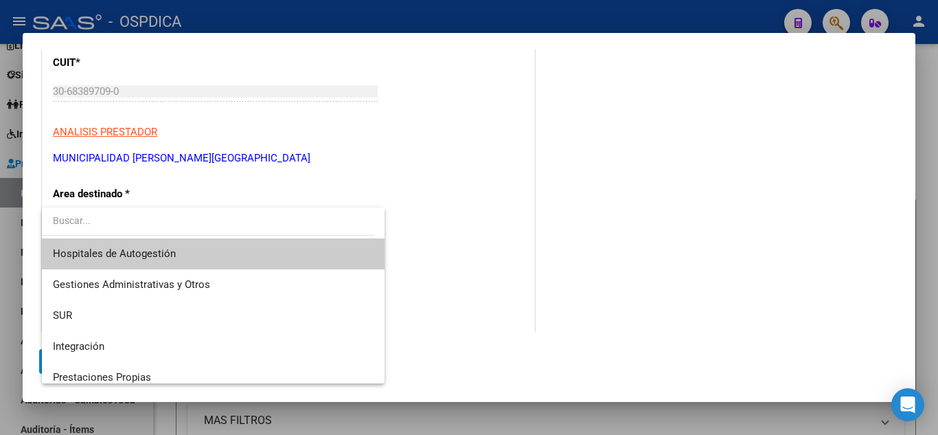
click at [292, 254] on span "Hospitales de Autogestión" at bounding box center [213, 253] width 321 height 31
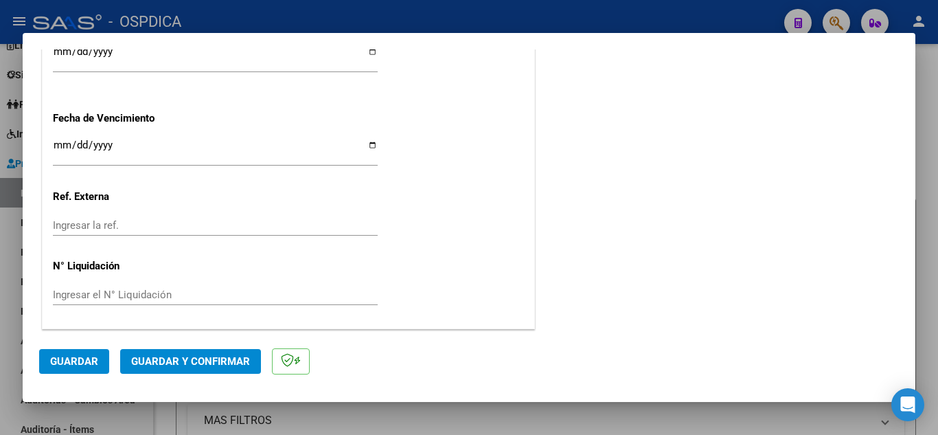
scroll to position [729, 0]
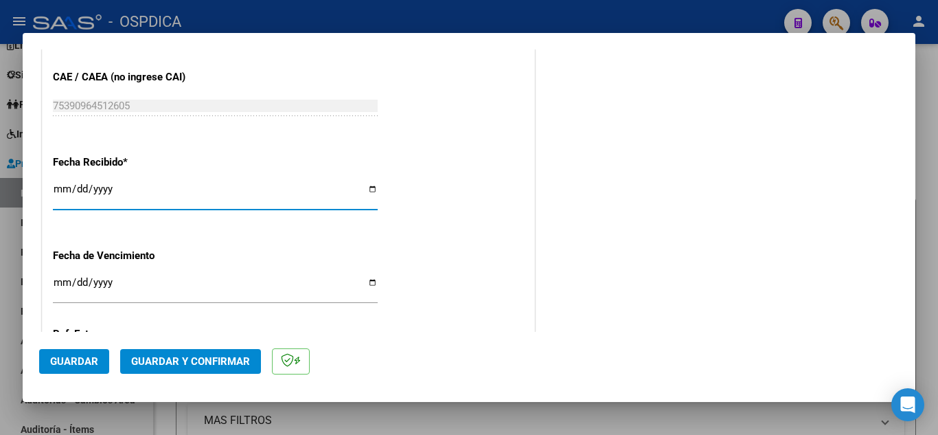
click at [59, 190] on input "2025-10-13" at bounding box center [215, 194] width 325 height 22
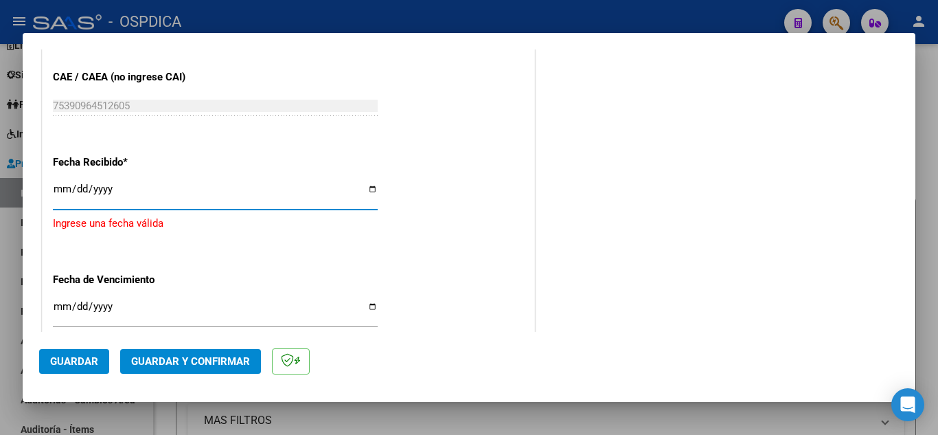
type input "2025-10-09"
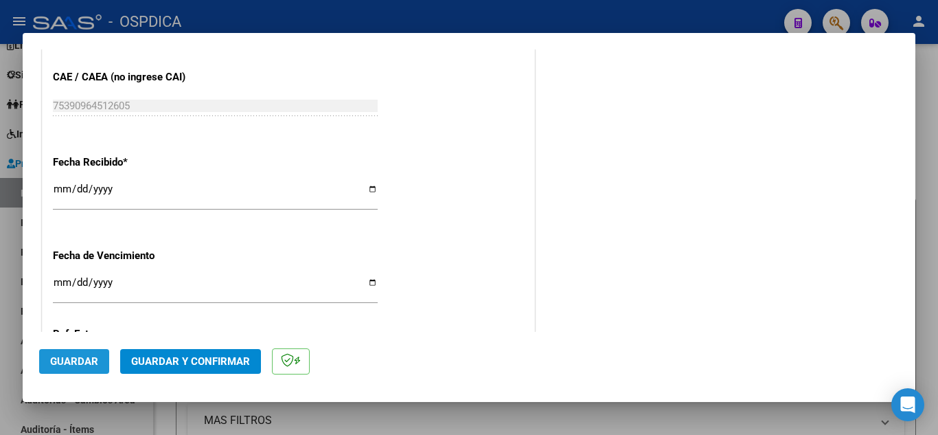
click at [79, 361] on span "Guardar" at bounding box center [74, 361] width 48 height 12
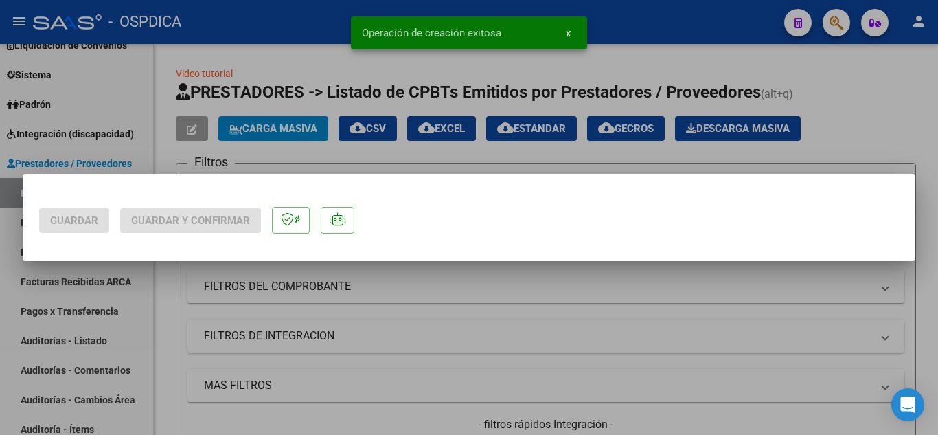
scroll to position [0, 0]
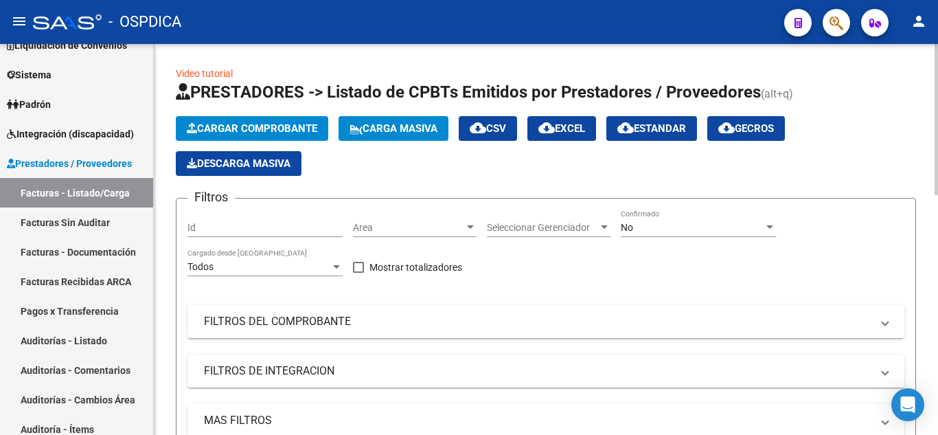
click at [297, 124] on span "Cargar Comprobante" at bounding box center [252, 128] width 130 height 12
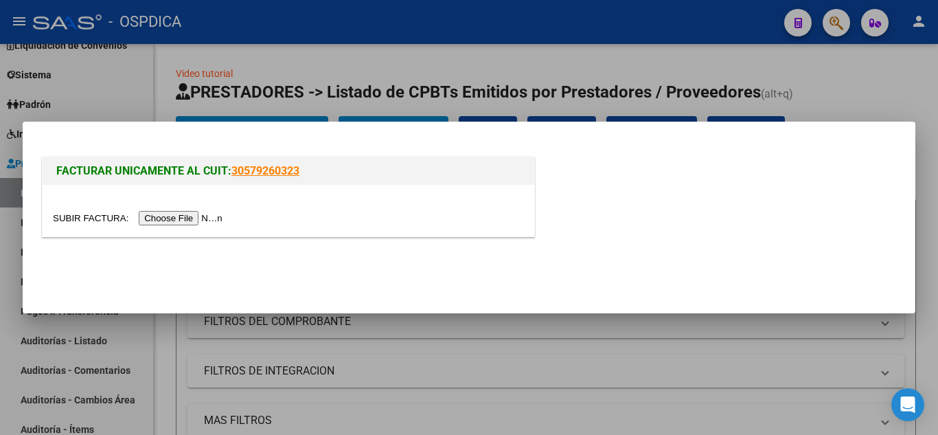
click at [196, 212] on input "file" at bounding box center [140, 218] width 174 height 14
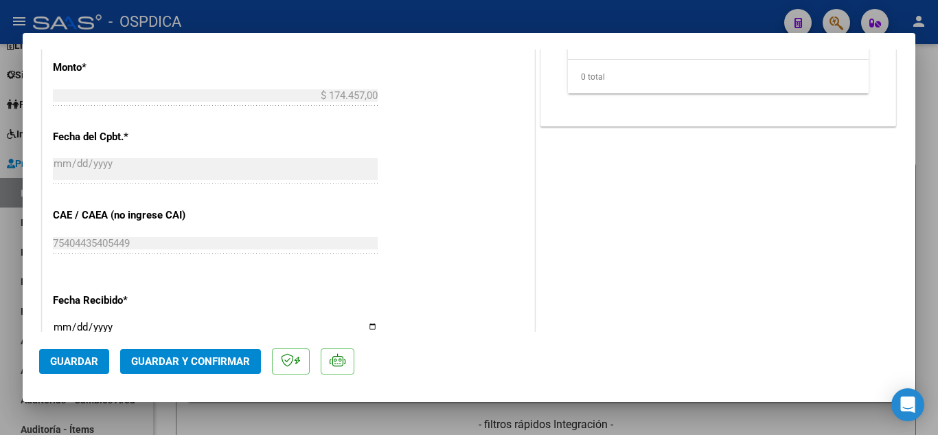
scroll to position [687, 0]
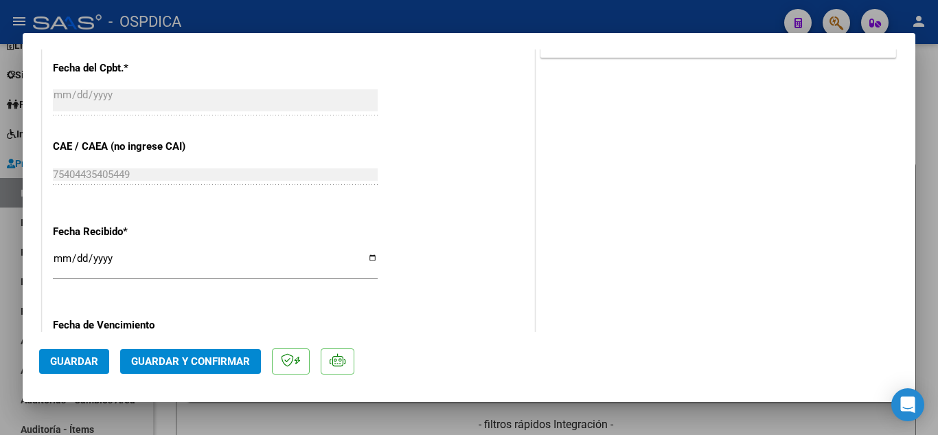
click at [62, 260] on input "2025-10-13" at bounding box center [215, 264] width 325 height 22
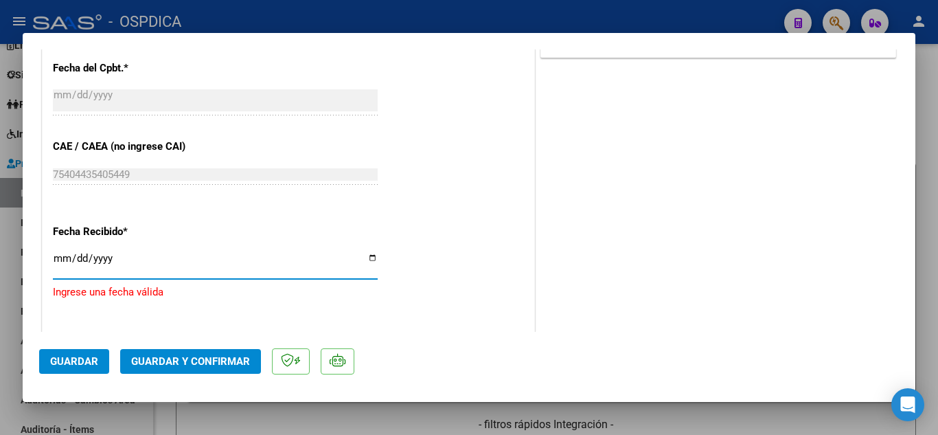
type input "2025-10-09"
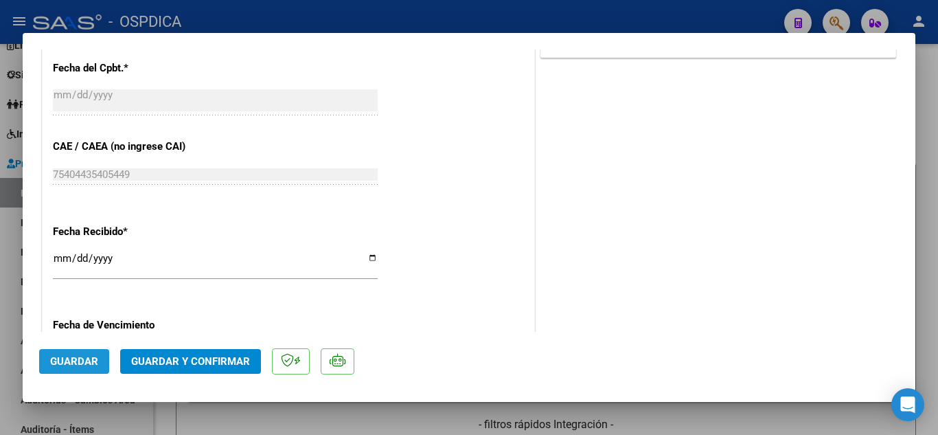
click at [99, 360] on button "Guardar" at bounding box center [74, 361] width 70 height 25
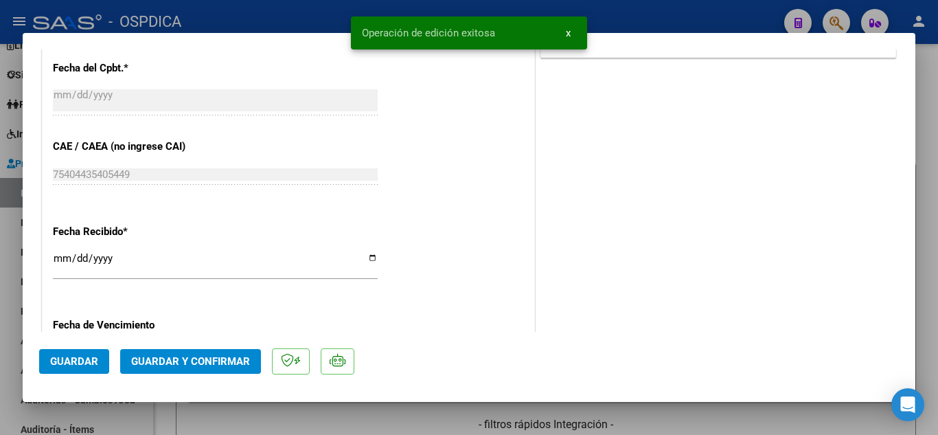
type input "$ 0,00"
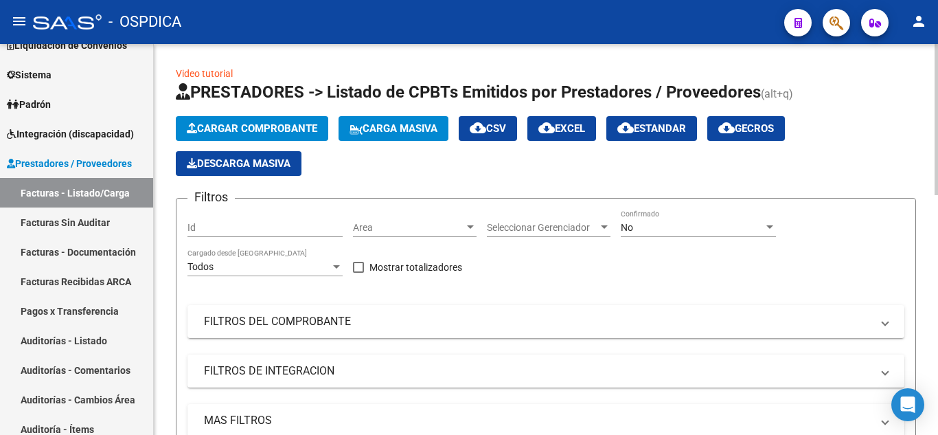
click at [273, 119] on button "Cargar Comprobante" at bounding box center [252, 128] width 152 height 25
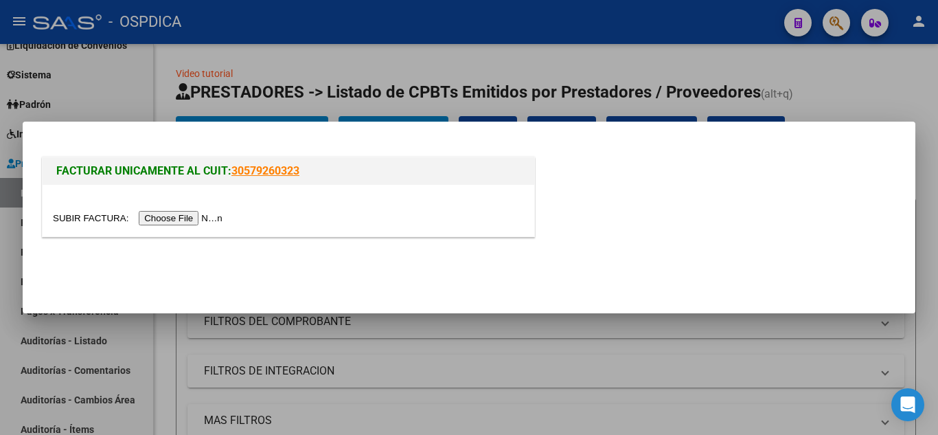
click at [189, 219] on input "file" at bounding box center [140, 218] width 174 height 14
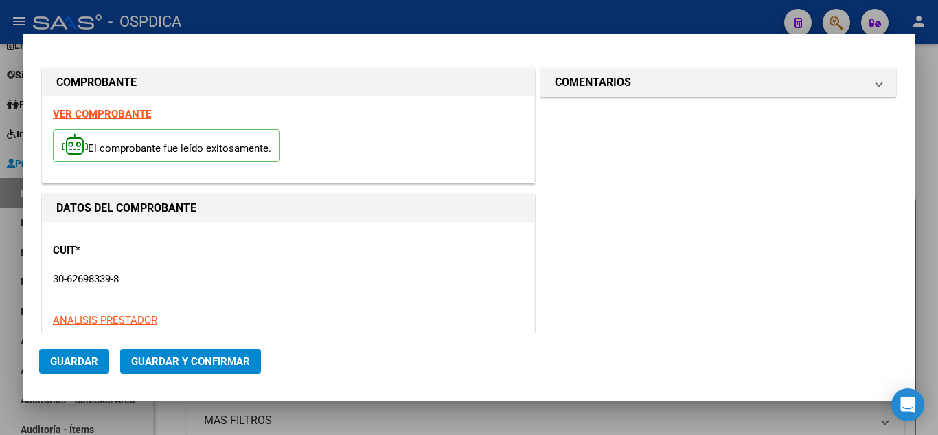
type input "1767"
type input "$ 11.889,00"
type input "2025-09-12"
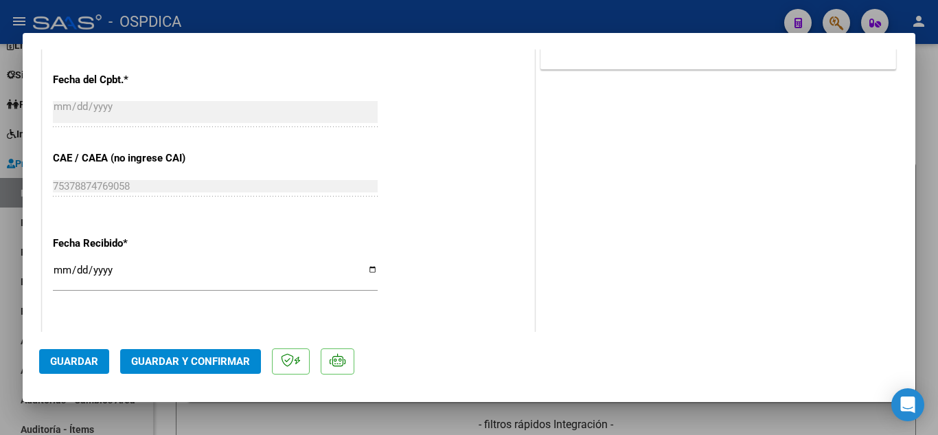
scroll to position [755, 0]
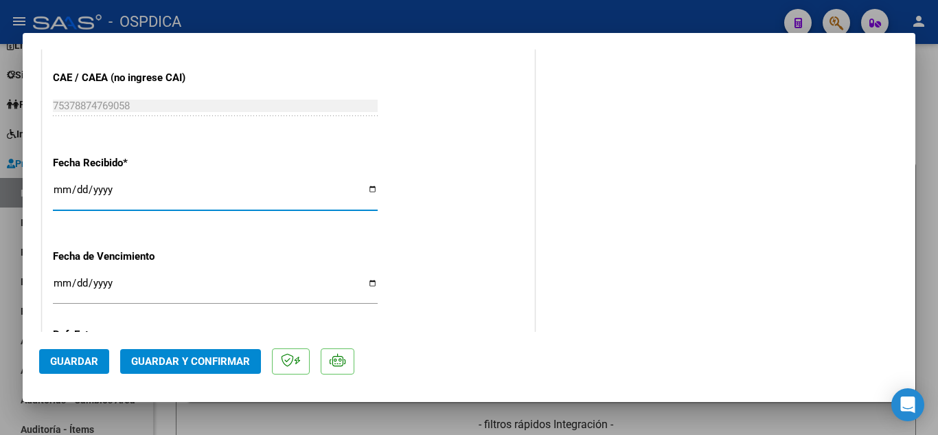
click at [60, 189] on input "2025-10-13" at bounding box center [215, 195] width 325 height 22
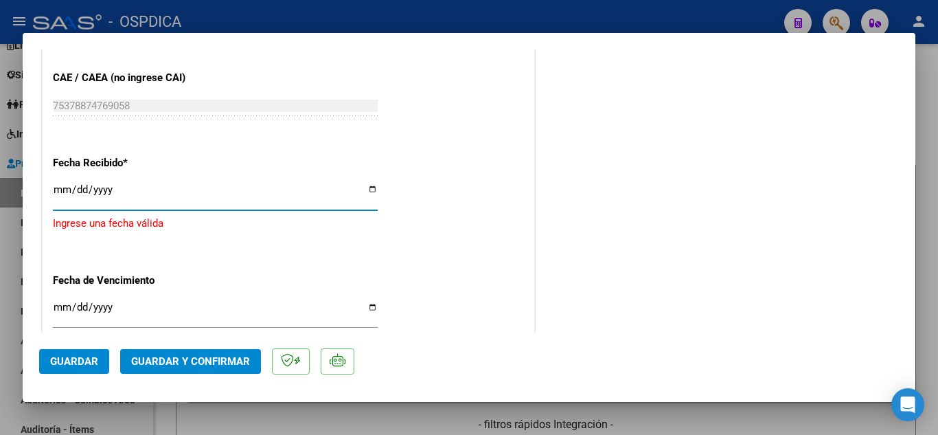
type input "2025-10-09"
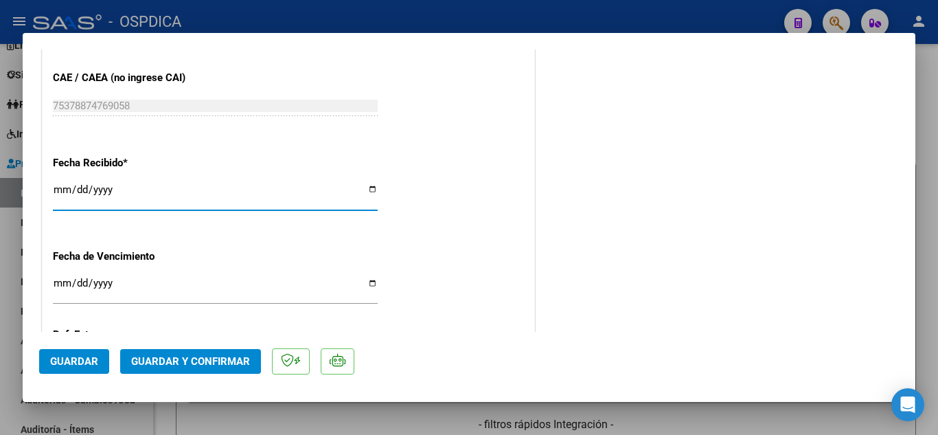
click at [70, 358] on span "Guardar" at bounding box center [74, 361] width 48 height 12
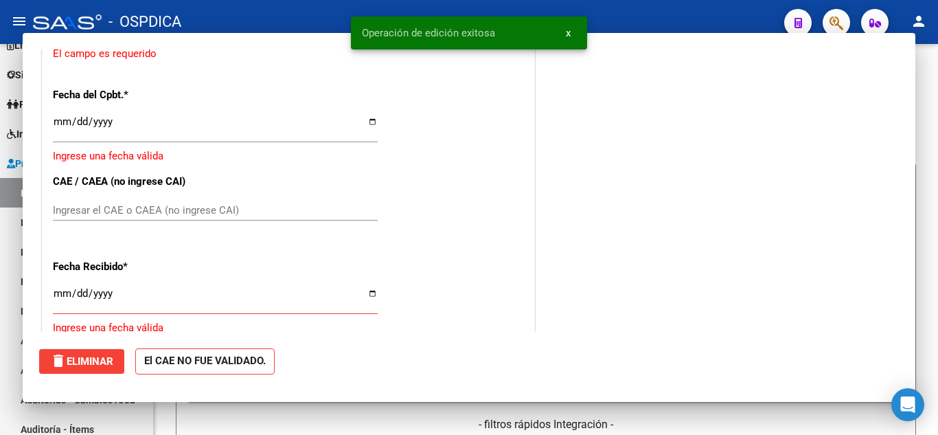
scroll to position [0, 0]
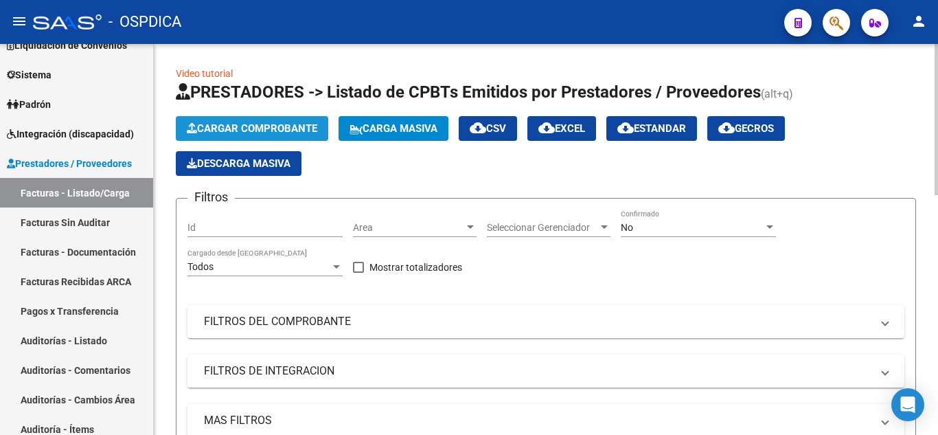
click at [266, 128] on span "Cargar Comprobante" at bounding box center [252, 128] width 130 height 12
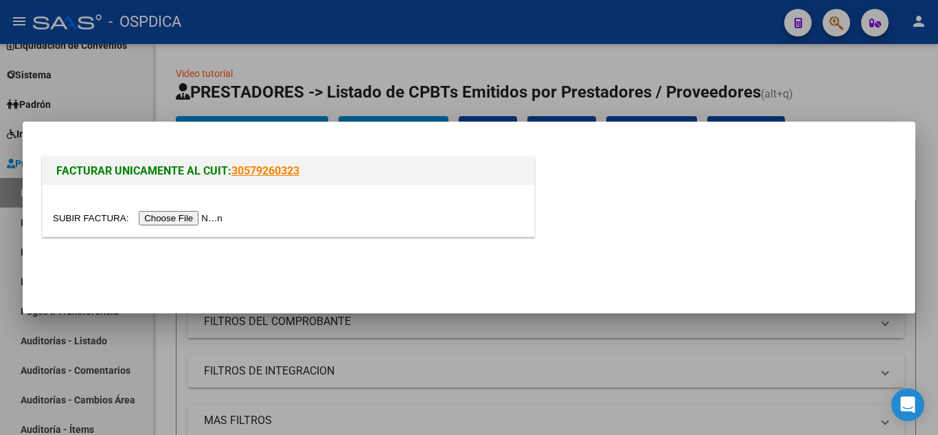
click at [221, 221] on input "file" at bounding box center [140, 218] width 174 height 14
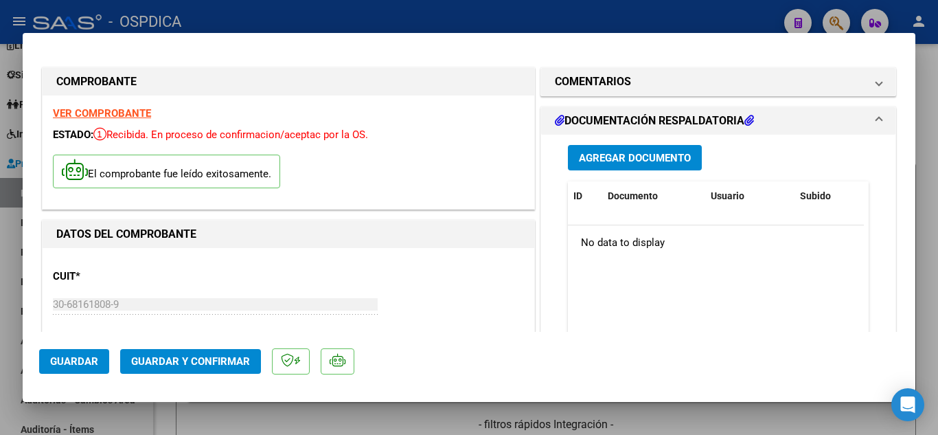
click at [110, 113] on strong "VER COMPROBANTE" at bounding box center [102, 113] width 98 height 12
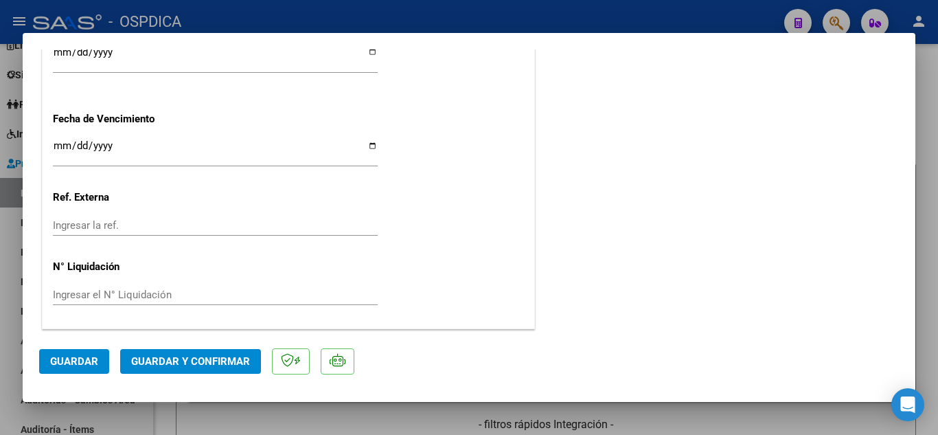
scroll to position [824, 0]
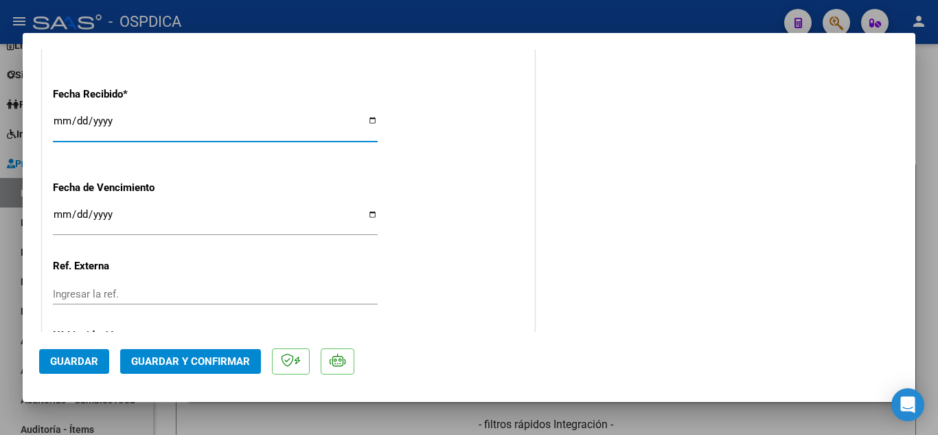
click at [59, 119] on input "2025-10-13" at bounding box center [215, 126] width 325 height 22
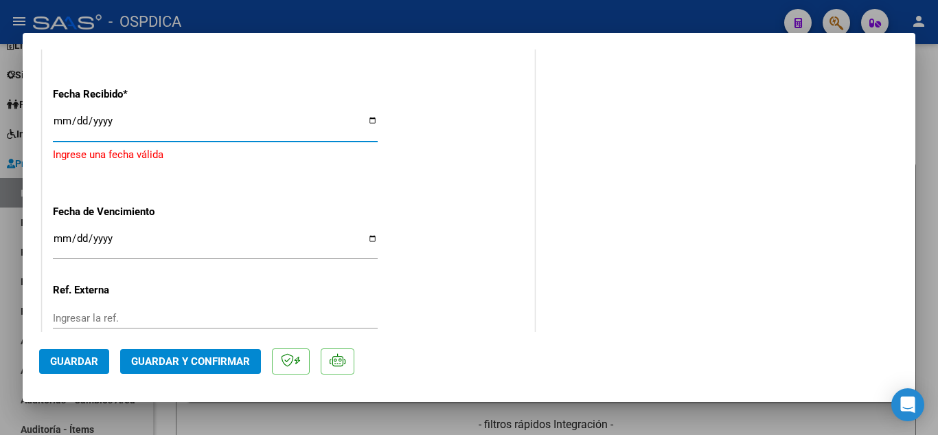
type input "2025-10-09"
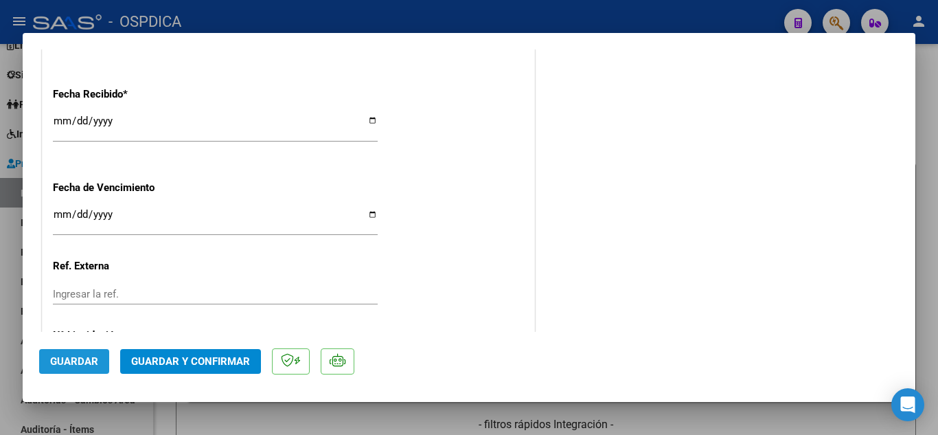
click at [83, 364] on span "Guardar" at bounding box center [74, 361] width 48 height 12
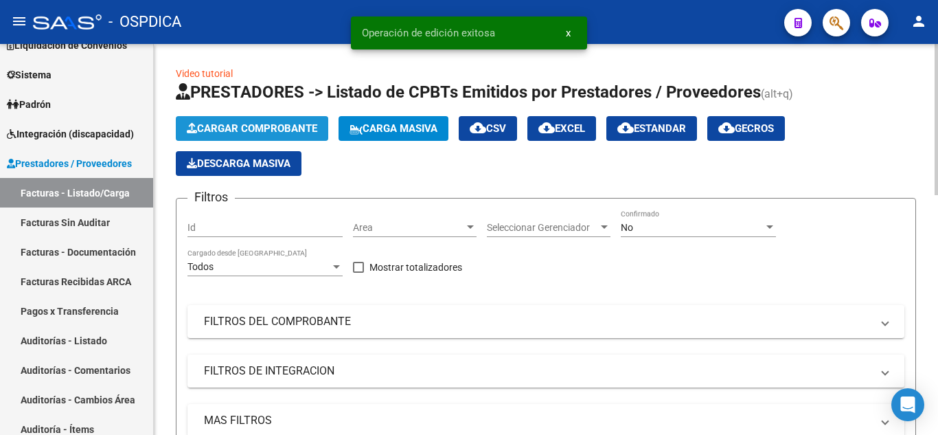
click at [281, 116] on button "Cargar Comprobante" at bounding box center [252, 128] width 152 height 25
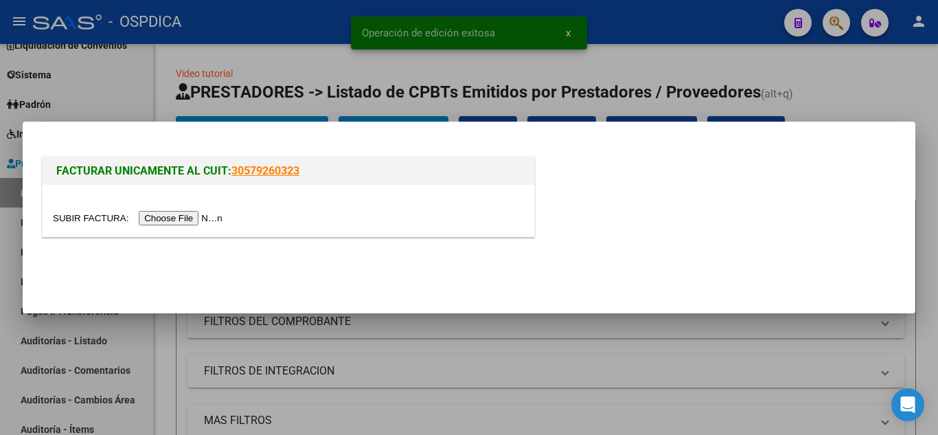
click at [192, 220] on input "file" at bounding box center [140, 218] width 174 height 14
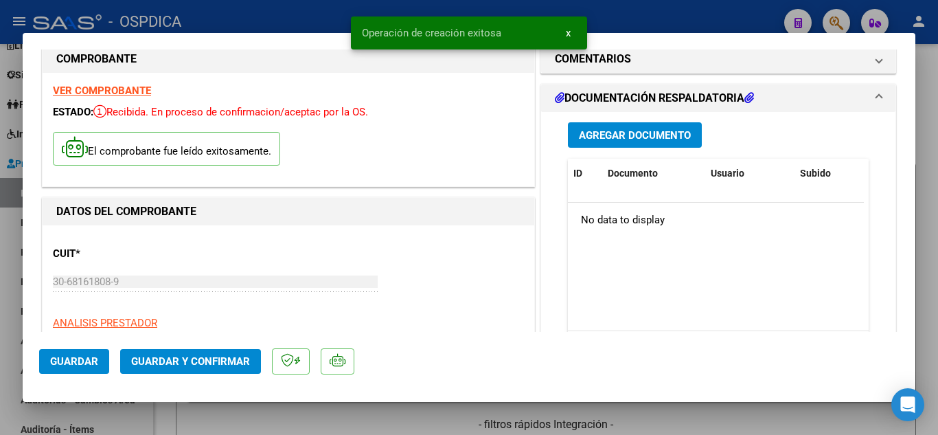
scroll to position [0, 0]
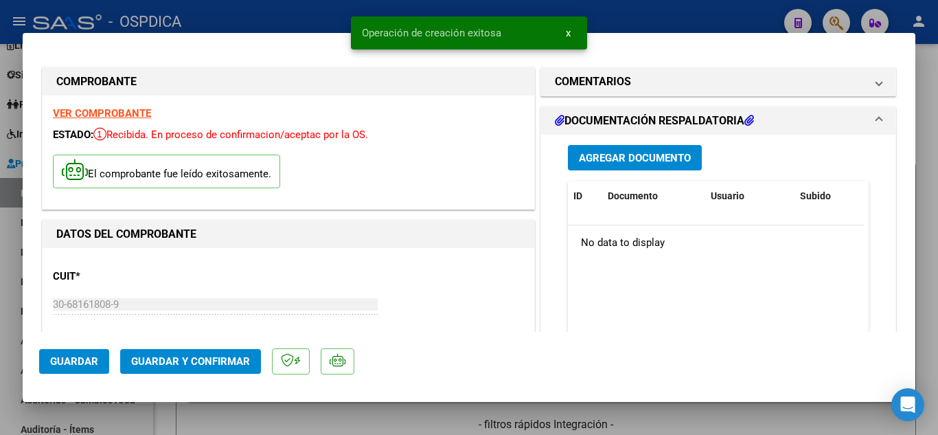
click at [120, 106] on div "VER COMPROBANTE ESTADO: Recibida. En proceso de confirmacion/aceptac por la OS.…" at bounding box center [289, 151] width 492 height 113
click at [120, 107] on strong "VER COMPROBANTE" at bounding box center [102, 113] width 98 height 12
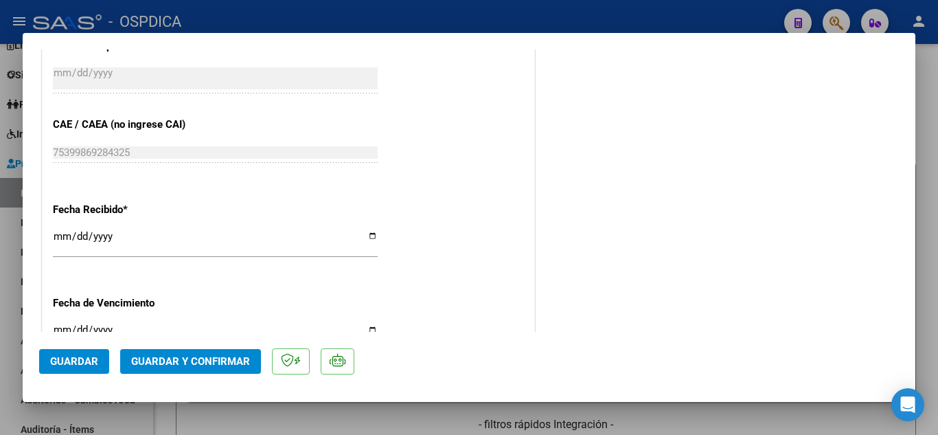
scroll to position [755, 0]
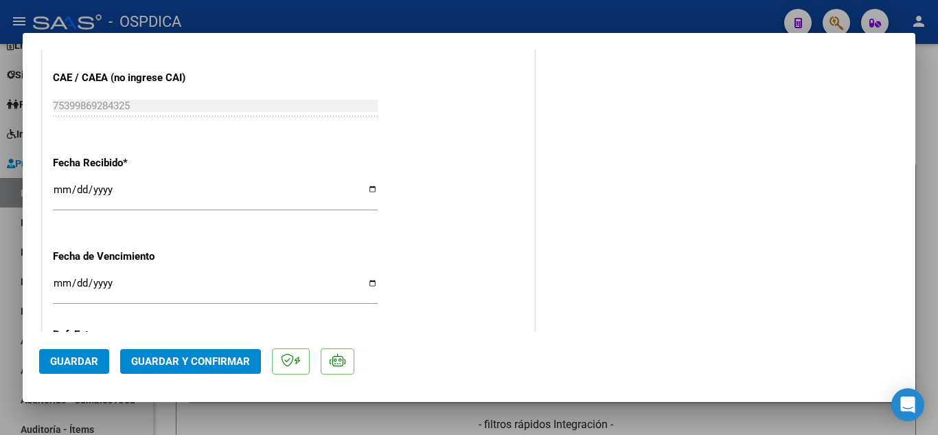
click at [63, 189] on input "2025-10-13" at bounding box center [215, 195] width 325 height 22
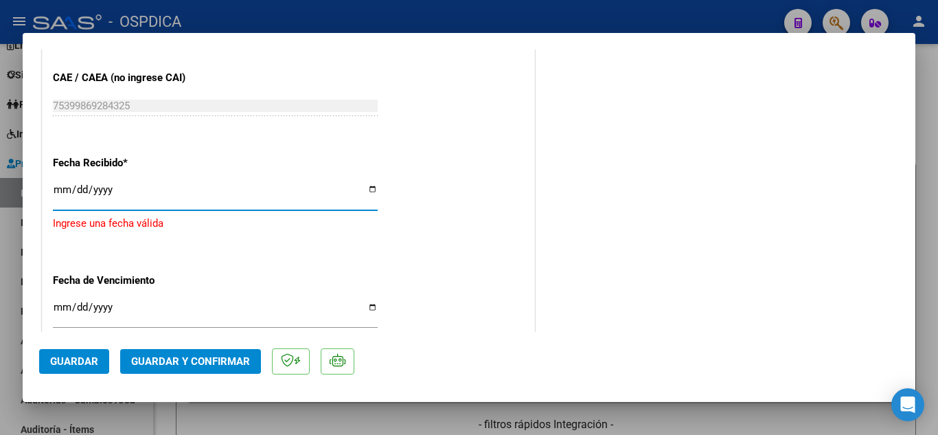
type input "2025-10-09"
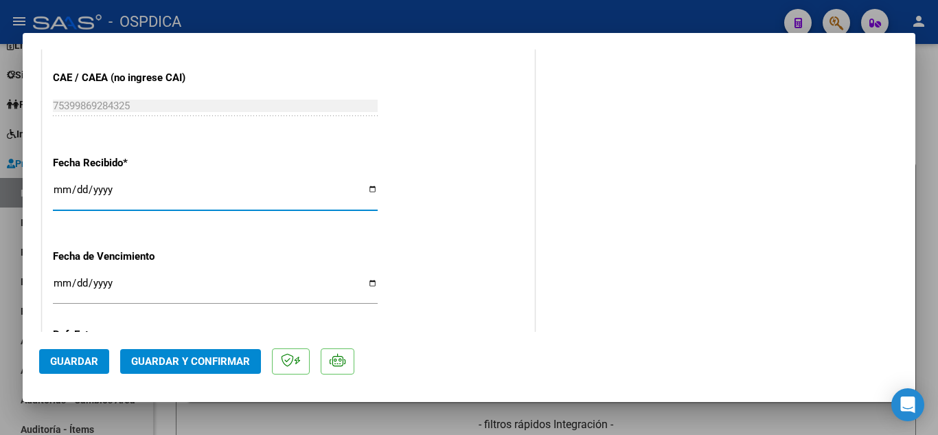
click at [64, 365] on span "Guardar" at bounding box center [74, 361] width 48 height 12
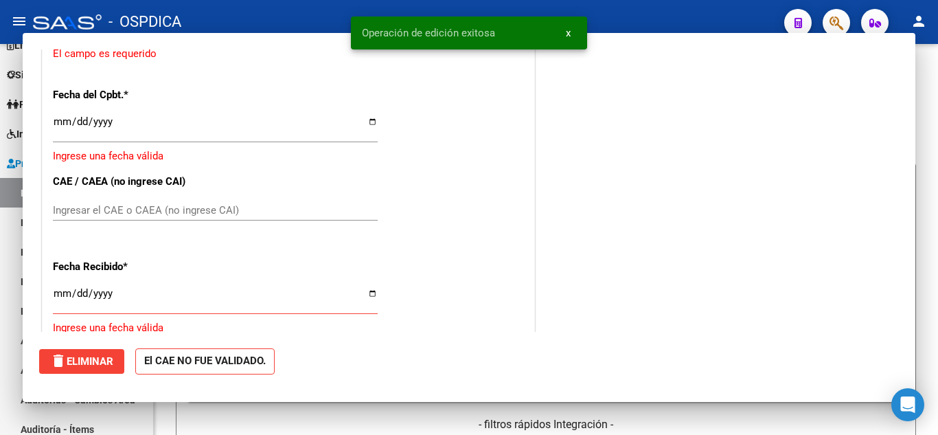
scroll to position [0, 0]
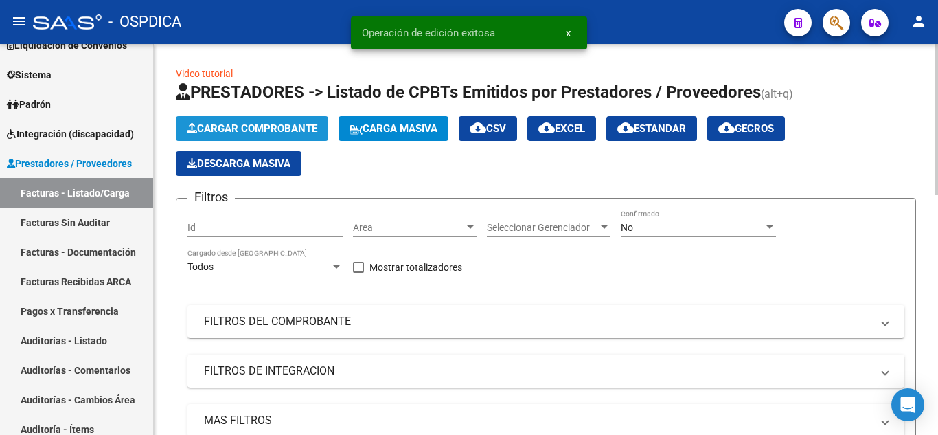
click at [234, 125] on span "Cargar Comprobante" at bounding box center [252, 128] width 130 height 12
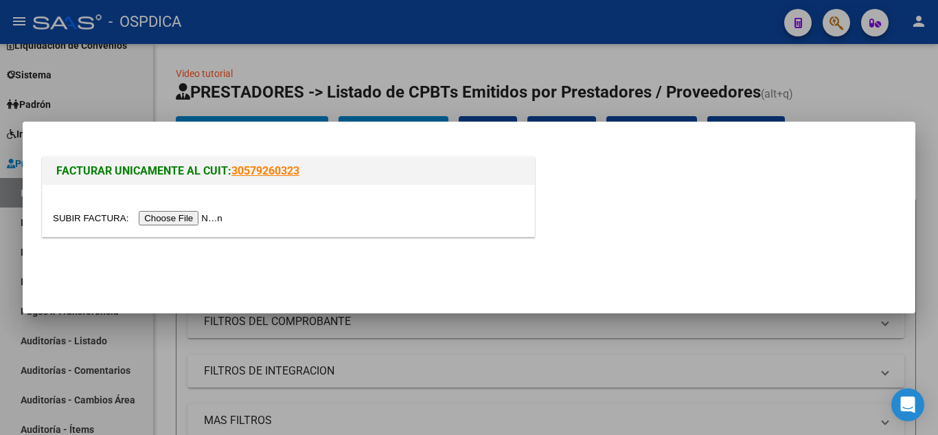
click at [207, 218] on input "file" at bounding box center [140, 218] width 174 height 14
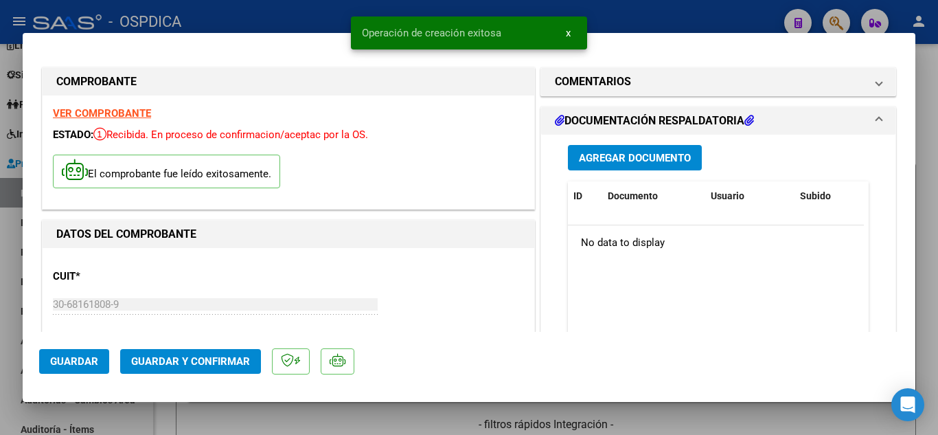
click at [120, 111] on strong "VER COMPROBANTE" at bounding box center [102, 113] width 98 height 12
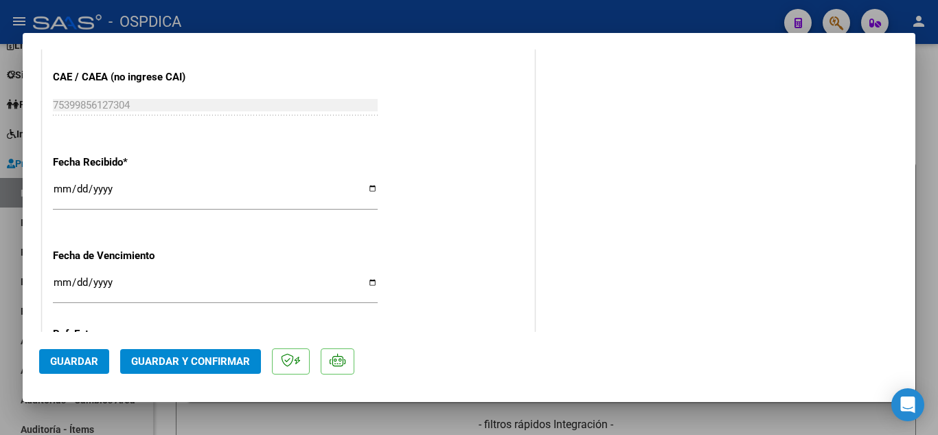
scroll to position [824, 0]
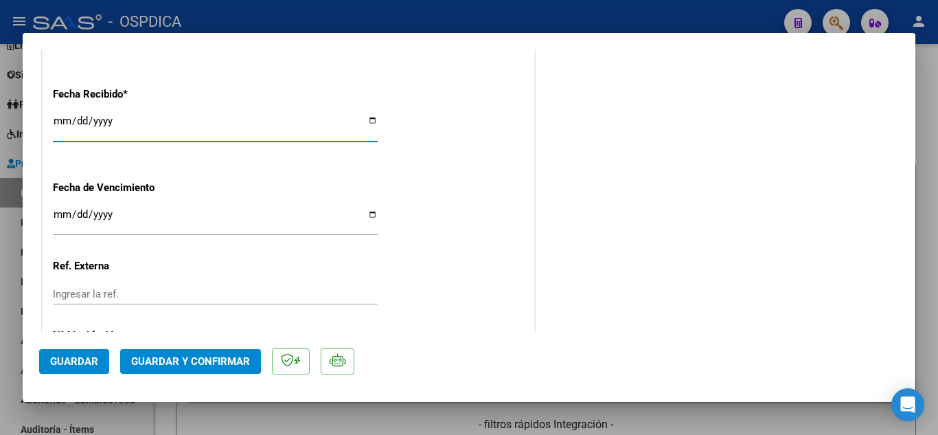
click at [60, 123] on input "2025-10-13" at bounding box center [215, 126] width 325 height 22
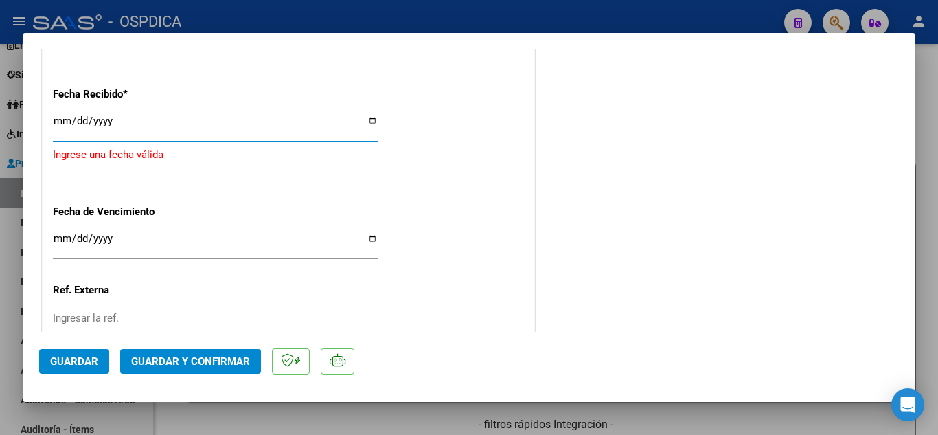
type input "2025-10-09"
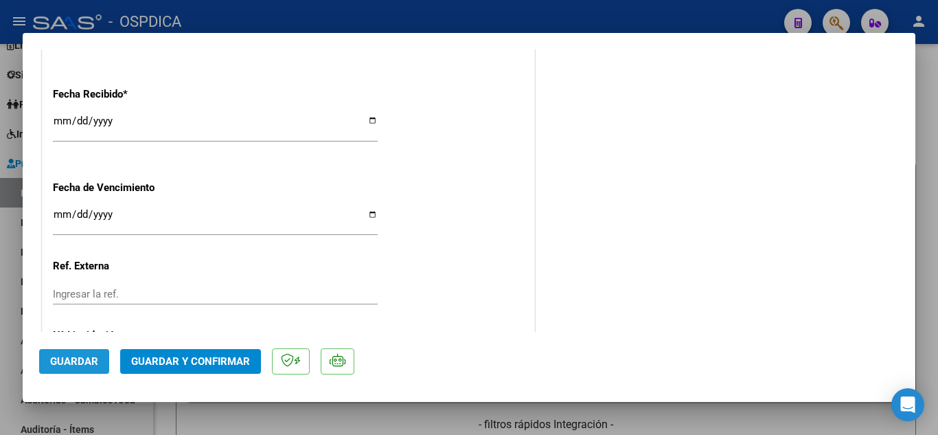
click at [76, 352] on button "Guardar" at bounding box center [74, 361] width 70 height 25
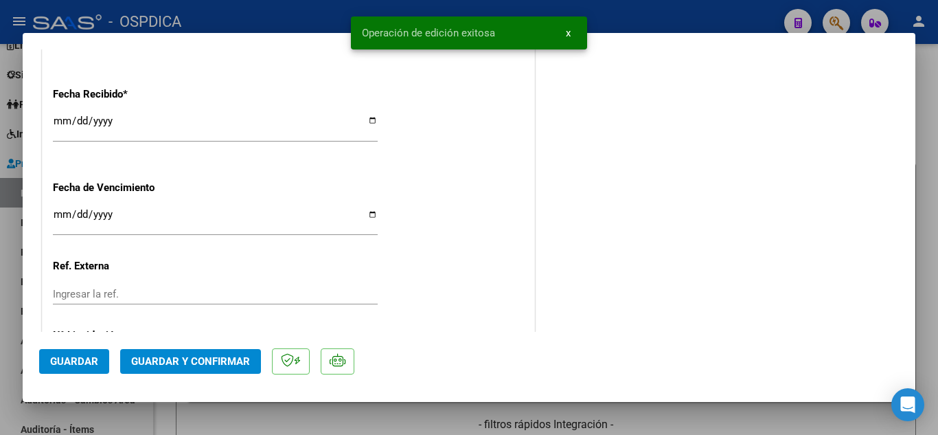
click at [72, 358] on span "Guardar" at bounding box center [74, 361] width 48 height 12
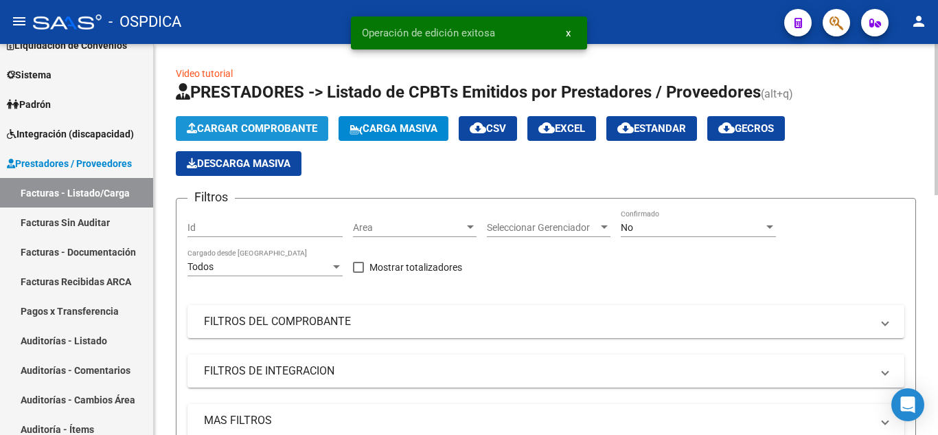
click at [273, 127] on span "Cargar Comprobante" at bounding box center [252, 128] width 130 height 12
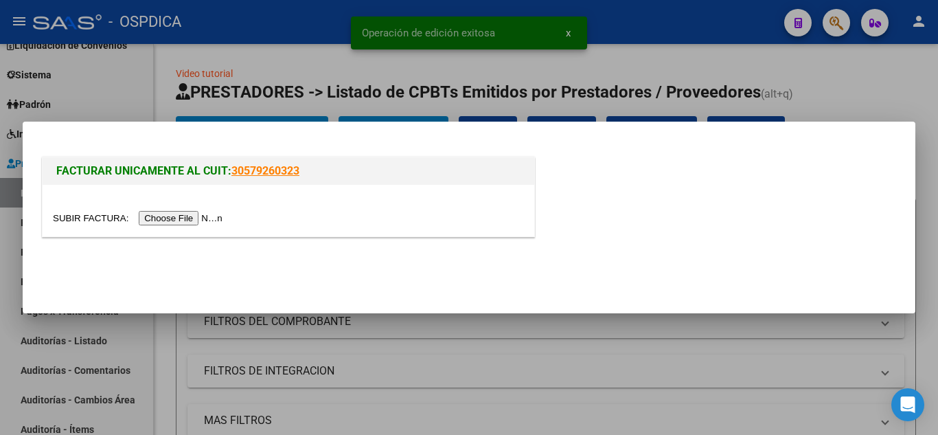
click at [186, 217] on input "file" at bounding box center [140, 218] width 174 height 14
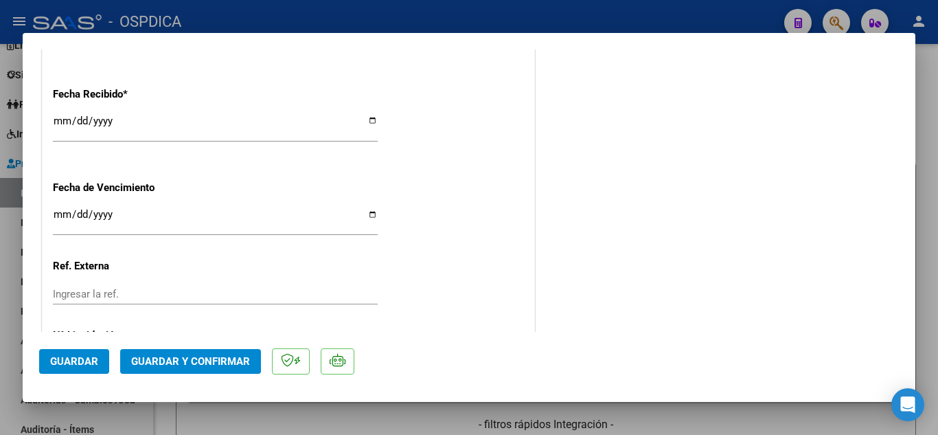
click at [60, 122] on input "2025-10-13" at bounding box center [215, 126] width 325 height 22
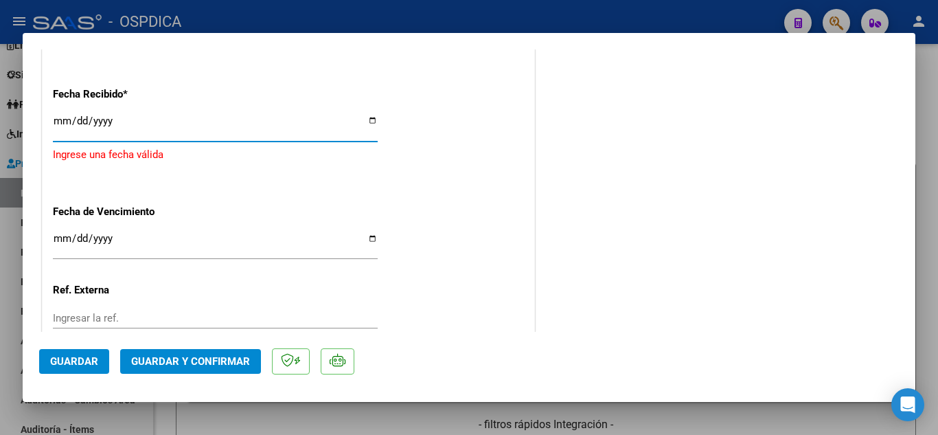
type input "2025-10-09"
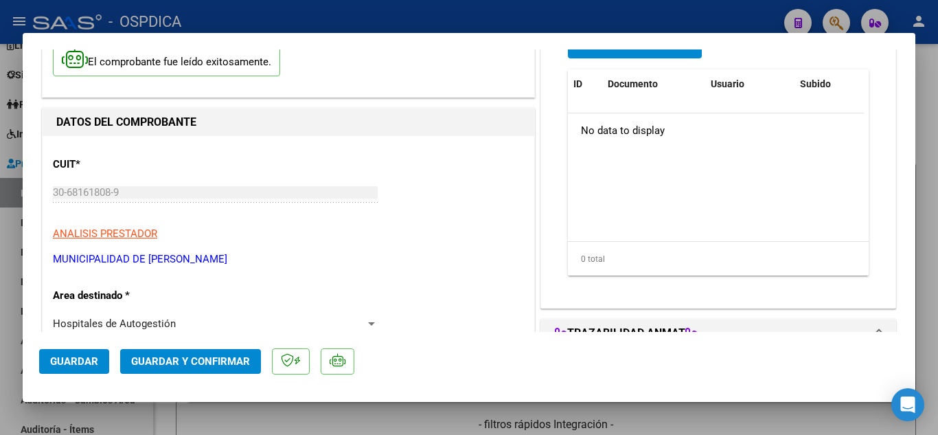
scroll to position [0, 0]
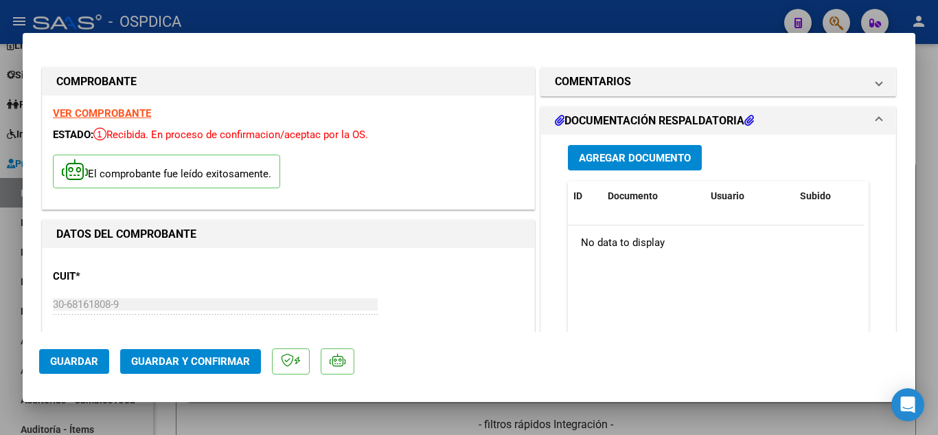
click at [94, 108] on strong "VER COMPROBANTE" at bounding box center [102, 113] width 98 height 12
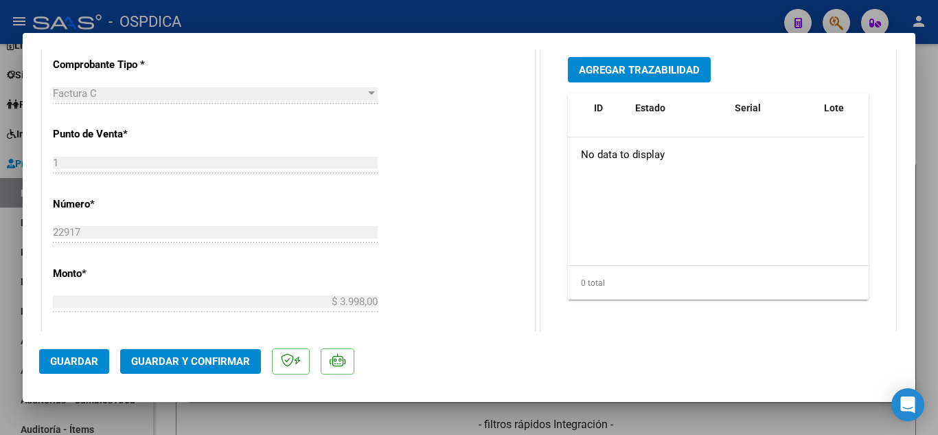
scroll to position [893, 0]
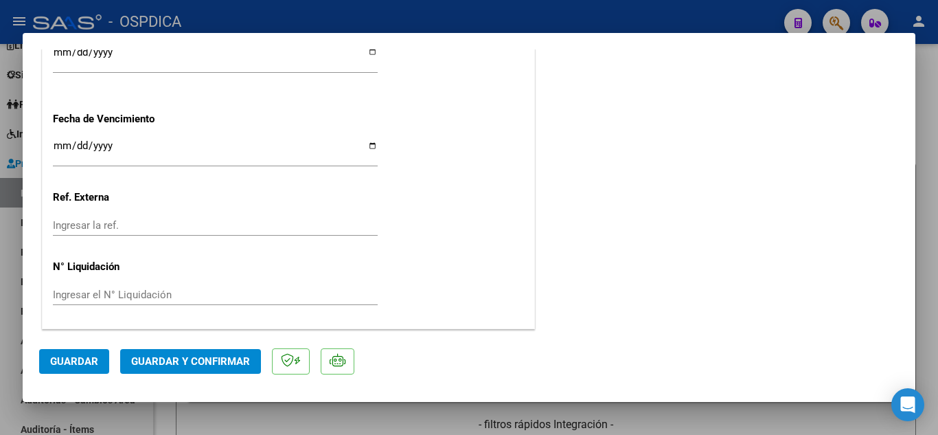
click at [76, 361] on span "Guardar" at bounding box center [74, 361] width 48 height 12
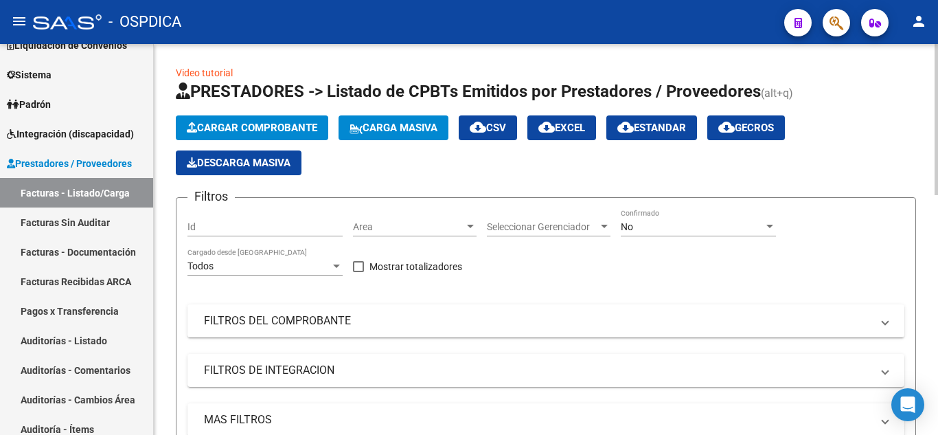
scroll to position [0, 0]
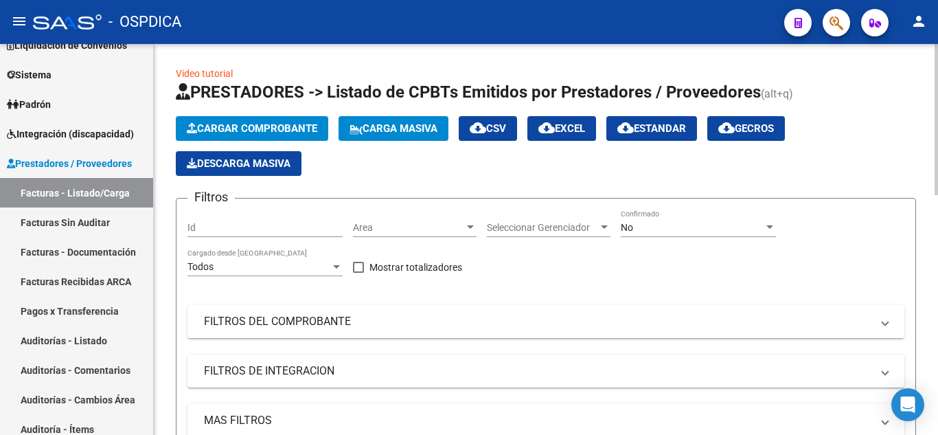
click at [271, 121] on button "Cargar Comprobante" at bounding box center [252, 128] width 152 height 25
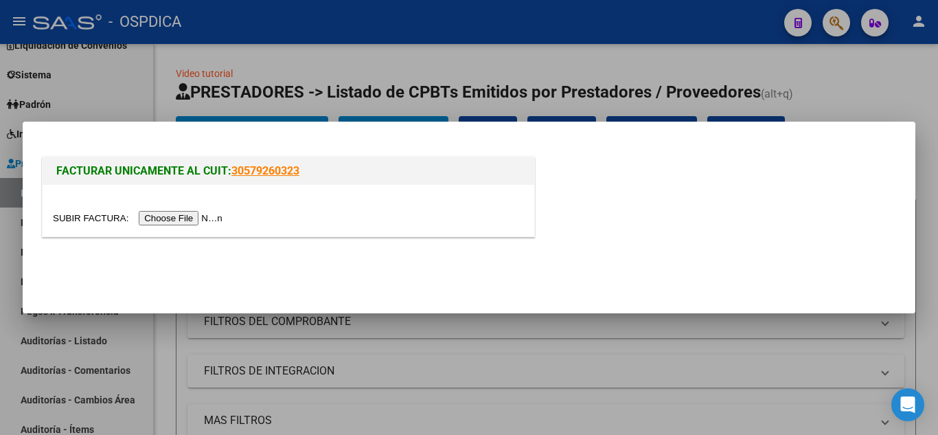
click at [206, 218] on input "file" at bounding box center [140, 218] width 174 height 14
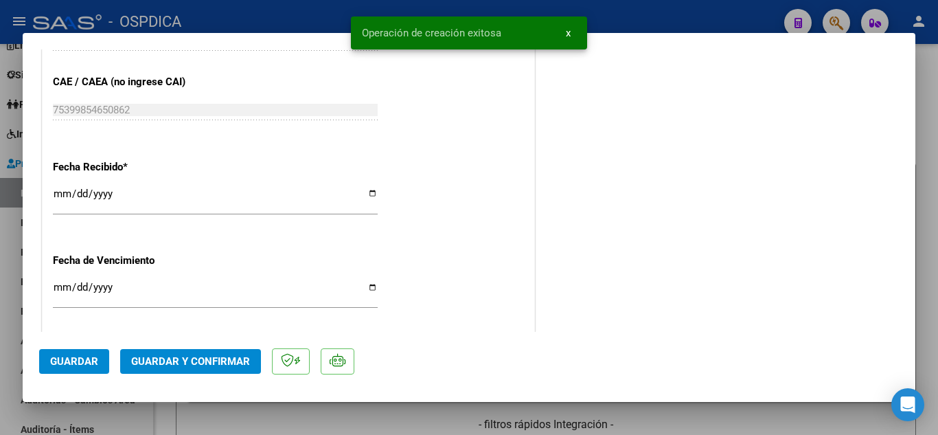
scroll to position [893, 0]
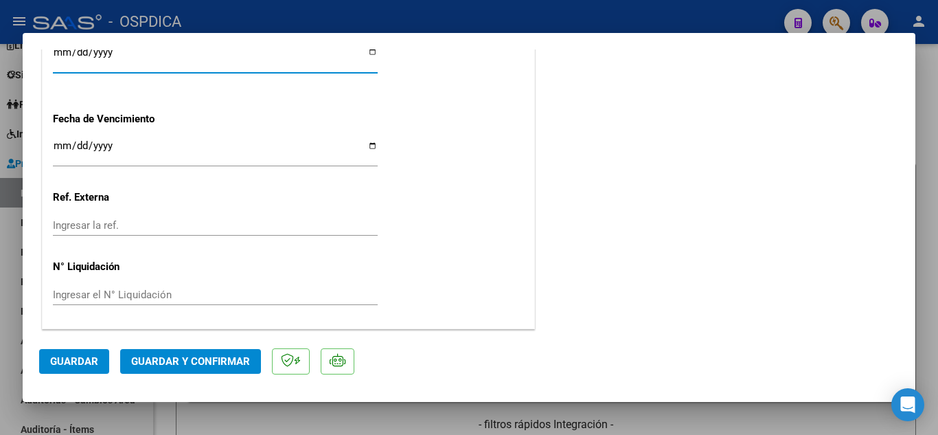
click at [56, 50] on input "2025-10-13" at bounding box center [215, 58] width 325 height 22
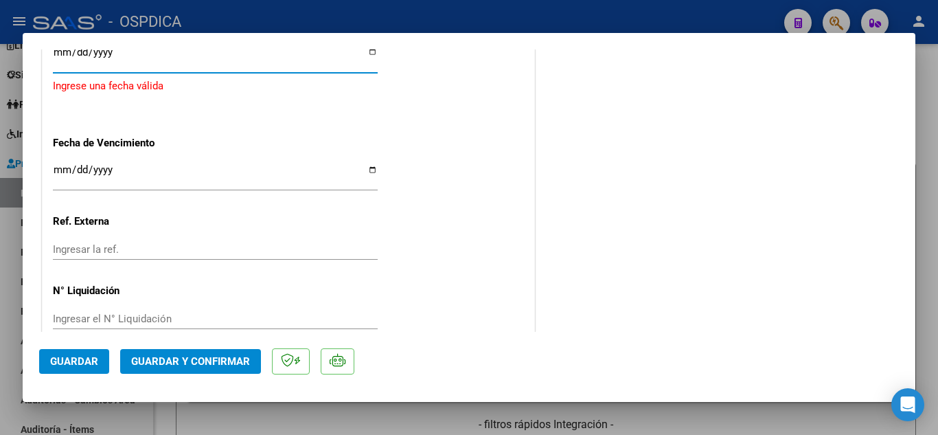
type input "2025-10-09"
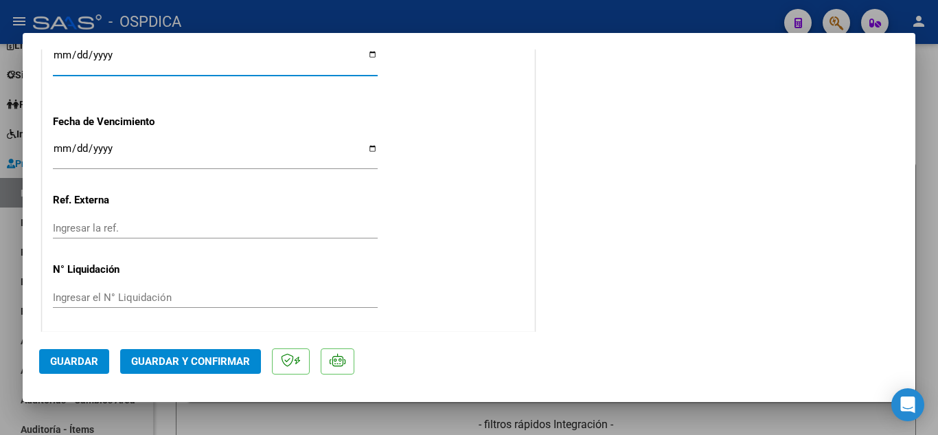
click at [51, 358] on span "Guardar" at bounding box center [74, 361] width 48 height 12
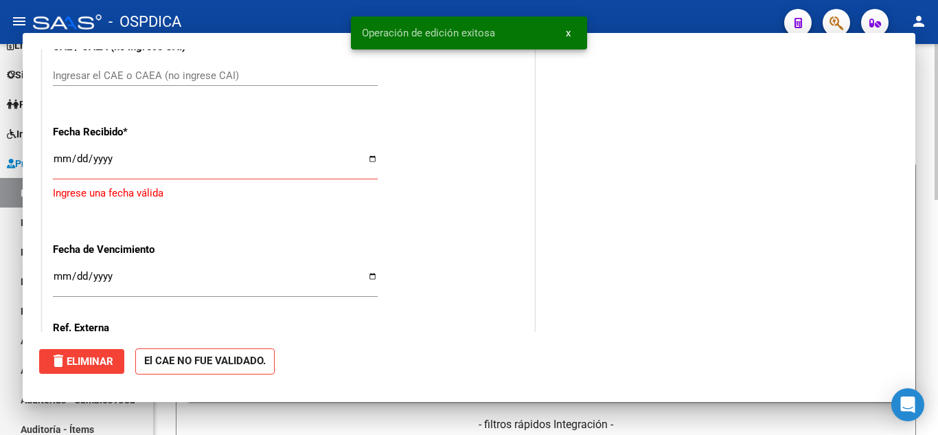
scroll to position [0, 0]
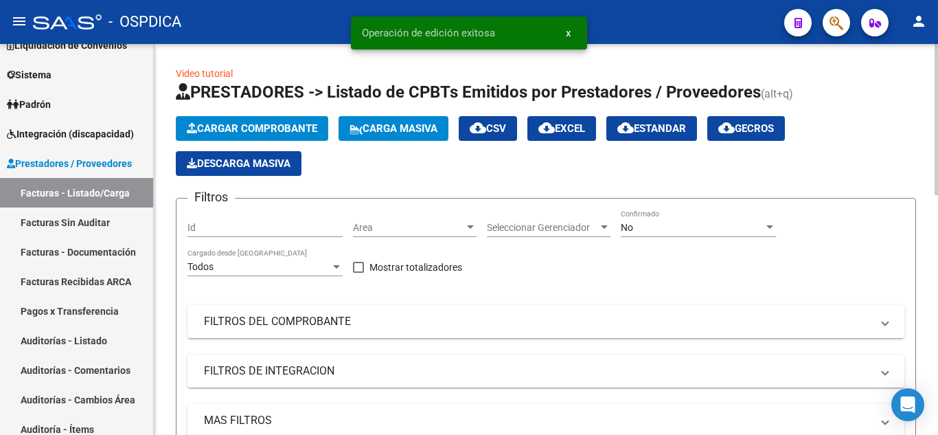
click at [275, 122] on button "Cargar Comprobante" at bounding box center [252, 128] width 152 height 25
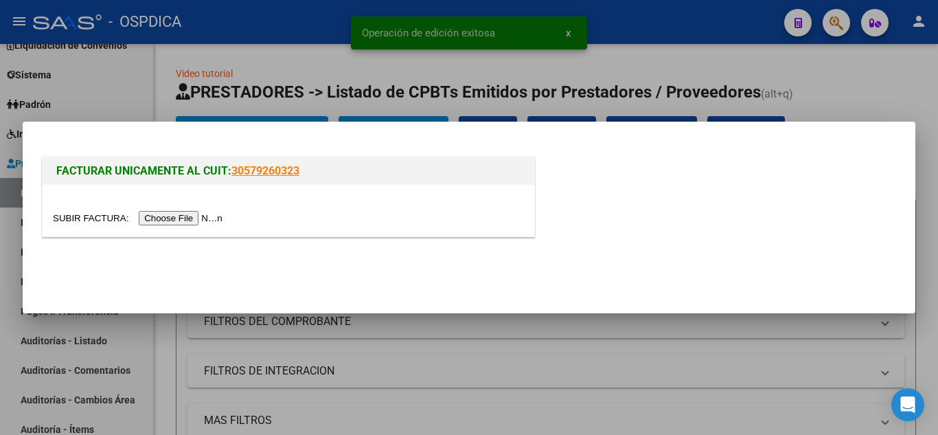
click at [214, 218] on input "file" at bounding box center [140, 218] width 174 height 14
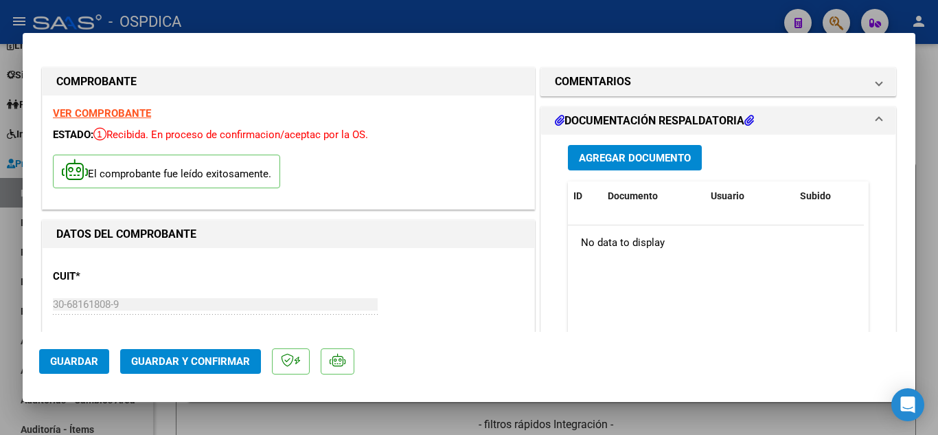
click at [124, 104] on div "VER COMPROBANTE ESTADO: Recibida. En proceso de confirmacion/aceptac por la OS.…" at bounding box center [289, 151] width 492 height 113
click at [128, 114] on strong "VER COMPROBANTE" at bounding box center [102, 113] width 98 height 12
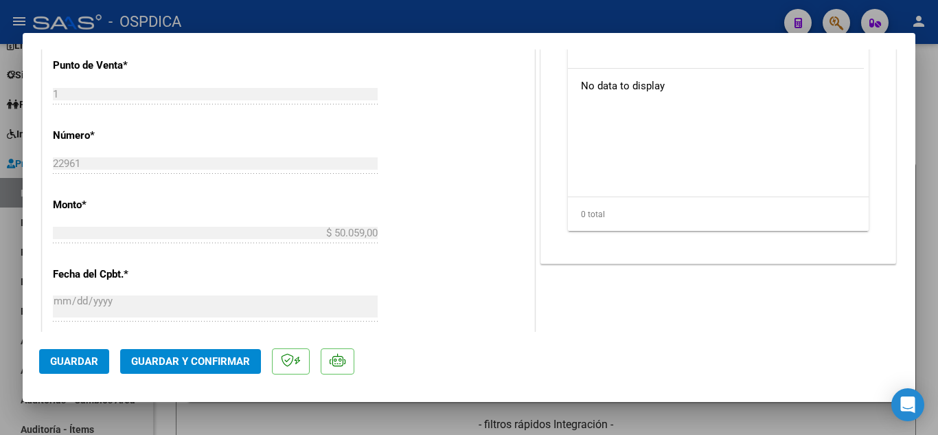
scroll to position [618, 0]
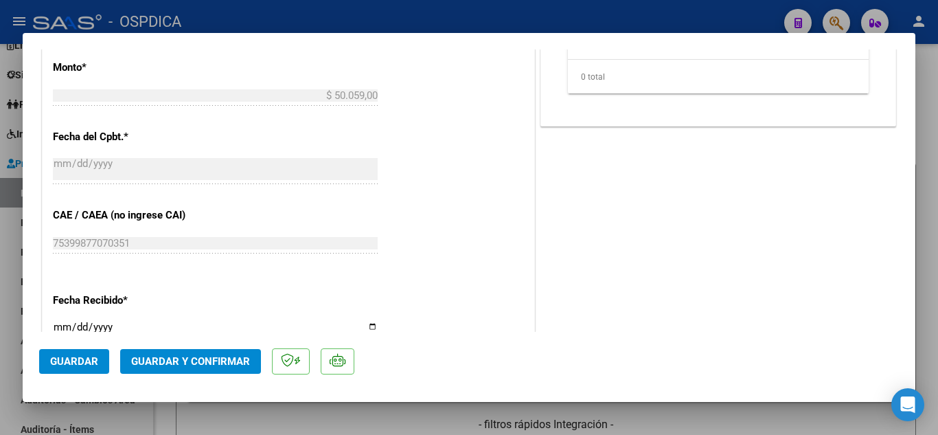
click at [60, 320] on div "2025-10-13 Ingresar la fecha" at bounding box center [215, 333] width 325 height 30
type input "2025-10-09"
click at [71, 358] on span "Guardar" at bounding box center [74, 361] width 48 height 12
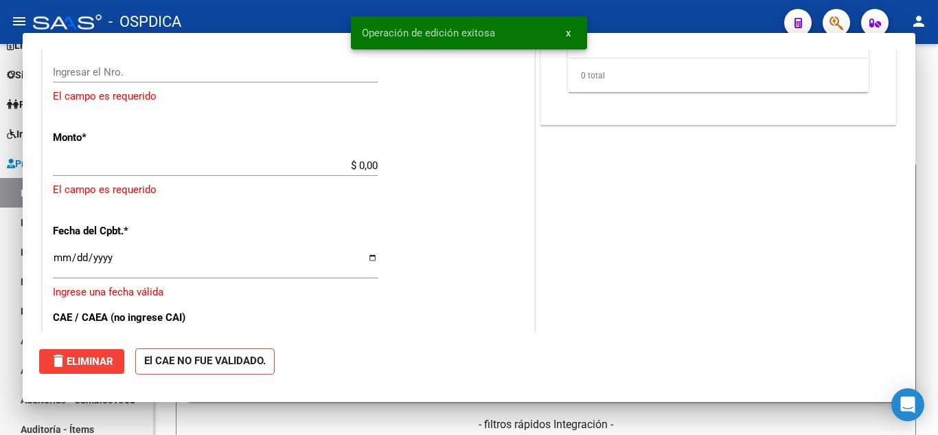
scroll to position [0, 0]
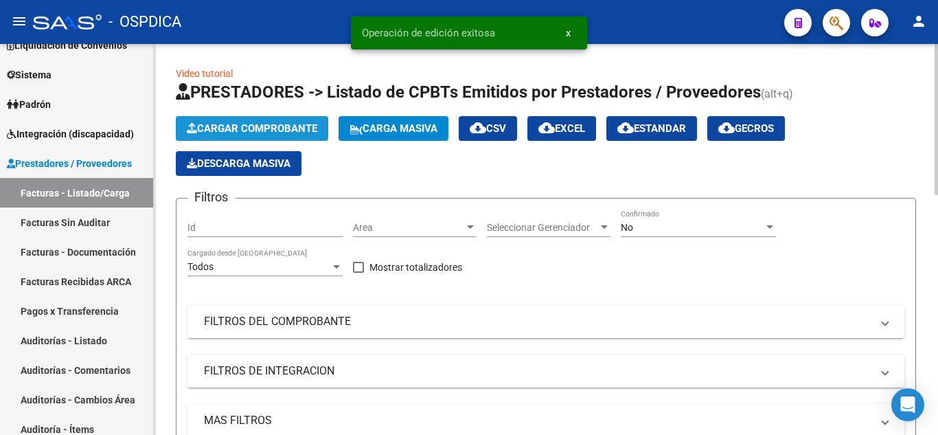
click at [249, 127] on span "Cargar Comprobante" at bounding box center [252, 128] width 130 height 12
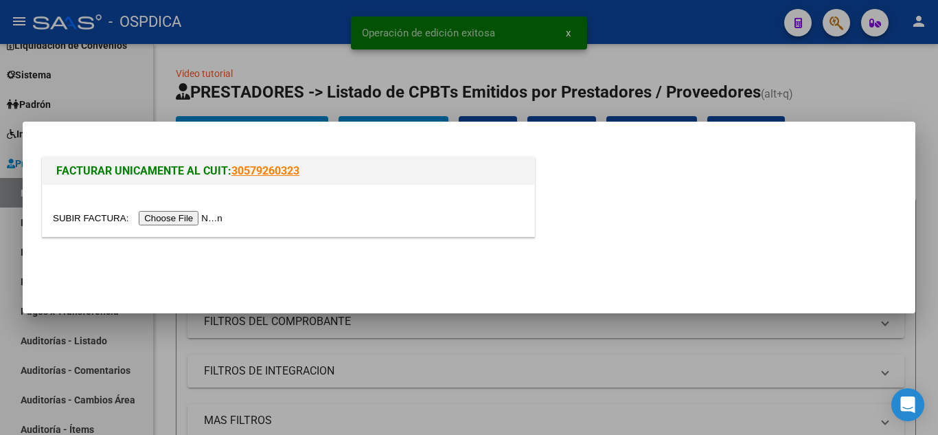
click at [216, 213] on input "file" at bounding box center [140, 218] width 174 height 14
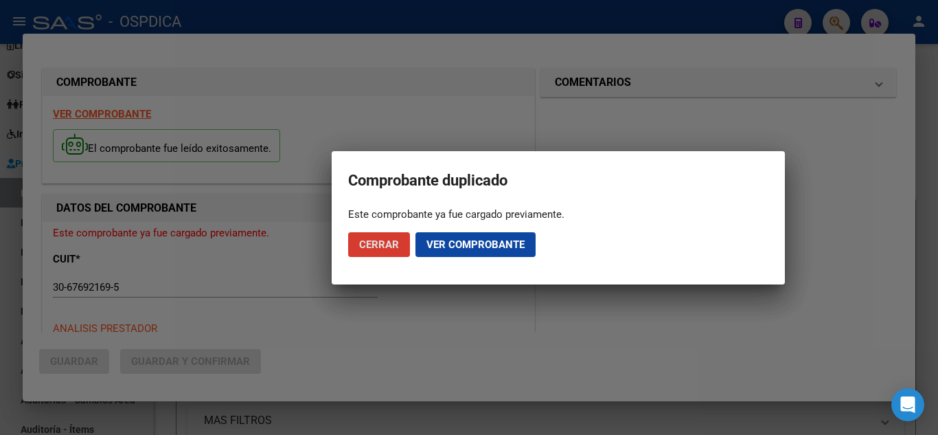
click at [377, 239] on span "Cerrar" at bounding box center [379, 244] width 40 height 12
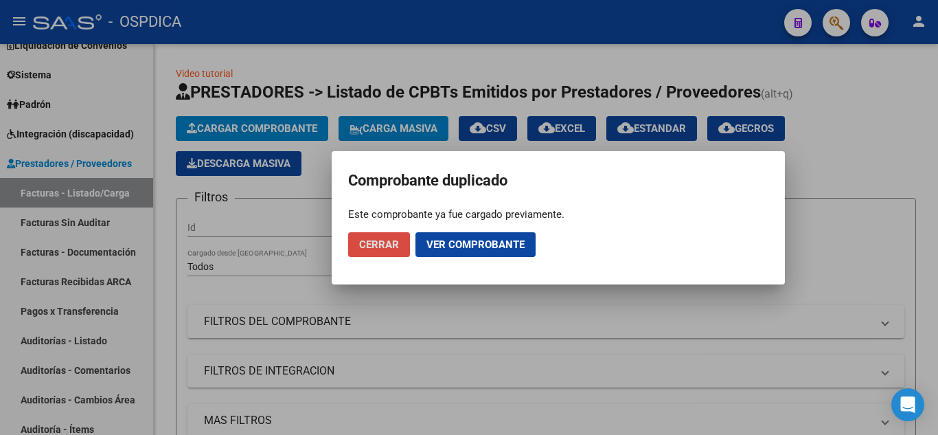
click at [376, 236] on button "Cerrar" at bounding box center [379, 244] width 62 height 25
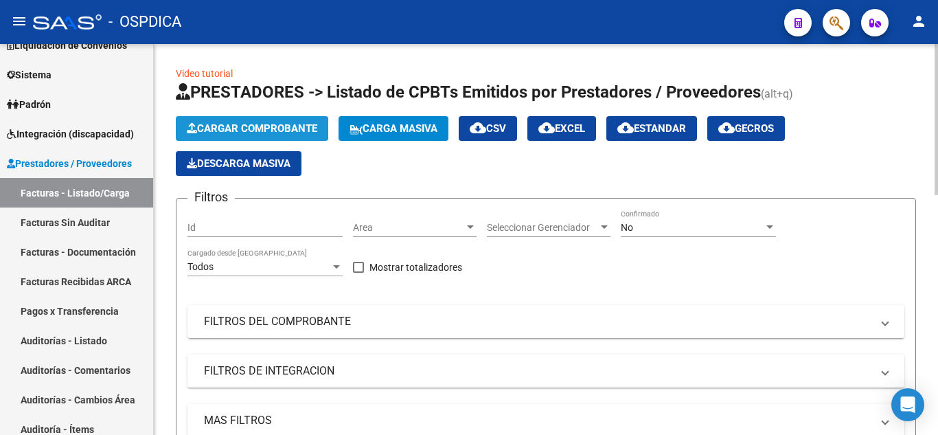
click at [311, 131] on span "Cargar Comprobante" at bounding box center [252, 128] width 130 height 12
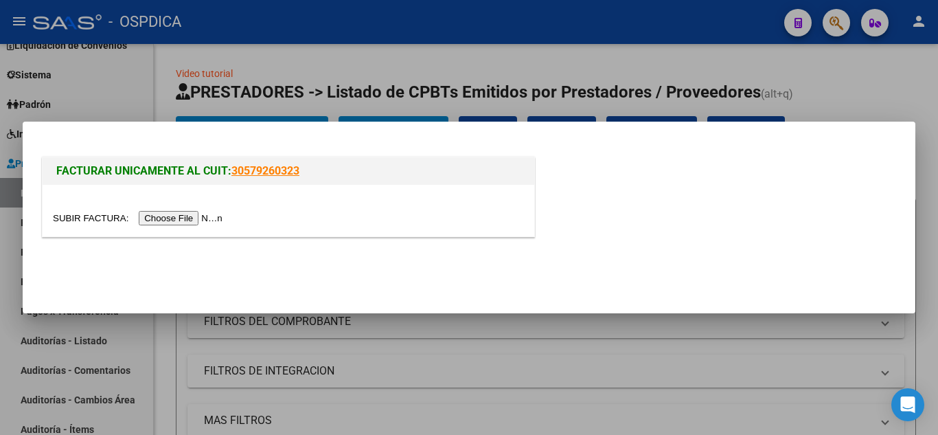
click at [177, 218] on input "file" at bounding box center [140, 218] width 174 height 14
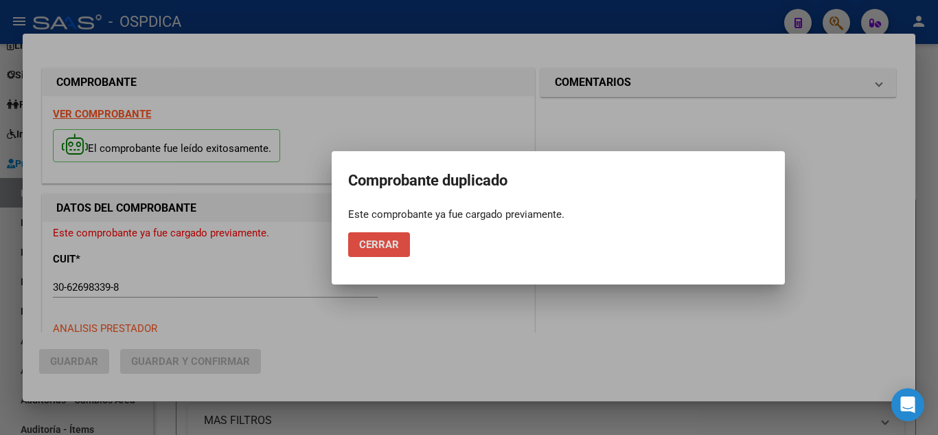
click at [395, 242] on span "Cerrar" at bounding box center [379, 244] width 40 height 12
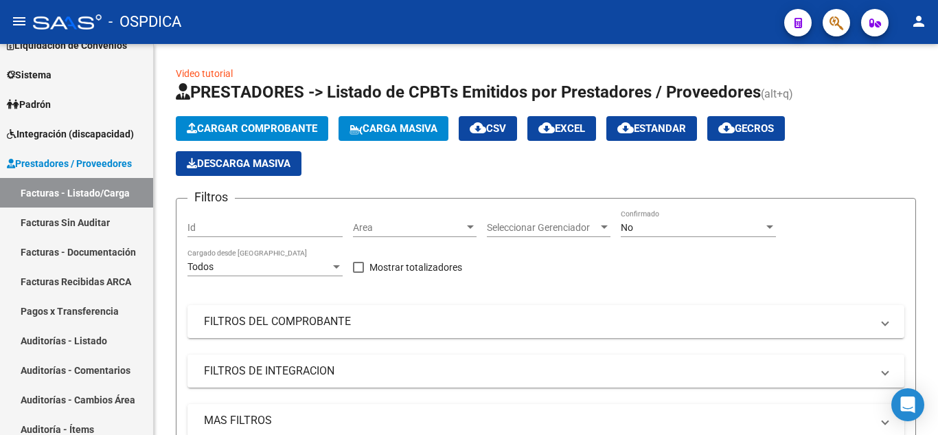
click at [836, 22] on icon "button" at bounding box center [836, 23] width 14 height 16
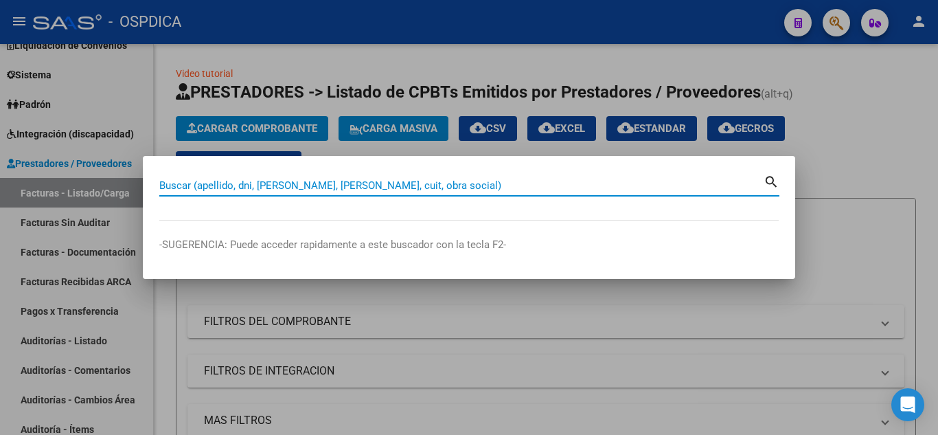
click at [294, 187] on input "Buscar (apellido, dni, [PERSON_NAME], [PERSON_NAME], cuit, obra social)" at bounding box center [461, 185] width 604 height 12
paste input "40039617"
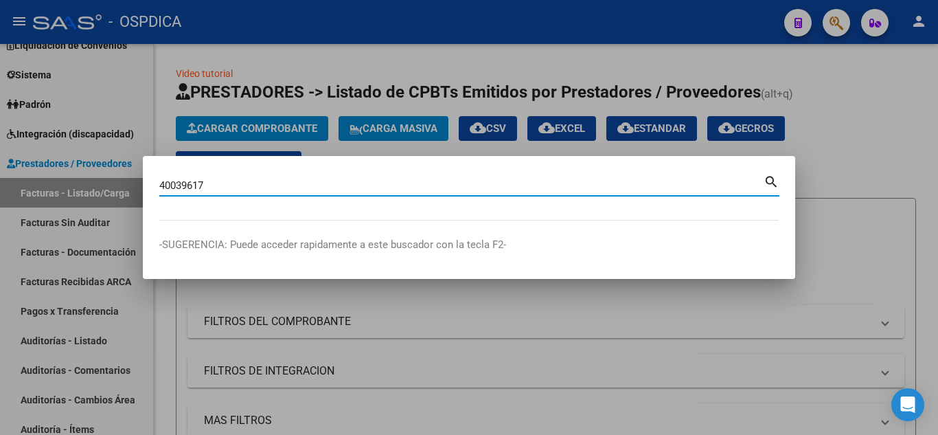
type input "40039617"
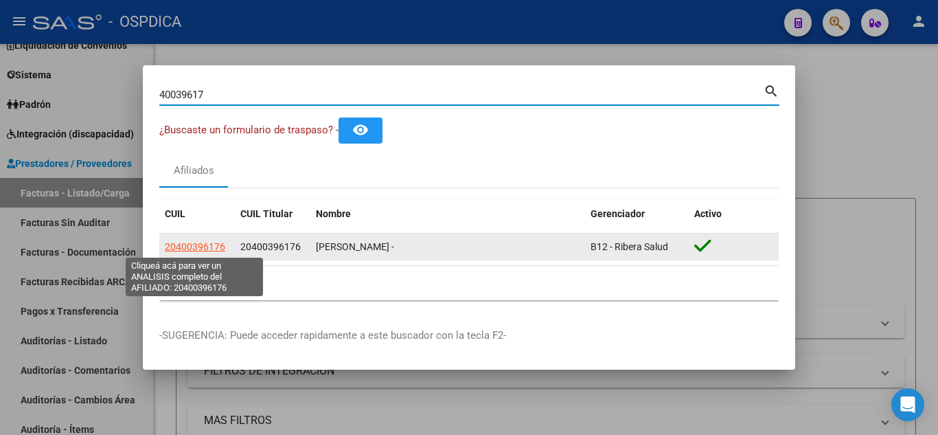
click at [196, 242] on span "20400396176" at bounding box center [195, 246] width 60 height 11
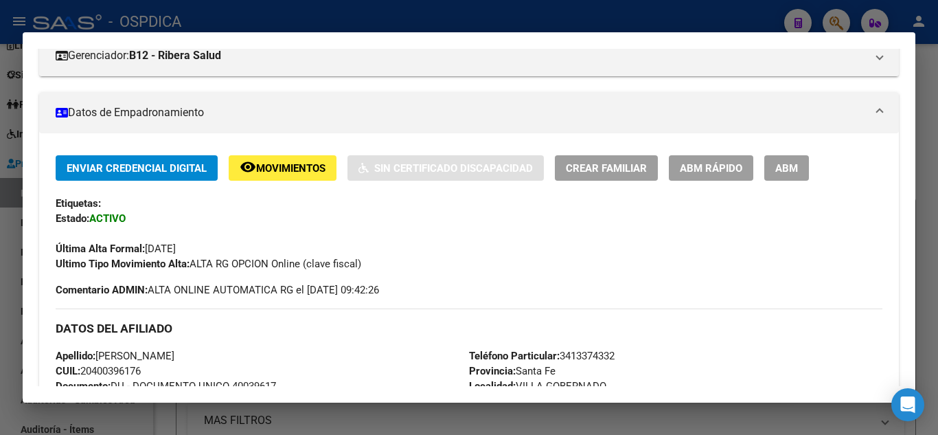
scroll to position [137, 0]
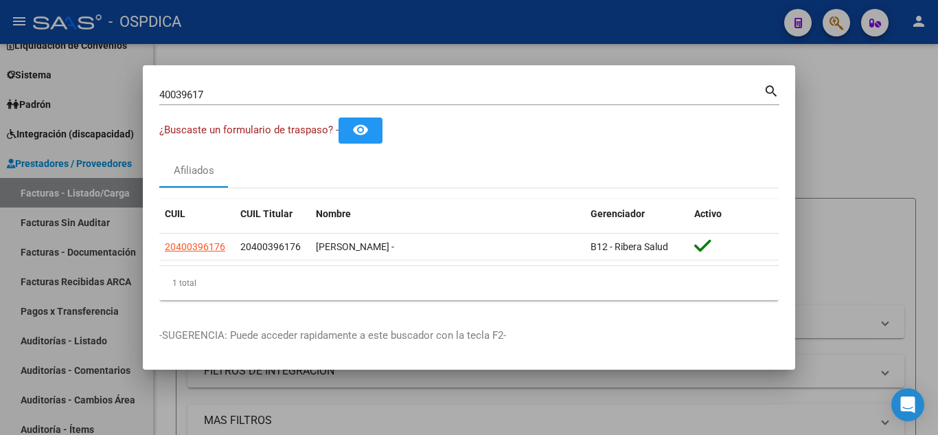
click at [899, 135] on div at bounding box center [469, 217] width 938 height 435
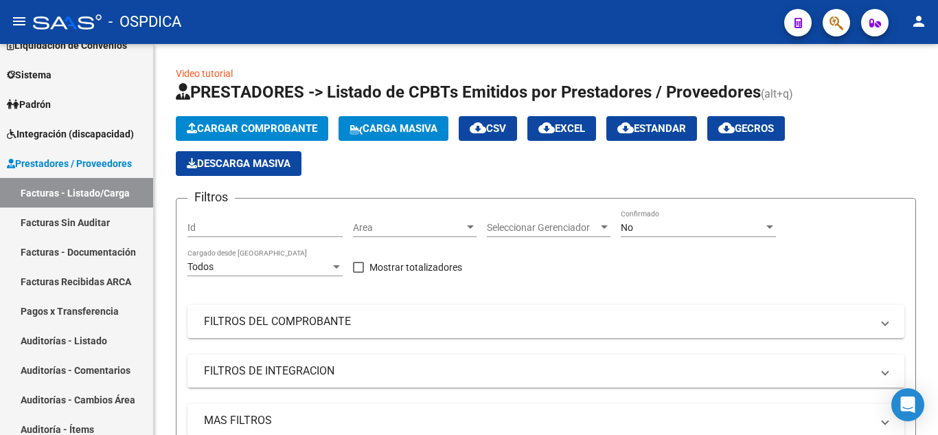
click at [838, 22] on icon "button" at bounding box center [836, 23] width 14 height 16
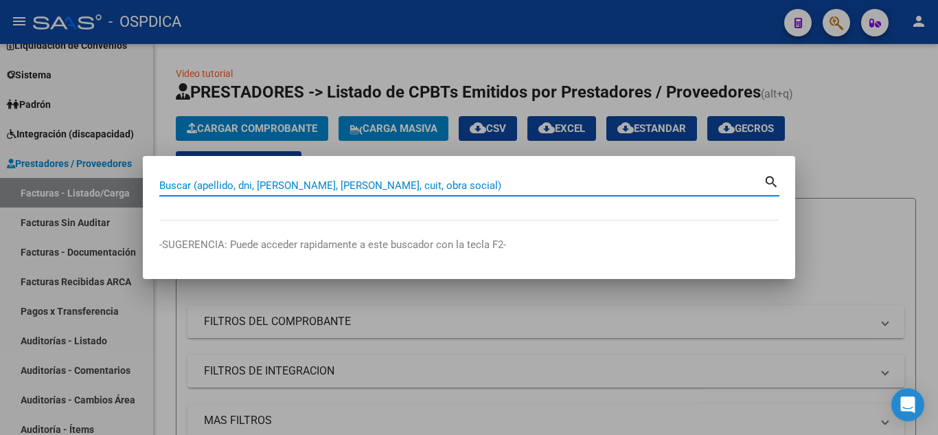
click at [376, 178] on div "Buscar (apellido, dni, [PERSON_NAME], [PERSON_NAME], cuit, obra social)" at bounding box center [461, 185] width 604 height 21
paste input "35641061"
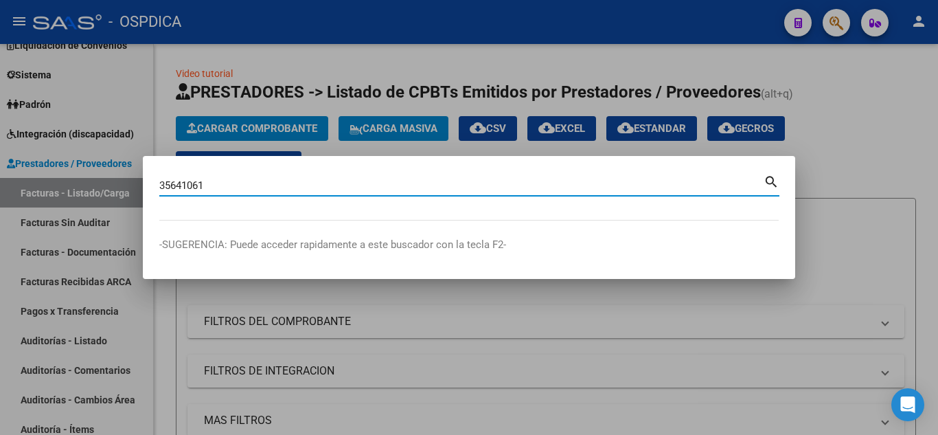
type input "35641061"
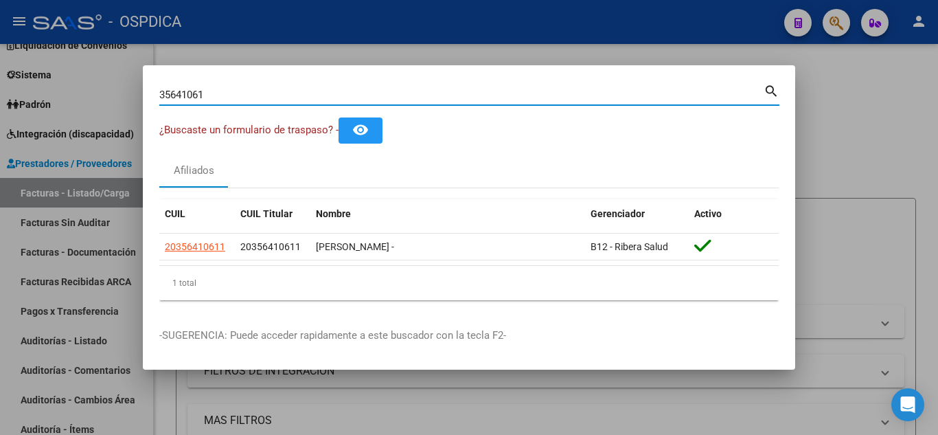
click at [888, 154] on div at bounding box center [469, 217] width 938 height 435
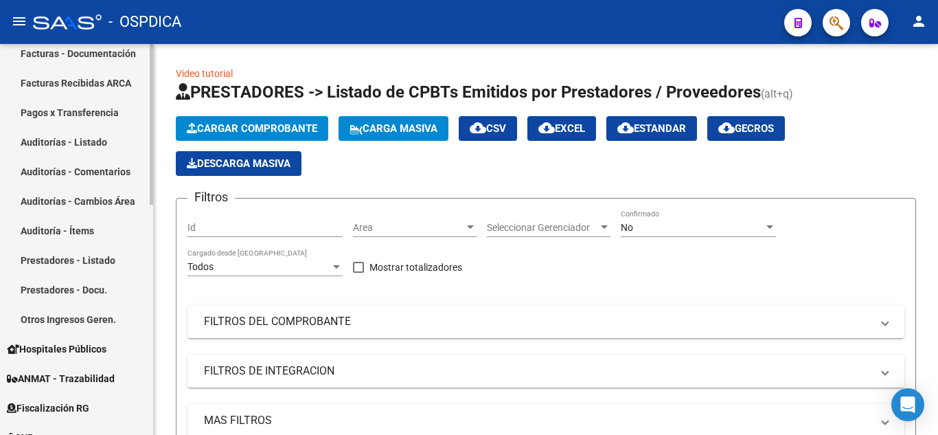
scroll to position [343, 0]
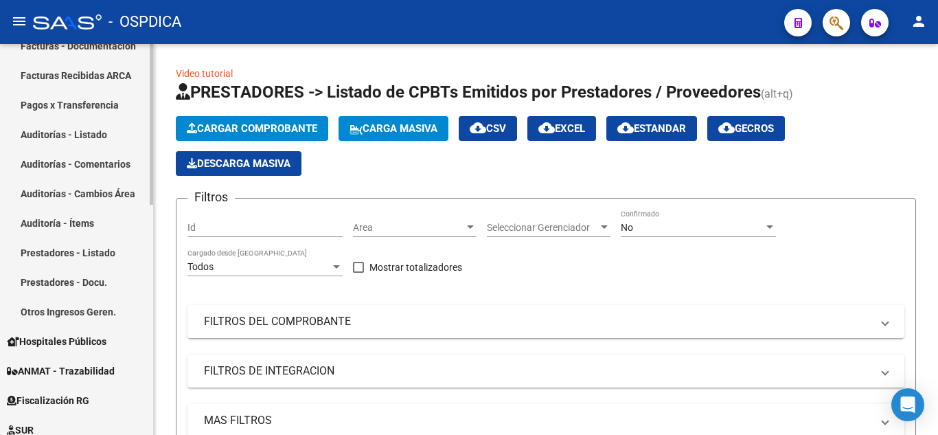
click at [58, 334] on span "Hospitales Públicos" at bounding box center [57, 341] width 100 height 15
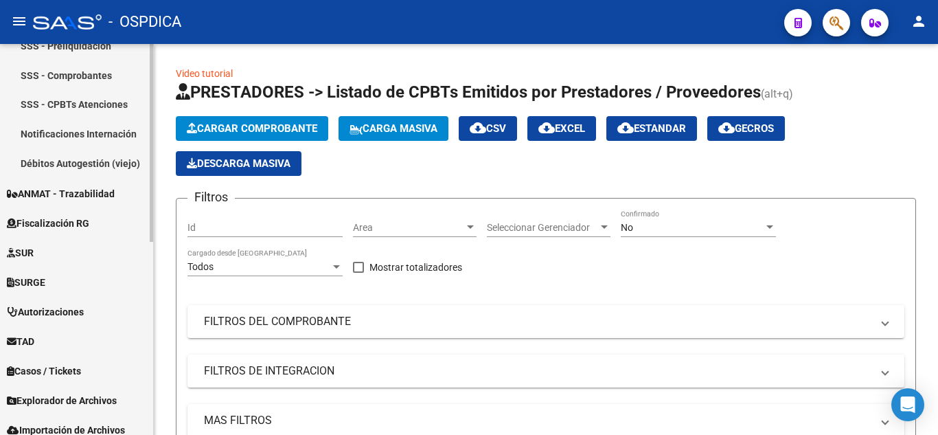
click at [43, 130] on link "Notificaciones Internación" at bounding box center [76, 134] width 153 height 30
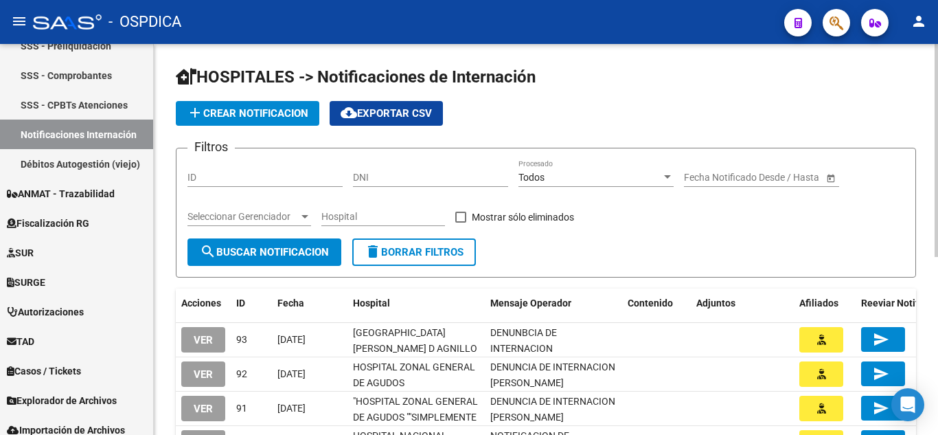
click at [256, 115] on span "add Crear Notificacion" at bounding box center [248, 113] width 122 height 12
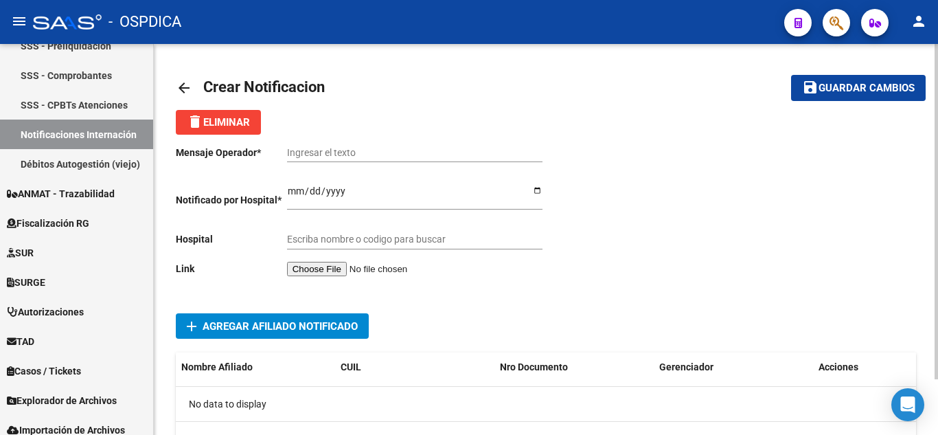
click at [357, 266] on input "file" at bounding box center [374, 269] width 174 height 14
click at [642, 133] on div "delete Eliminar" at bounding box center [546, 122] width 740 height 25
click at [336, 266] on input "file" at bounding box center [374, 269] width 174 height 14
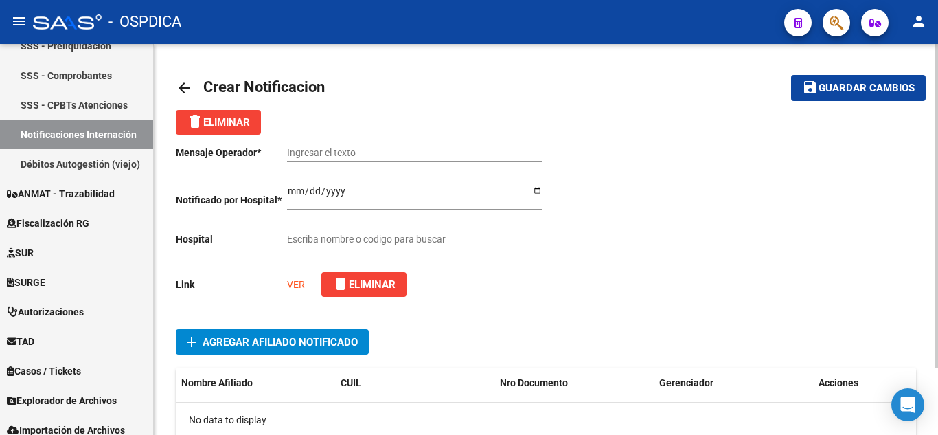
click at [387, 147] on input "Ingresar el texto" at bounding box center [414, 153] width 255 height 12
paste input "NTERNACION RAMIREZ JONATAN"
type input "NTERNACION RAMIREZ JONATAN"
click at [292, 191] on input "Ingresar el fecha" at bounding box center [414, 195] width 255 height 21
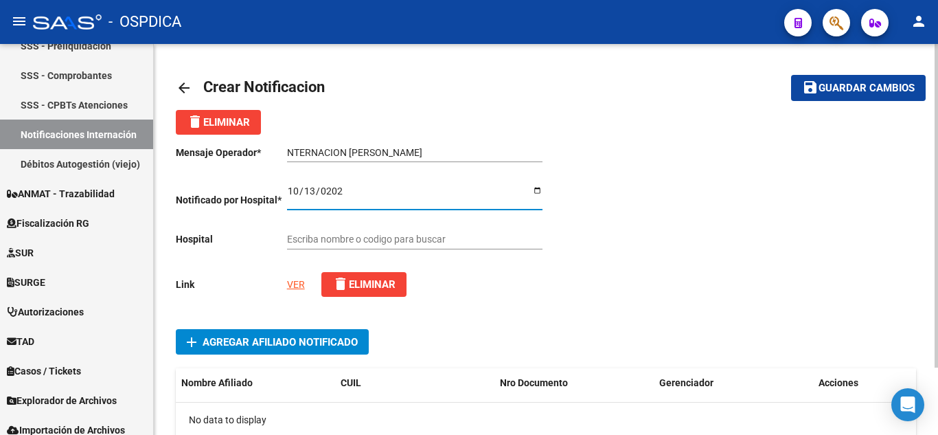
type input "2025-10-13"
click at [433, 232] on div "Escriba nombre o codigo para buscar" at bounding box center [414, 235] width 255 height 27
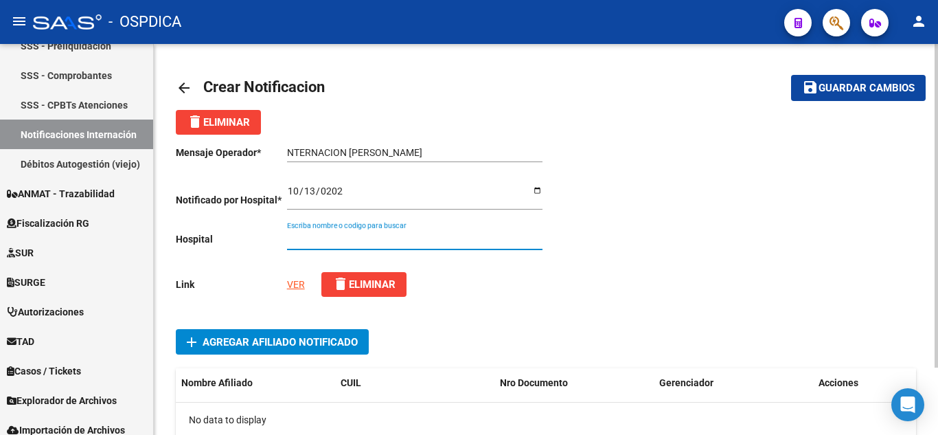
click at [476, 238] on input "Escriba nombre o codigo para buscar" at bounding box center [414, 239] width 255 height 12
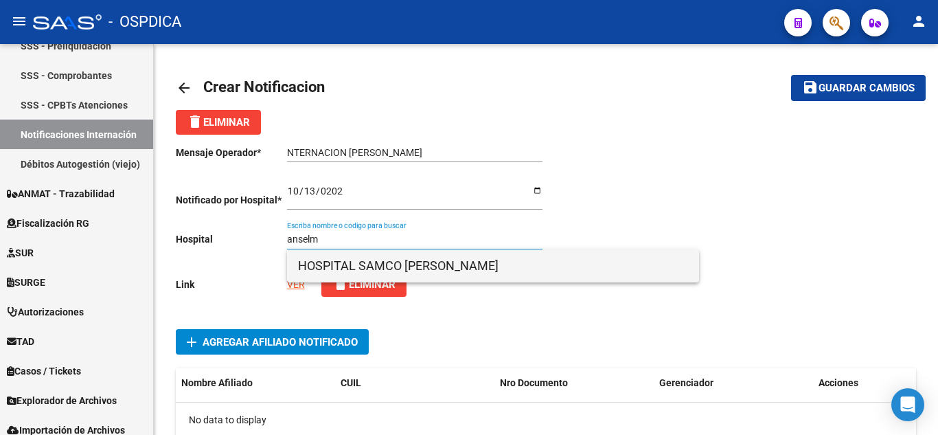
click at [474, 256] on span "HOSPITAL SAMCO [PERSON_NAME]" at bounding box center [493, 265] width 390 height 33
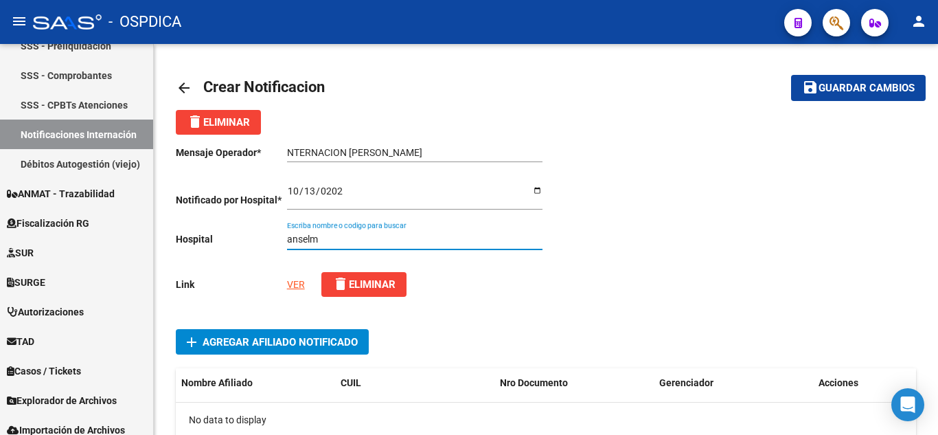
type input "HOSPITAL SAMCO [PERSON_NAME]"
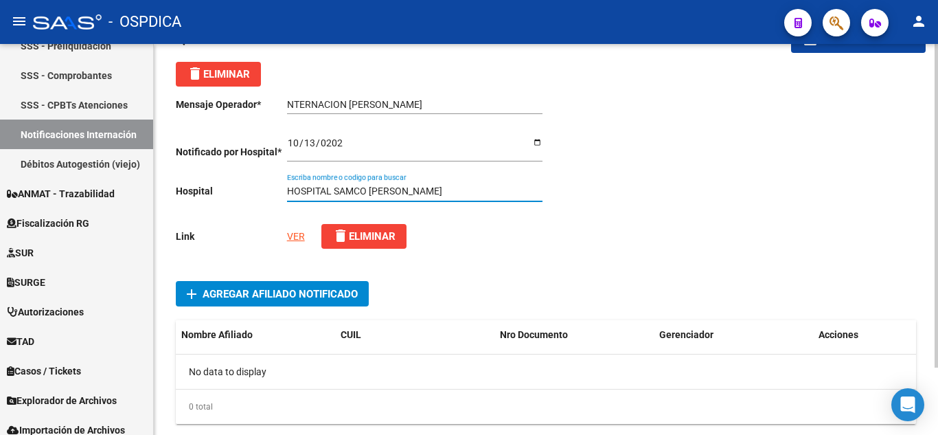
scroll to position [69, 0]
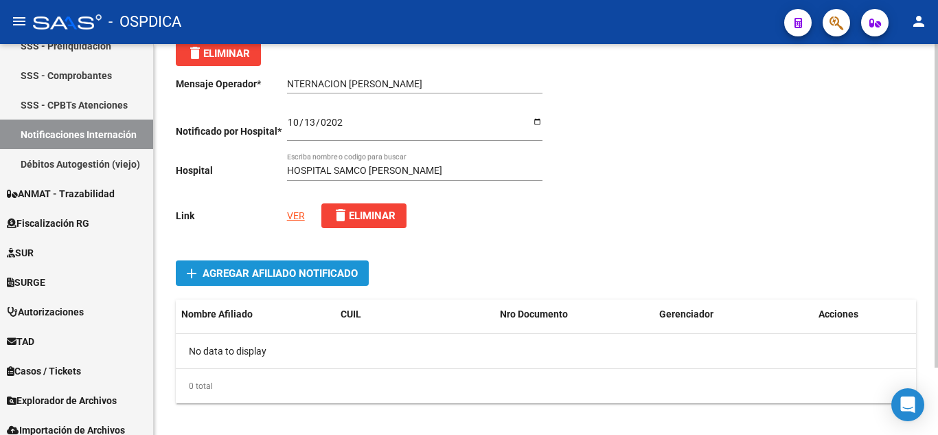
click at [321, 275] on span "Agregar Afiliado Notificado" at bounding box center [280, 273] width 155 height 12
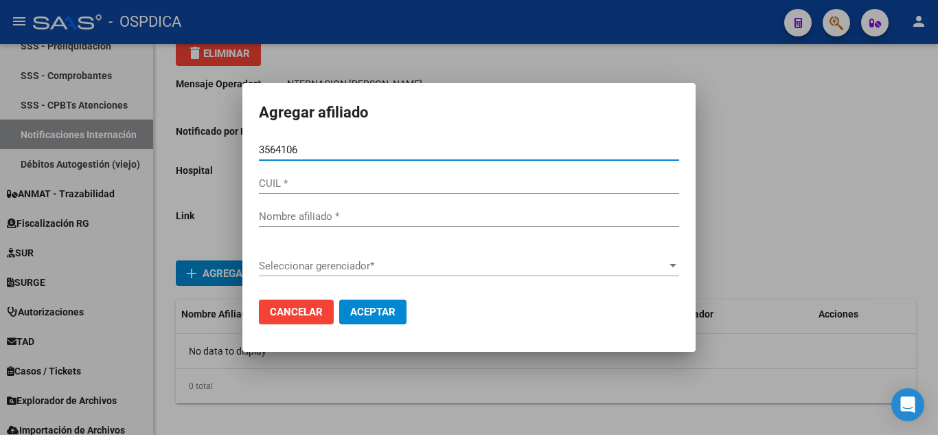
type input "35641061"
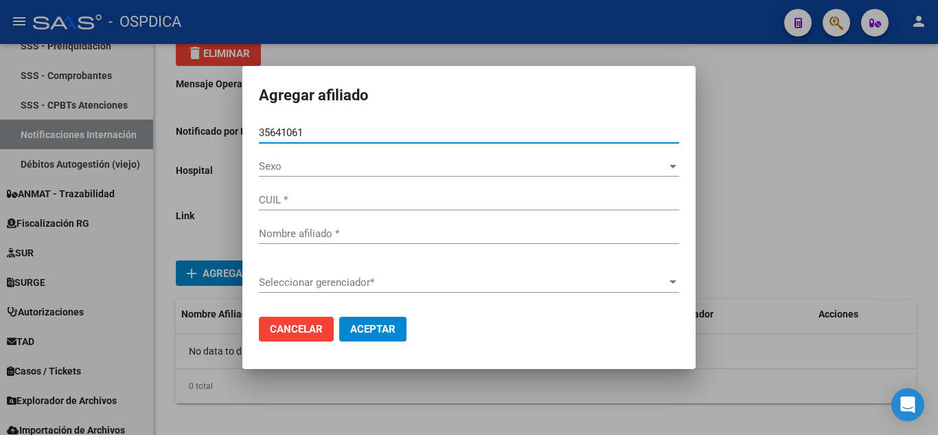
type input "20356410611"
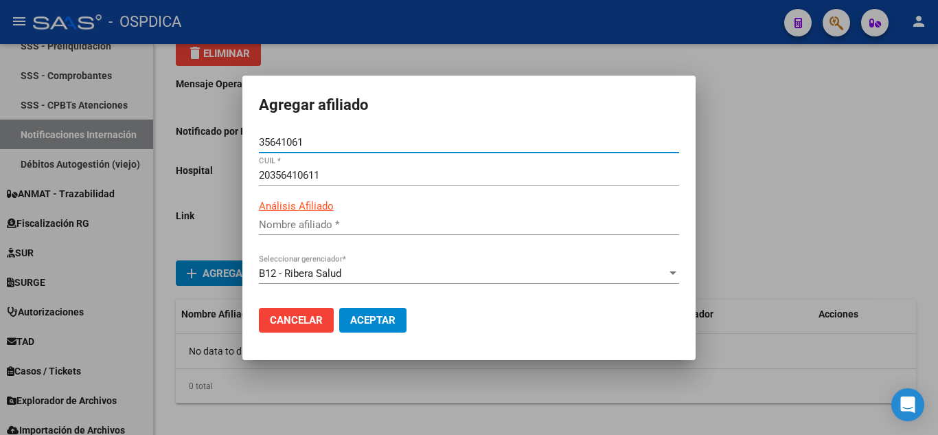
type input "RAMIREZ JONATAN IRENEO"
type input "35641061"
click at [383, 319] on span "Aceptar" at bounding box center [372, 320] width 45 height 12
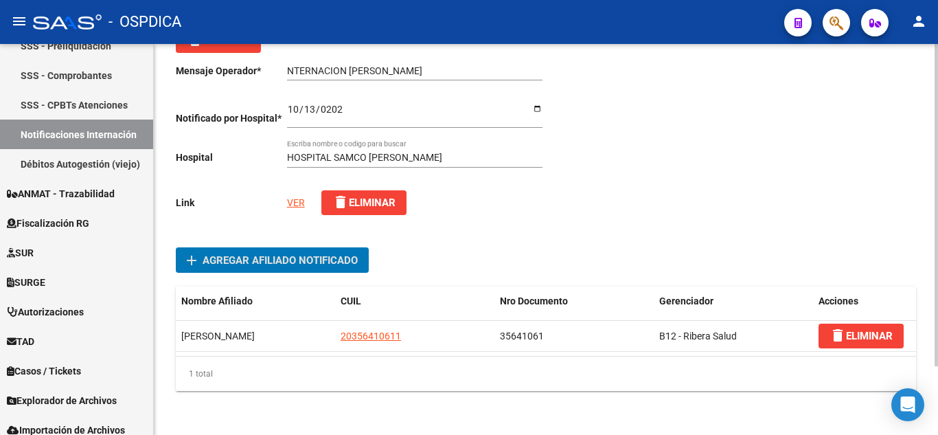
scroll to position [14, 0]
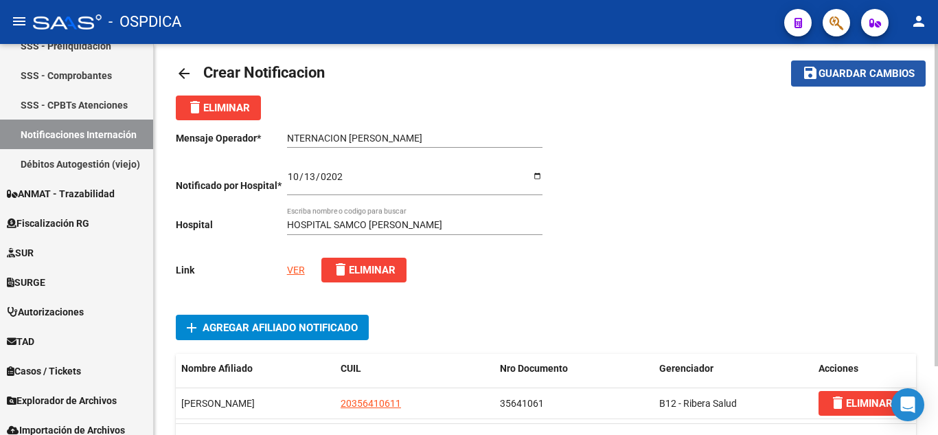
click at [847, 77] on span "Guardar cambios" at bounding box center [866, 74] width 96 height 12
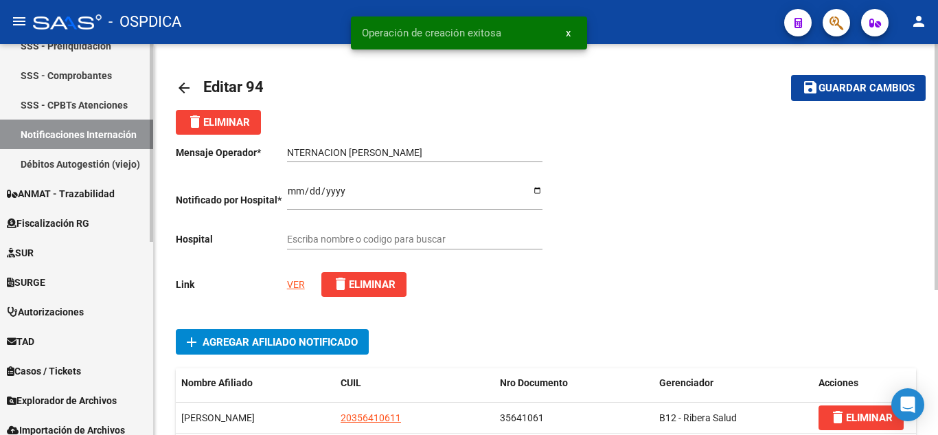
type input "HOSPITAL SAMCO [PERSON_NAME]"
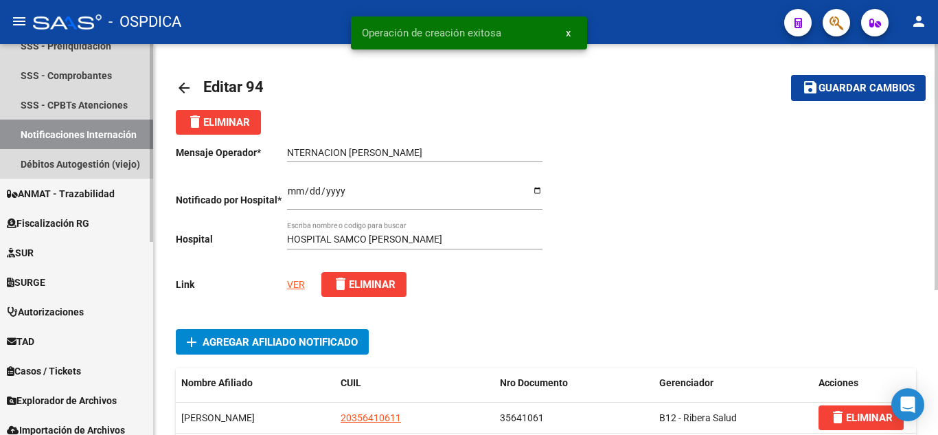
click at [76, 131] on link "Notificaciones Internación" at bounding box center [76, 134] width 153 height 30
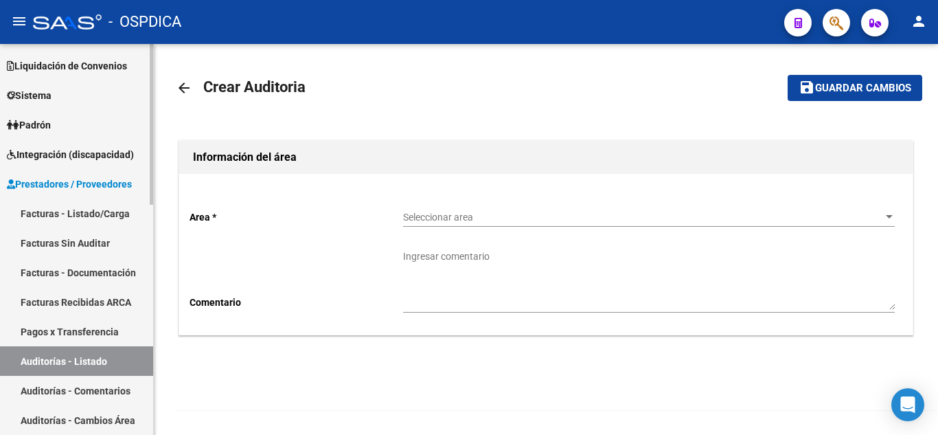
scroll to position [137, 0]
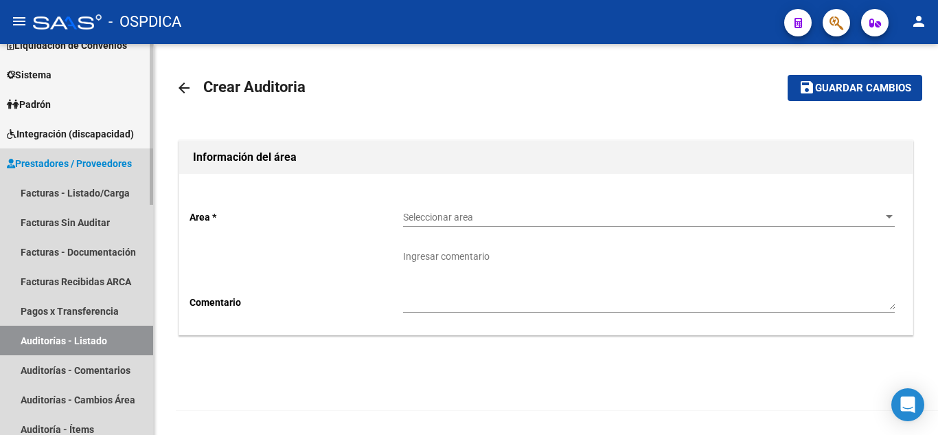
click at [85, 154] on link "Prestadores / Proveedores" at bounding box center [76, 163] width 153 height 30
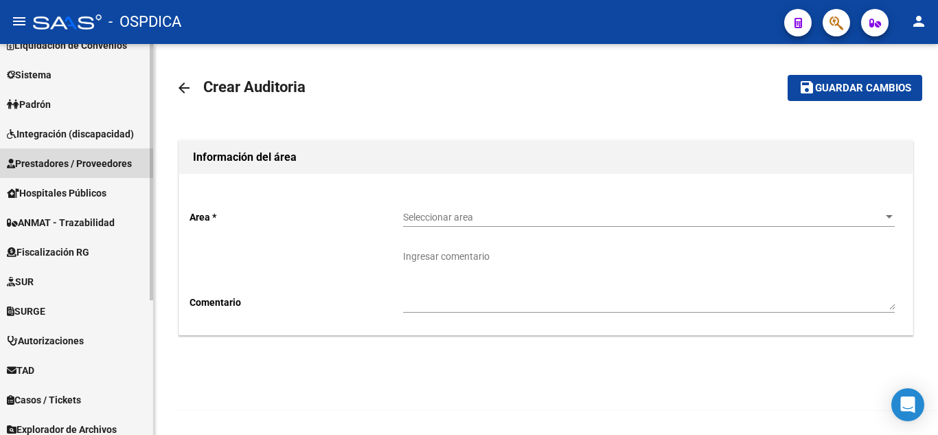
click at [85, 153] on link "Prestadores / Proveedores" at bounding box center [76, 163] width 153 height 30
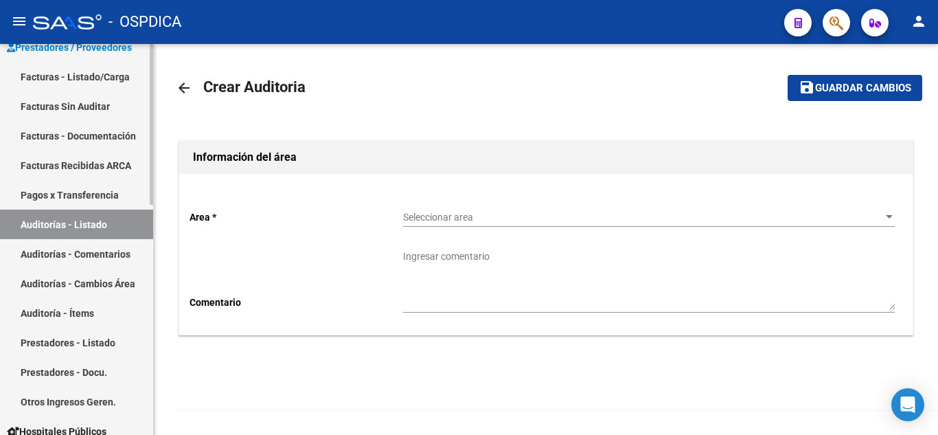
scroll to position [275, 0]
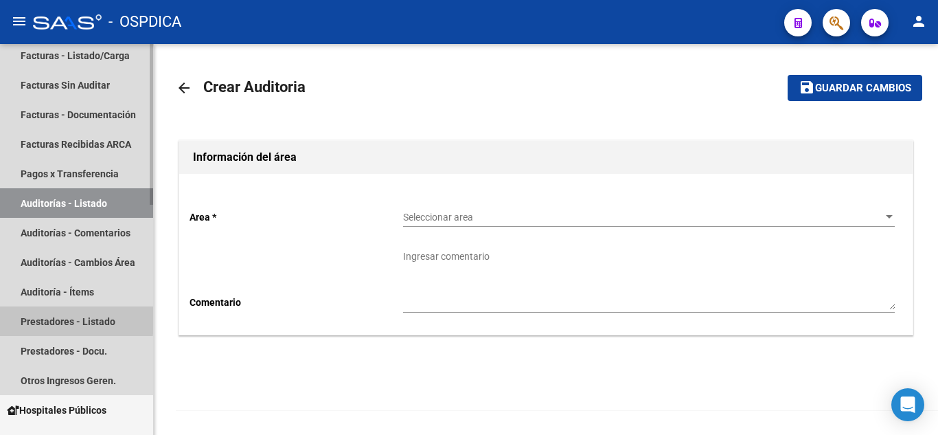
click at [38, 316] on link "Prestadores - Listado" at bounding box center [76, 321] width 153 height 30
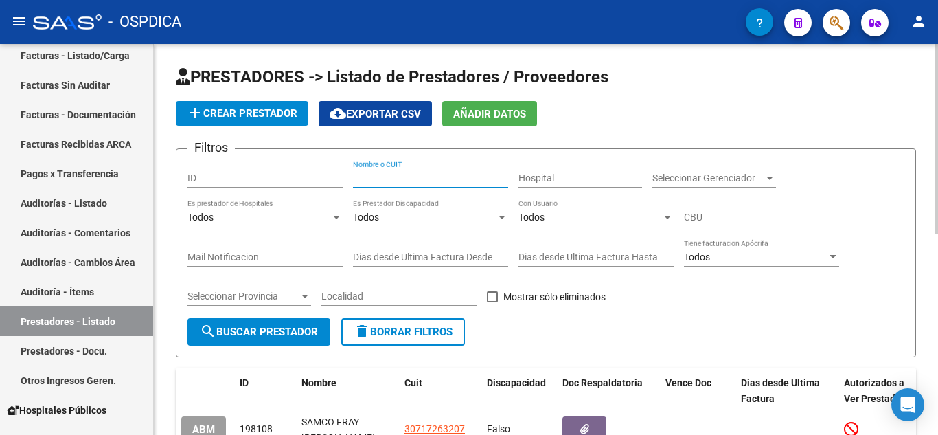
click at [433, 181] on input "Nombre o CUIT" at bounding box center [430, 178] width 155 height 12
paste input "30-71726320-7"
type input "30-71726320-7"
click at [259, 333] on span "search Buscar Prestador" at bounding box center [259, 331] width 118 height 12
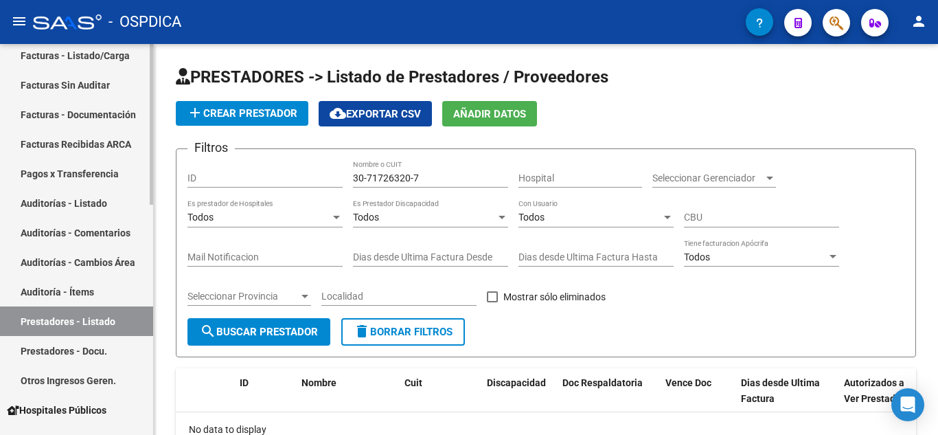
click at [92, 322] on link "Prestadores - Listado" at bounding box center [76, 321] width 153 height 30
click at [424, 338] on button "delete Borrar Filtros" at bounding box center [403, 331] width 124 height 27
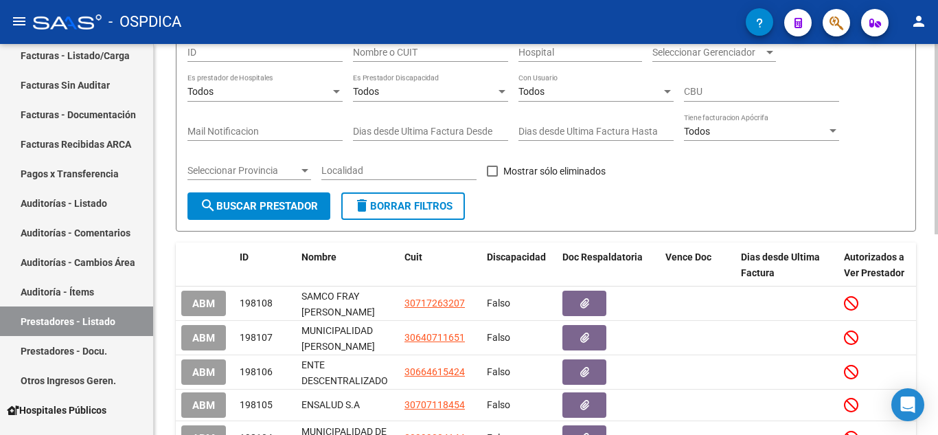
scroll to position [137, 0]
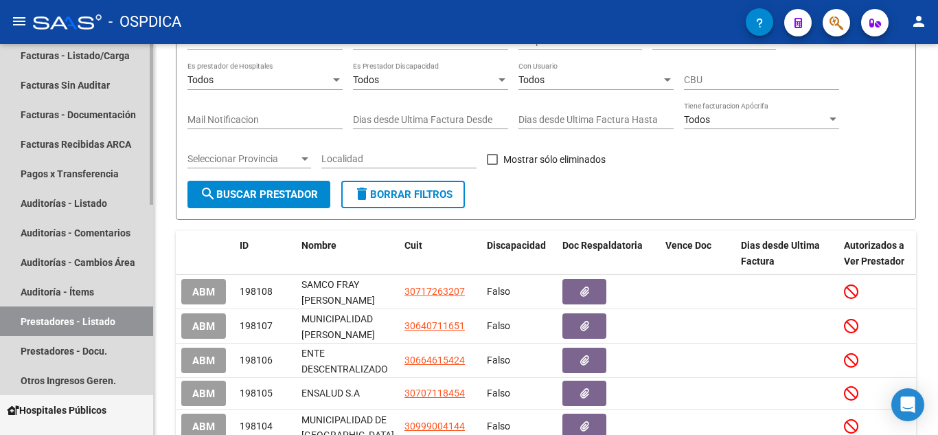
click at [72, 323] on link "Prestadores - Listado" at bounding box center [76, 321] width 153 height 30
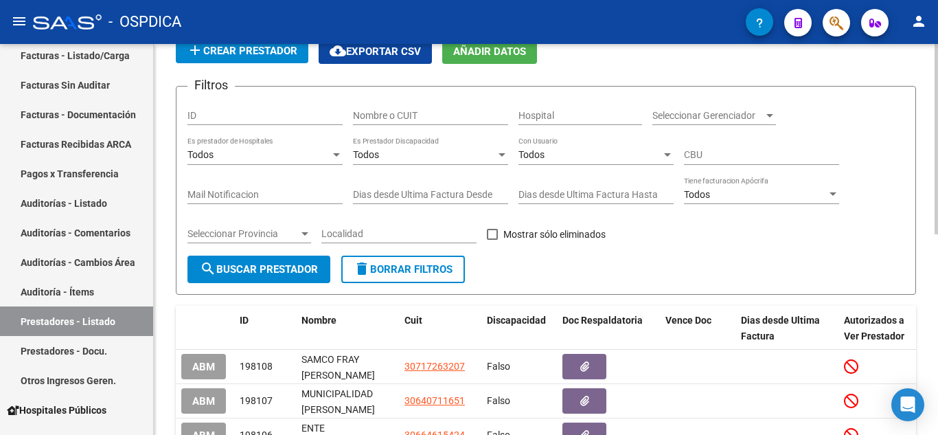
scroll to position [0, 0]
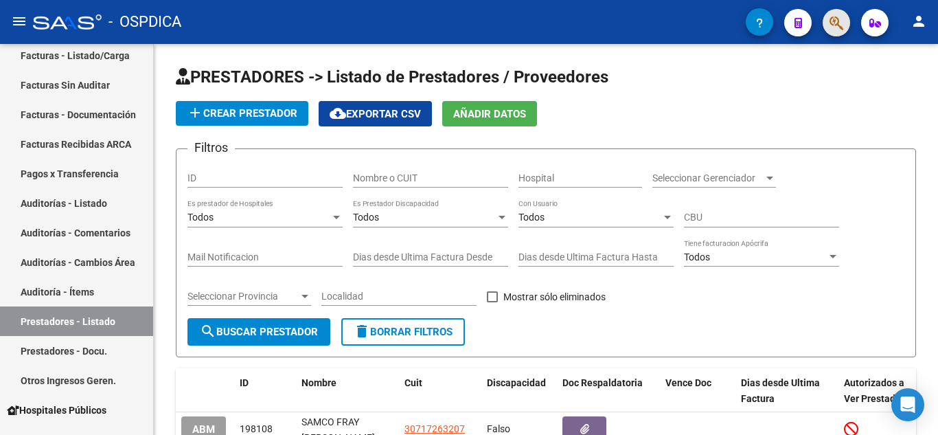
click at [844, 23] on button "button" at bounding box center [835, 22] width 27 height 27
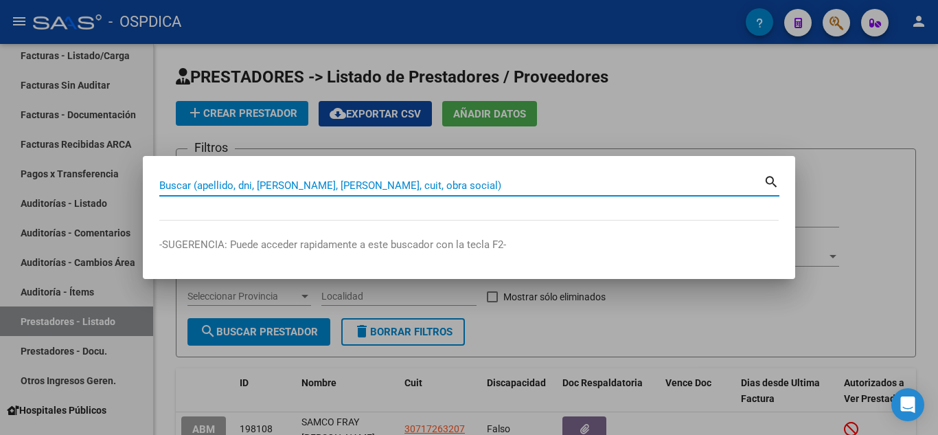
click at [312, 183] on input "Buscar (apellido, dni, [PERSON_NAME], [PERSON_NAME], cuit, obra social)" at bounding box center [461, 185] width 604 height 12
paste input "30-71726320-7"
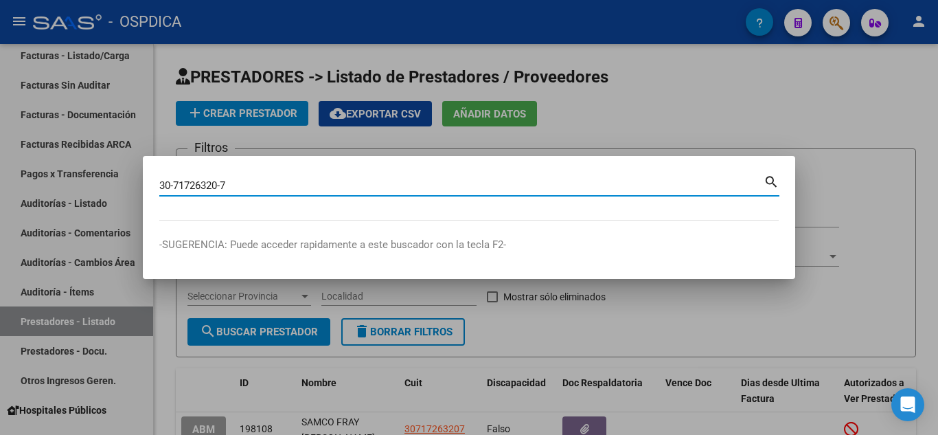
type input "30717263207"
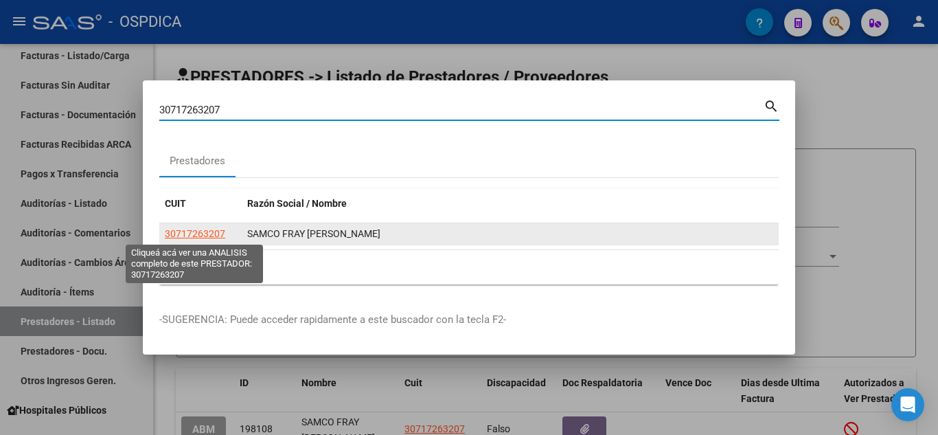
click at [198, 232] on span "30717263207" at bounding box center [195, 233] width 60 height 11
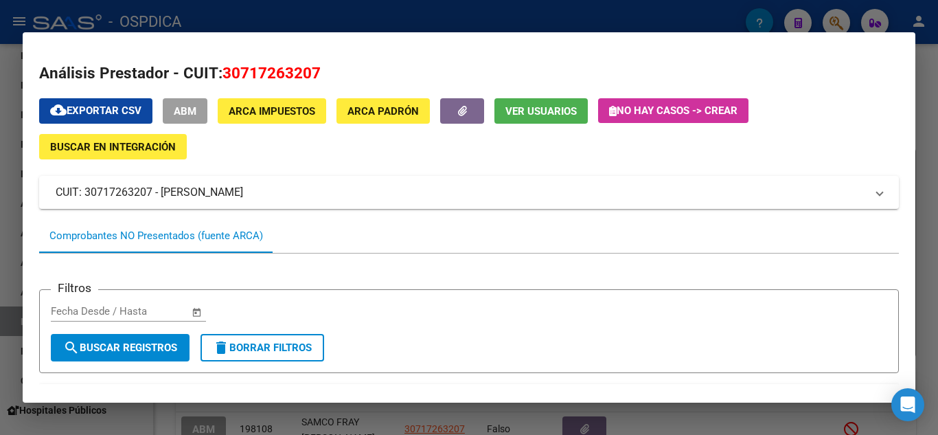
click at [187, 103] on button "ABM" at bounding box center [185, 110] width 45 height 25
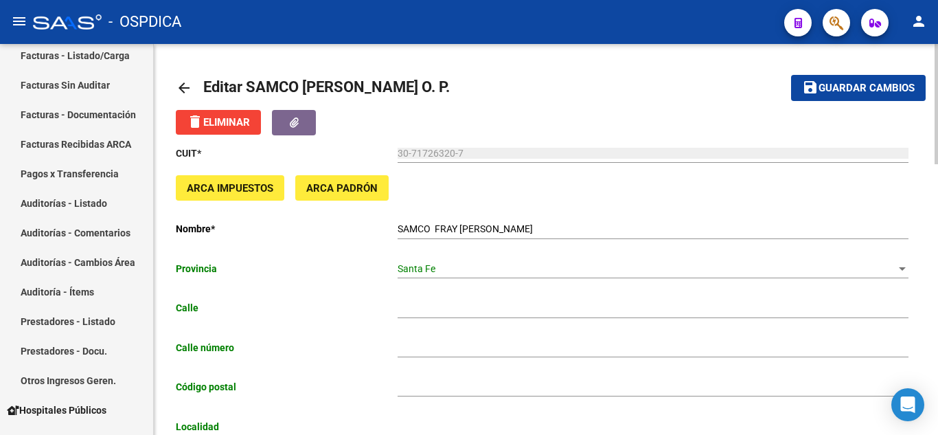
type input "PTE [PERSON_NAME]"
type input "501"
type input "2156"
type input "[PERSON_NAME]"
type input "862130"
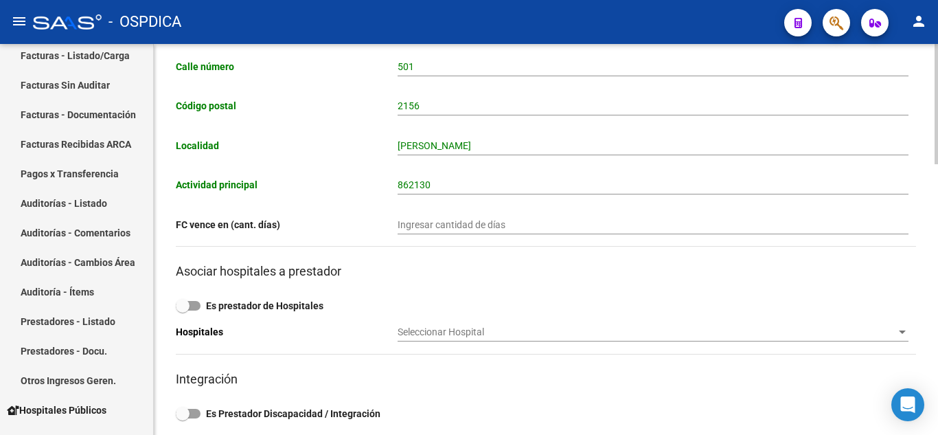
scroll to position [258, 0]
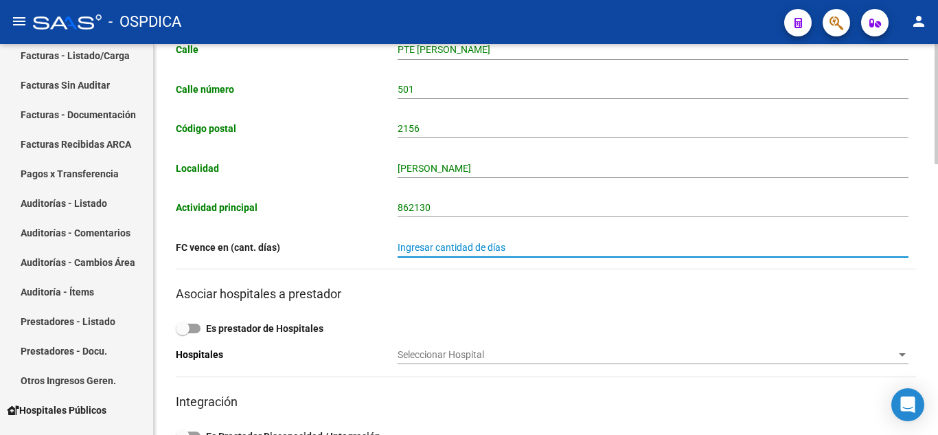
click at [443, 246] on input "Ingresar cantidad de días" at bounding box center [653, 248] width 511 height 12
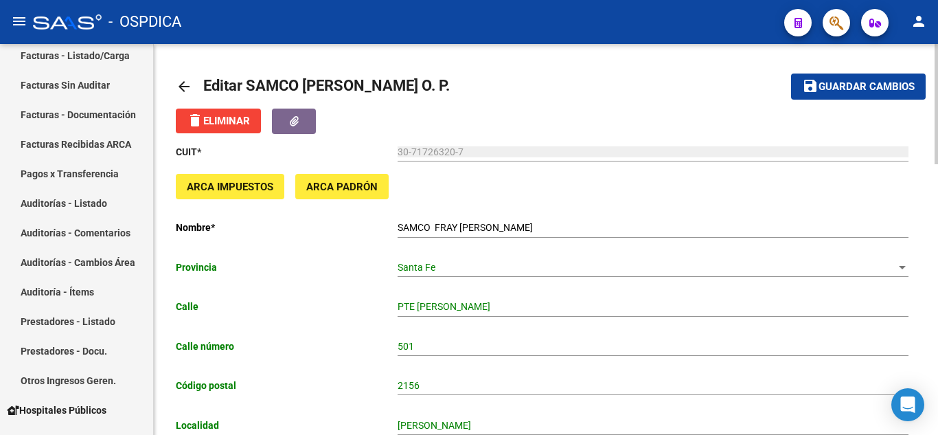
scroll to position [0, 0]
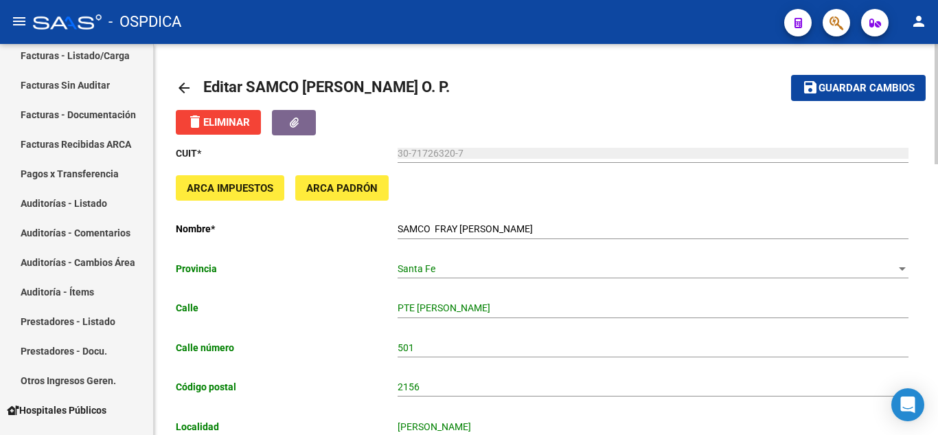
type input "60"
click at [838, 87] on span "Guardar cambios" at bounding box center [866, 88] width 96 height 12
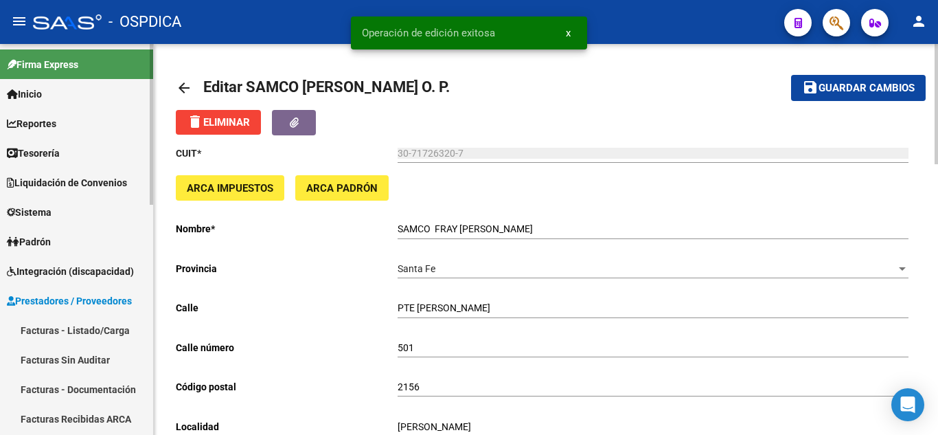
click at [65, 296] on span "Prestadores / Proveedores" at bounding box center [69, 300] width 125 height 15
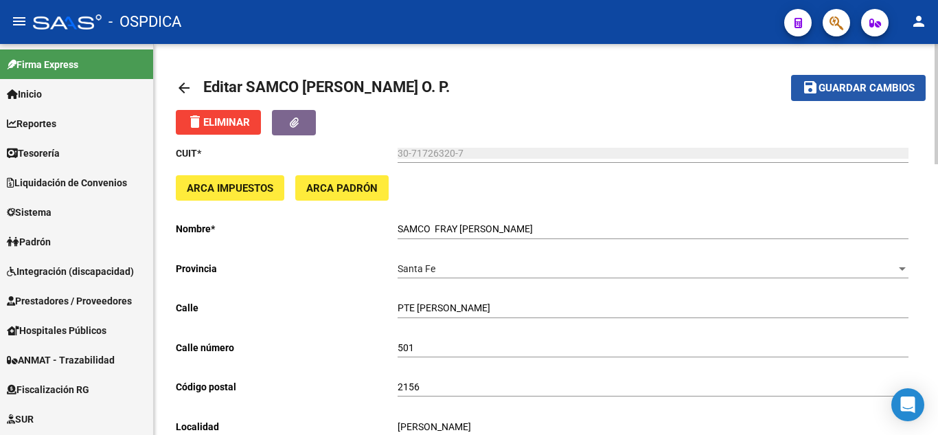
click at [840, 82] on span "Guardar cambios" at bounding box center [866, 88] width 96 height 12
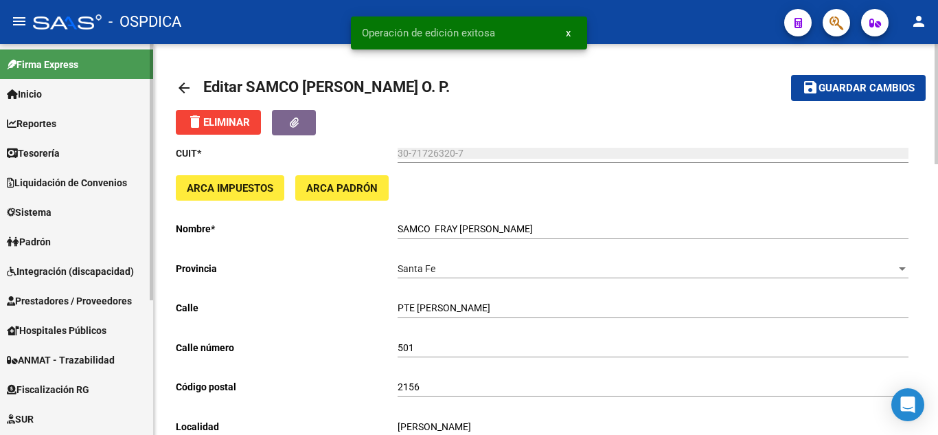
click at [47, 294] on span "Prestadores / Proveedores" at bounding box center [69, 300] width 125 height 15
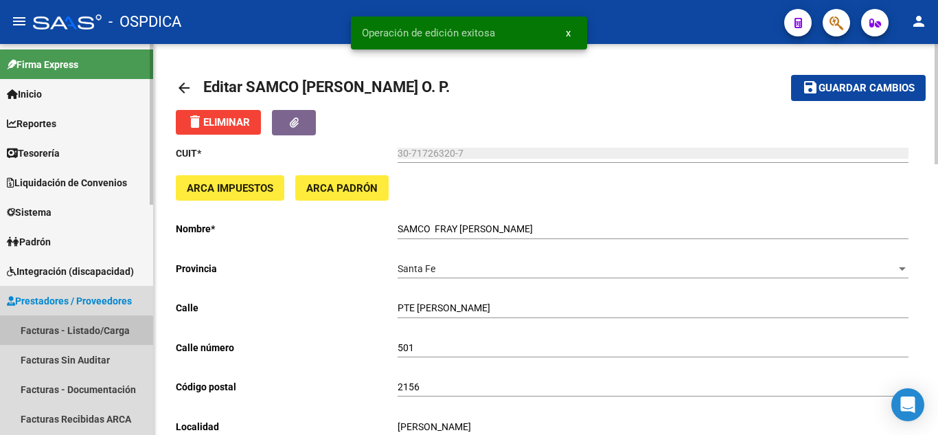
click at [39, 334] on link "Facturas - Listado/Carga" at bounding box center [76, 330] width 153 height 30
